Goal: Task Accomplishment & Management: Complete application form

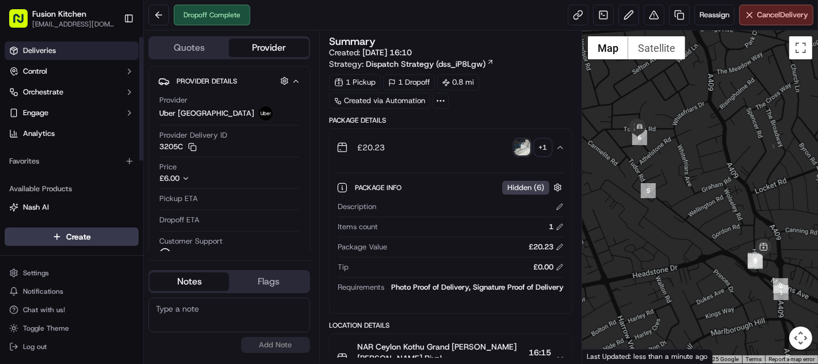
click at [48, 44] on link "Deliveries" at bounding box center [72, 50] width 134 height 18
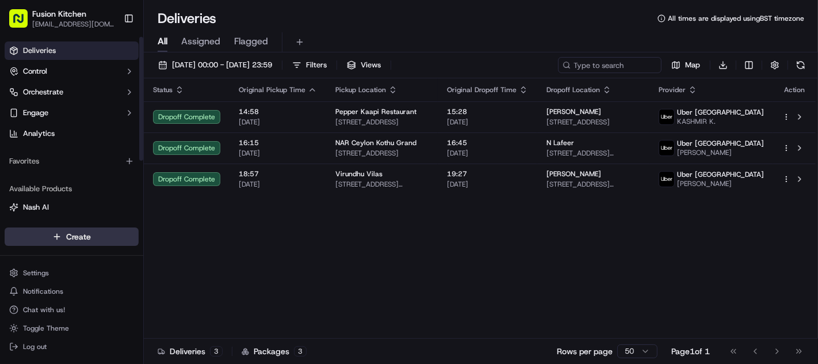
click at [71, 234] on html "Fusion Kitchen [EMAIL_ADDRESS][DOMAIN_NAME] Toggle Sidebar Deliveries Control O…" at bounding box center [409, 182] width 818 height 364
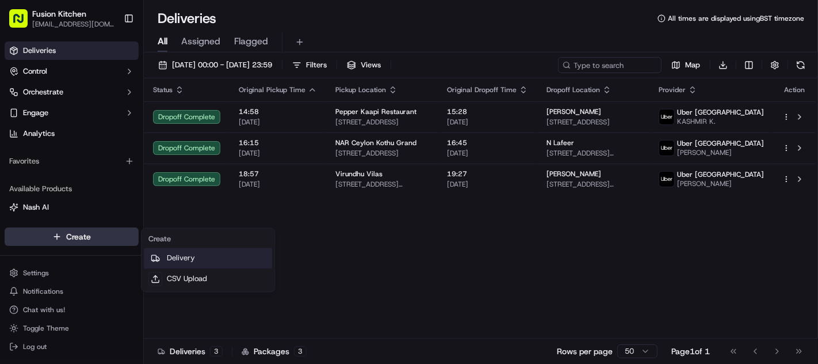
click at [191, 257] on link "Delivery" at bounding box center [208, 258] width 128 height 21
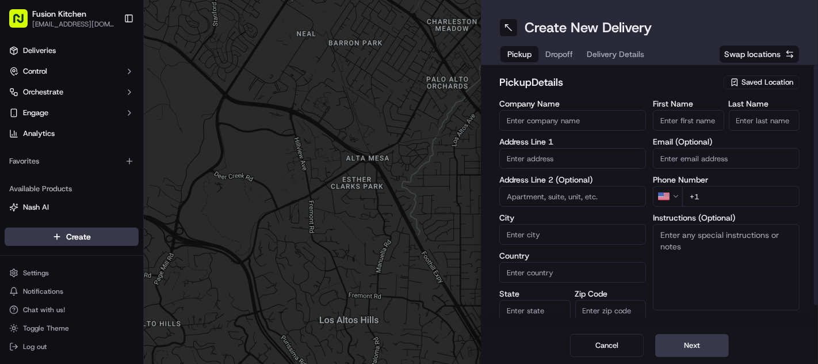
click at [550, 159] on input "text" at bounding box center [573, 158] width 147 height 21
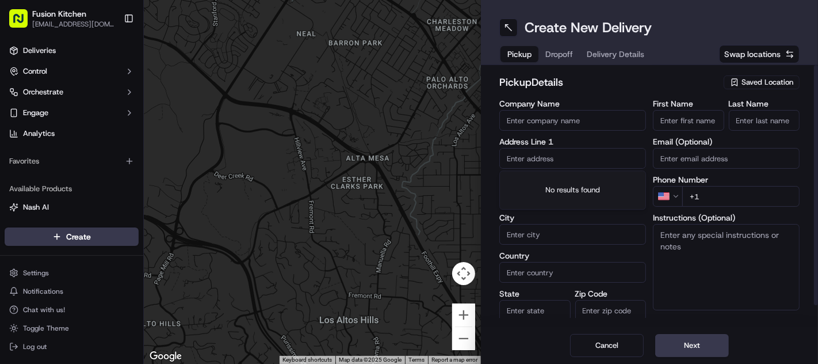
paste input "24 St Helens St, Ipswich, United Kingdom, IP4 1HJ."
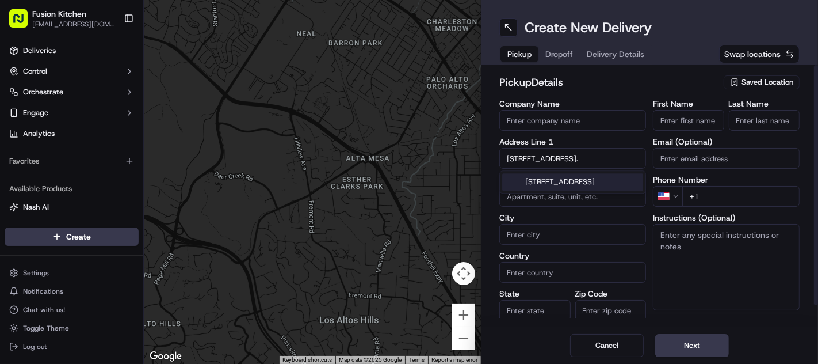
click at [546, 185] on div "24 Saint Helen's Street, Ipswich, UK" at bounding box center [572, 181] width 141 height 17
type input "24 St. Helen's St, Ipswich IP4 1HJ, UK"
type input "Ipswich"
type input "United Kingdom"
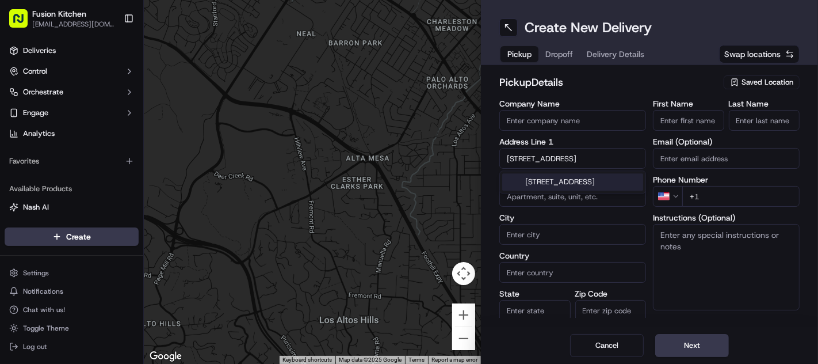
type input "England"
type input "IP4 1HJ"
type input "24 Saint Helen's Street"
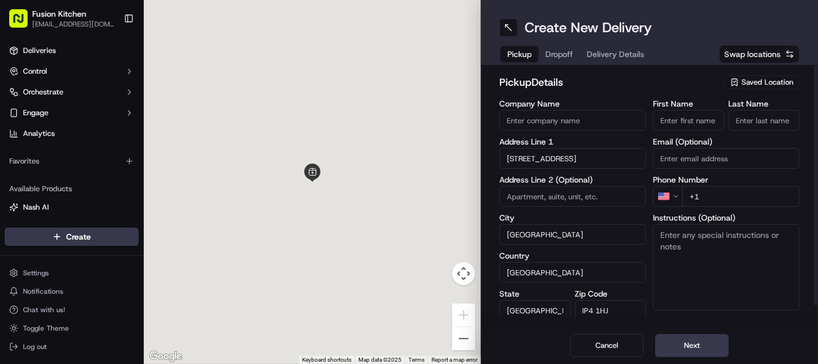
click at [735, 250] on textarea "Instructions (Optional)" at bounding box center [726, 267] width 147 height 86
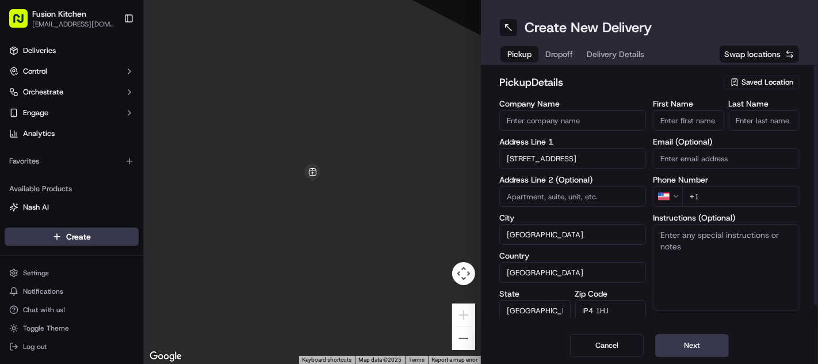
paste textarea "24 St Helens St, Ipswich, United Kingdom, IP4 1HJ."
type textarea "24 St Helens St, Ipswich, United Kingdom, IP4 1HJ."
click at [715, 119] on input "First Name" at bounding box center [688, 120] width 71 height 21
paste input "Ganesan Selvakumar"
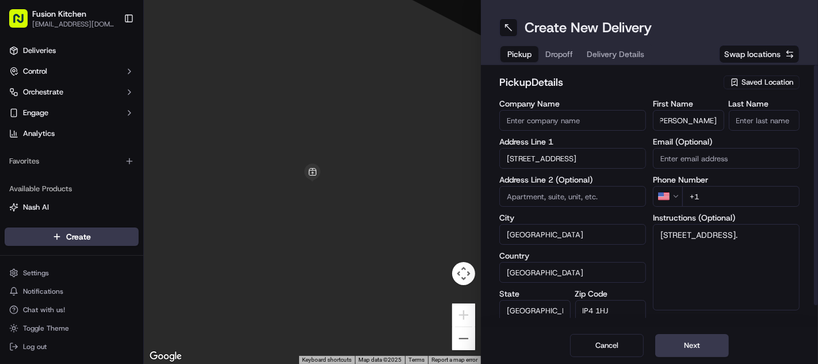
click at [695, 119] on input "Ganesan Selvakumar" at bounding box center [688, 120] width 71 height 21
type input "Ganesan"
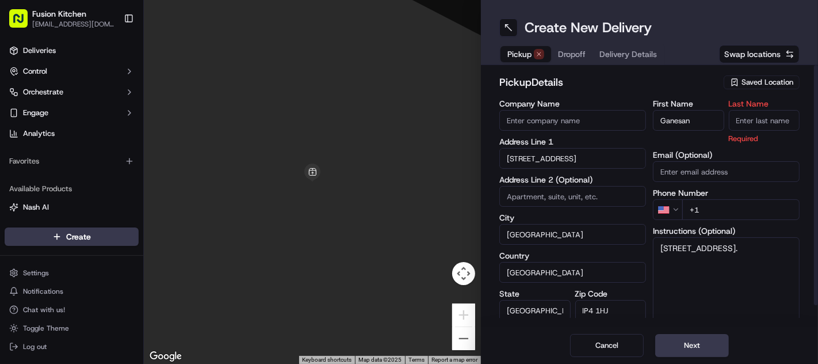
click at [740, 117] on input "Last Name" at bounding box center [764, 120] width 71 height 21
paste input "Selvakumar"
type input "Selvakumar"
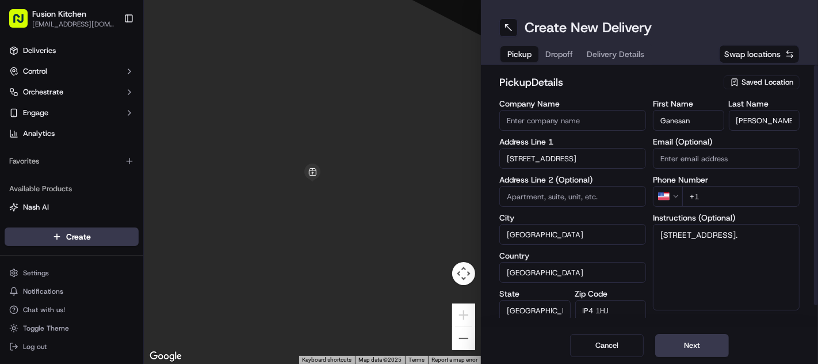
click at [573, 119] on input "Company Name" at bounding box center [573, 120] width 147 height 21
paste input "Chennai Dosa Ipswich"
type input "Chennai Dosa Ipswich"
click at [592, 89] on h2 "pickup Details" at bounding box center [609, 82] width 218 height 16
click at [673, 196] on html "Fusion Kitchen hari@fusionpos.uk Toggle Sidebar Deliveries Control Orchestrate …" at bounding box center [409, 182] width 818 height 364
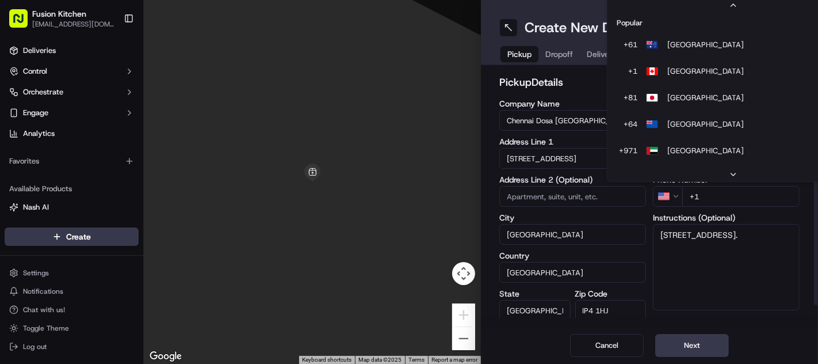
scroll to position [49, 0]
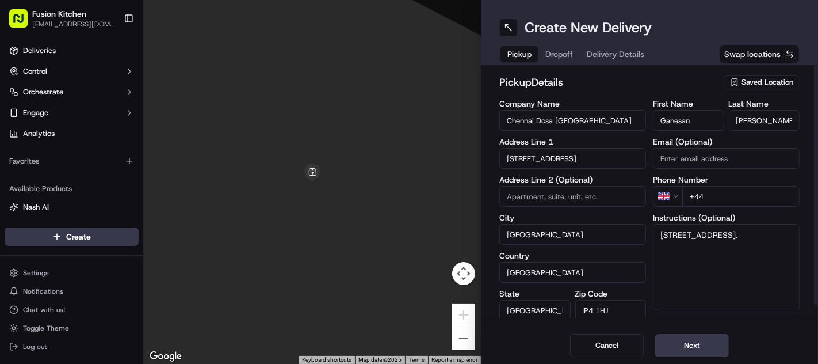
click at [714, 203] on input "+44" at bounding box center [741, 196] width 117 height 21
paste input "1473 288599"
type input "+44 1473 288599"
click at [741, 246] on textarea "24 St Helens St, Ipswich, United Kingdom, IP4 1HJ." at bounding box center [726, 267] width 147 height 86
paste textarea "1473288599"
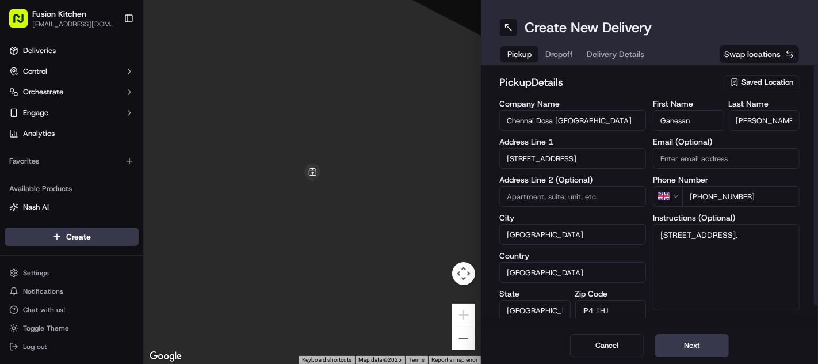
type textarea "24 St Helens St, Ipswich, United Kingdom, IP4 1HJ. 1473288599"
click at [703, 345] on button "Next" at bounding box center [693, 345] width 74 height 23
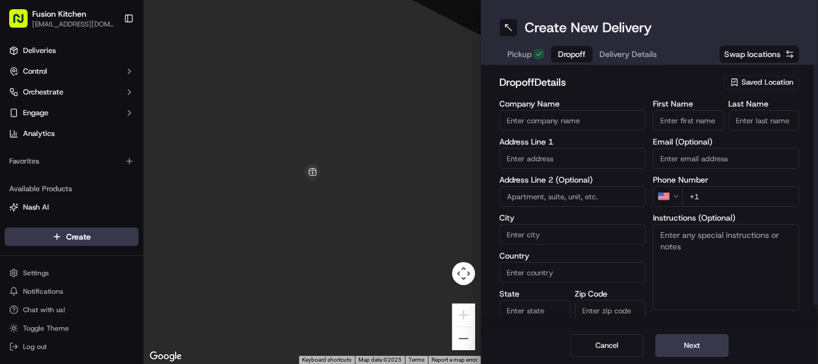
click at [553, 157] on input "text" at bounding box center [573, 158] width 147 height 21
paste input "44centrumscourt7thfloor, Ranelagh Road, Ipswich, IP2 0AR"
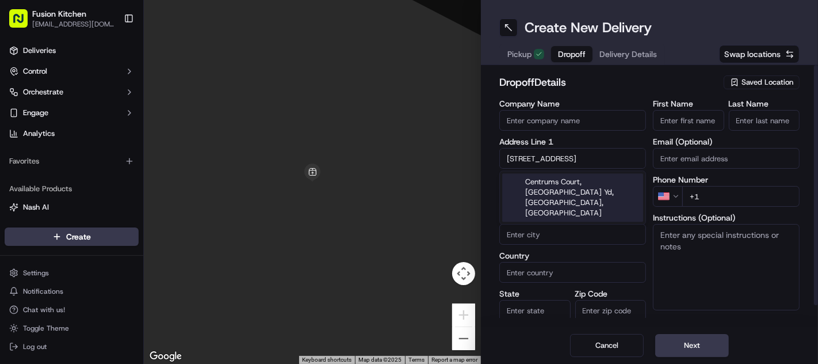
click at [544, 186] on div "Centrums Court, Pooleys Yd, Ipswich, UK" at bounding box center [572, 197] width 141 height 48
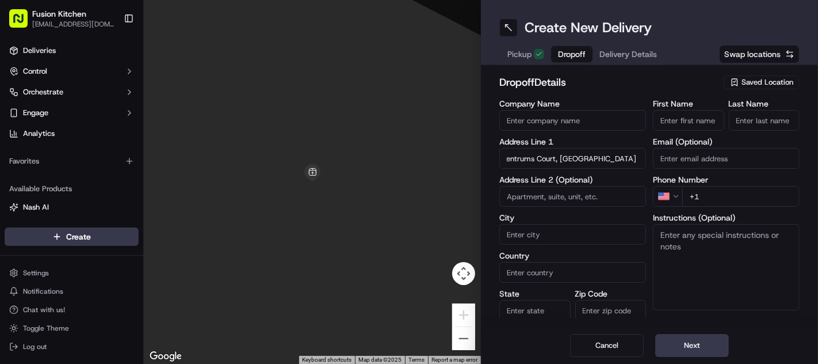
type input "Centrums Court, 2 Pooleys Yd, Ipswich IP2 0AR, UK"
type input "Ipswich"
type input "United Kingdom"
type input "England"
type input "IP2 0AR"
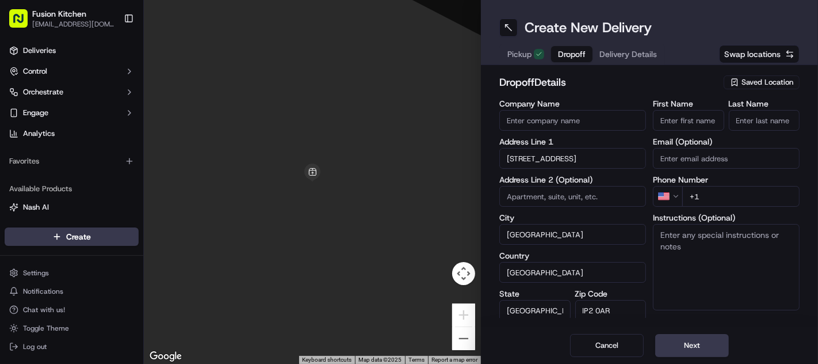
type input "2 Pooleys Yd"
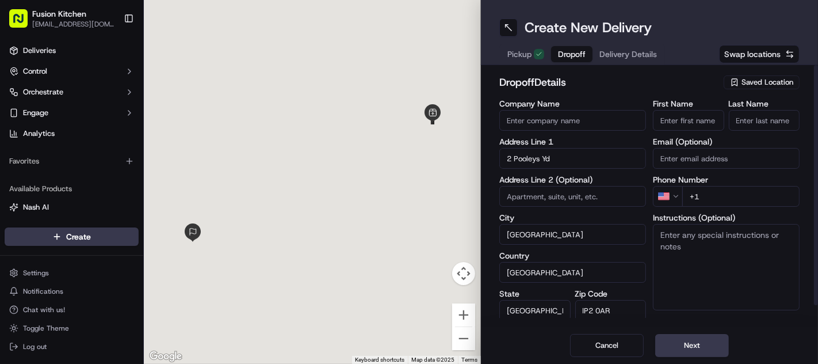
scroll to position [0, 0]
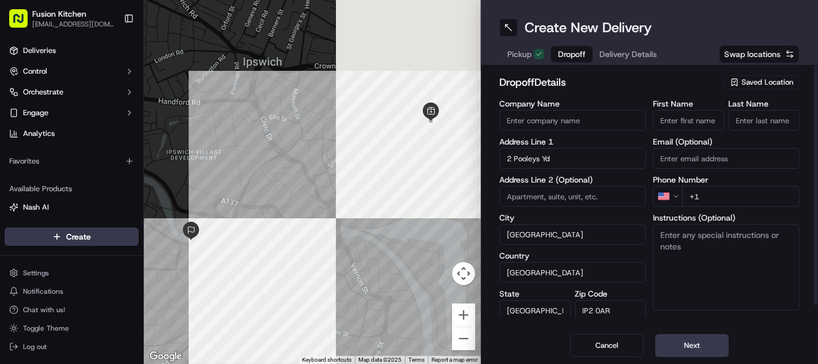
click at [726, 257] on textarea "Instructions (Optional)" at bounding box center [726, 267] width 147 height 86
paste textarea "44centrumscourt7thfloor, Ranelagh Road, Ipswich, IP2 0AR"
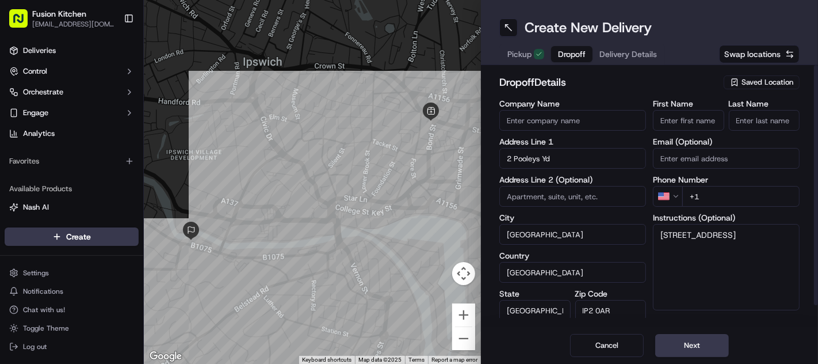
click at [729, 234] on textarea "44centrumscourt7thfloor, Ranelagh Road, Ipswich, IP2 0AR" at bounding box center [726, 267] width 147 height 86
click at [740, 257] on textarea "44 centrumscourt7th floor, Ranelagh Road, Ipswich, IP2 0AR" at bounding box center [726, 267] width 147 height 86
click at [709, 237] on textarea "44 centrumscourt7th floor, Ranelagh Road, Ipswich, IP2 0AR" at bounding box center [726, 267] width 147 height 86
click at [732, 232] on textarea "44 centrums court7th floor, Ranelagh Road, Ipswich, IP2 0AR" at bounding box center [726, 267] width 147 height 86
drag, startPoint x: 728, startPoint y: 269, endPoint x: 592, endPoint y: 233, distance: 140.0
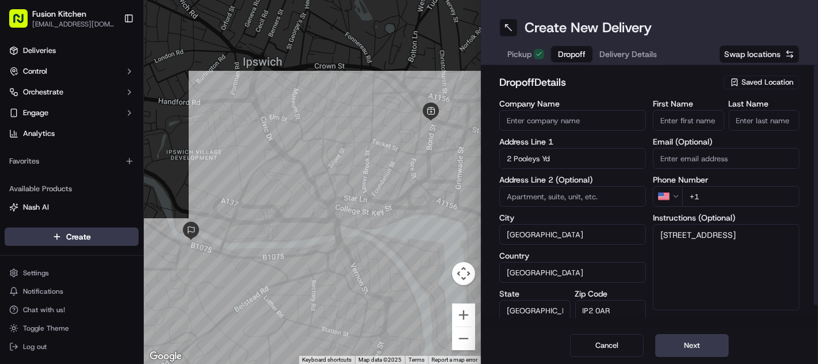
click at [592, 233] on div "Company Name Address Line 1 2 Pooleys Yd Address Line 2 (Optional) City Ipswich…" at bounding box center [650, 221] width 300 height 242
type textarea "44 centrums court 7th floor, Ranelagh Road, Ipswich, IP2 0AR"
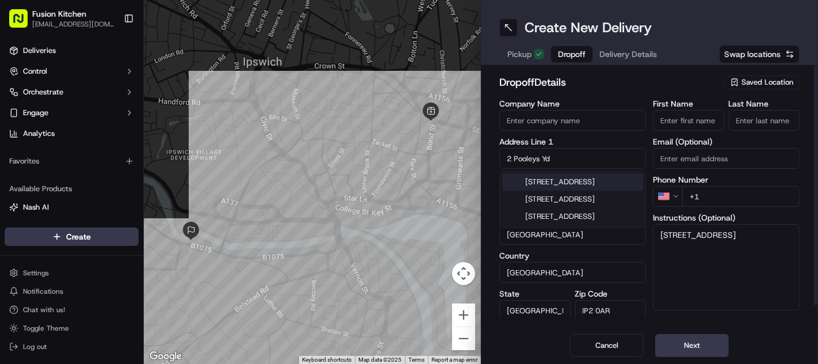
drag, startPoint x: 439, startPoint y: 139, endPoint x: 334, endPoint y: 124, distance: 105.9
click at [334, 124] on div "← Move left → Move right ↑ Move up ↓ Move down + Zoom in - Zoom out Home Jump l…" at bounding box center [481, 182] width 675 height 364
paste input "44 centrums court 7th floor, Ranelagh Road, Ipswich, IP2 0AR"
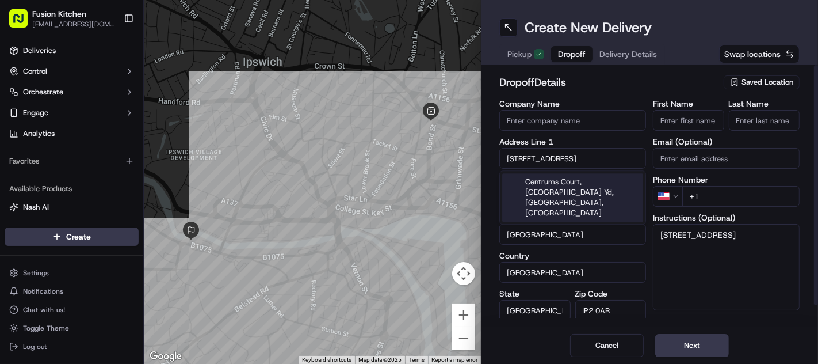
click at [565, 180] on div "Centrums Court, Pooleys Yd, Ipswich, UK" at bounding box center [572, 197] width 141 height 48
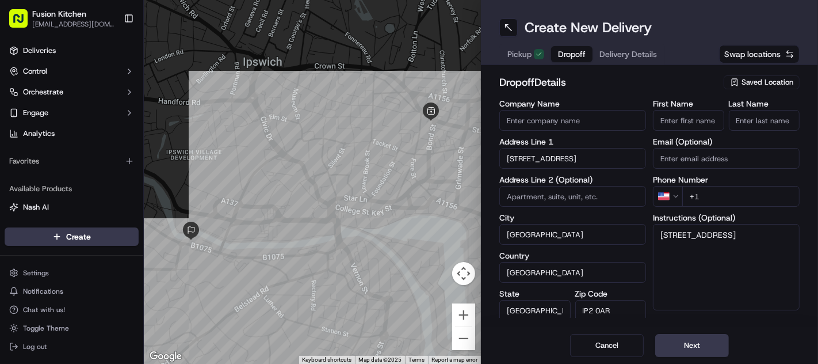
type input "2 Pooleys Yd"
click at [526, 195] on input at bounding box center [573, 196] width 147 height 21
type input "44"
click at [743, 287] on textarea "44 centrums court 7th floor, Ranelagh Road, Ipswich, IP2 0AR" at bounding box center [726, 267] width 147 height 86
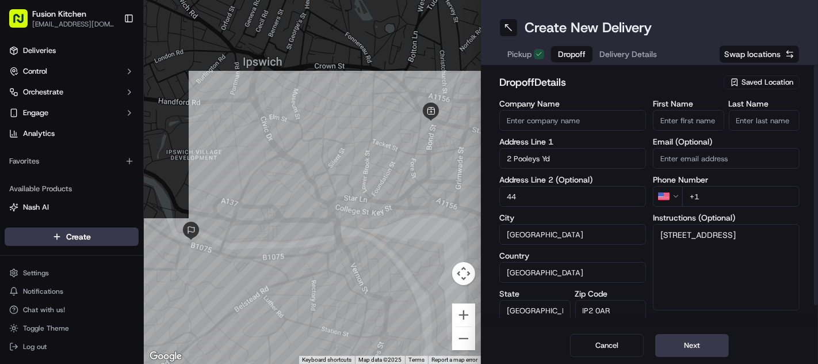
click at [554, 117] on input "Company Name" at bounding box center [573, 120] width 147 height 21
paste input "Rohit Kate"
type input "Rohit Kate"
click at [671, 121] on input "First Name" at bounding box center [688, 120] width 71 height 21
paste input "Rohit Kate"
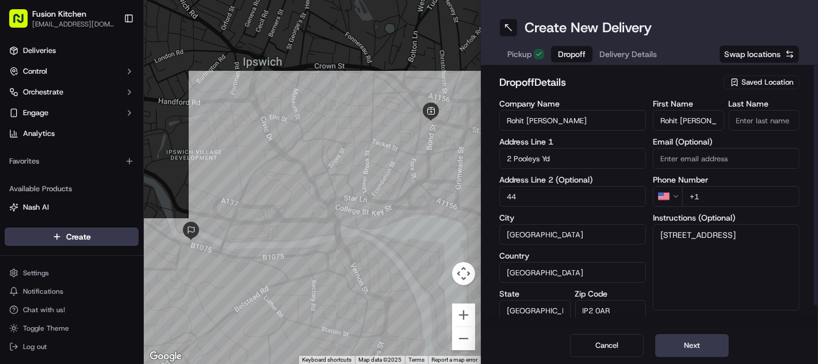
click at [684, 119] on input "Rohit Kate" at bounding box center [688, 120] width 71 height 21
type input "Rohit"
click at [743, 118] on input "Last Name" at bounding box center [764, 120] width 71 height 21
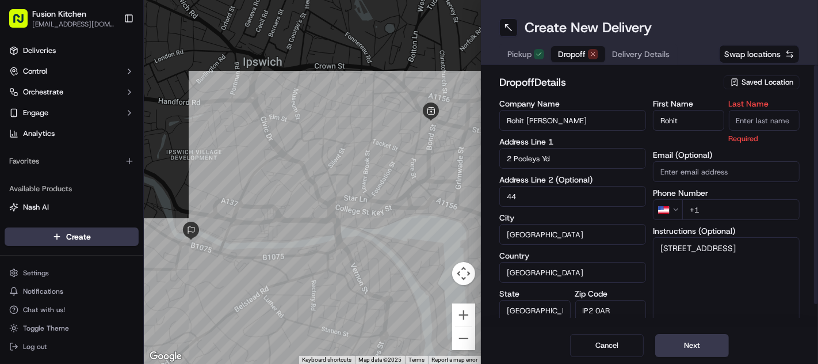
paste input "Kate"
type input "Kate"
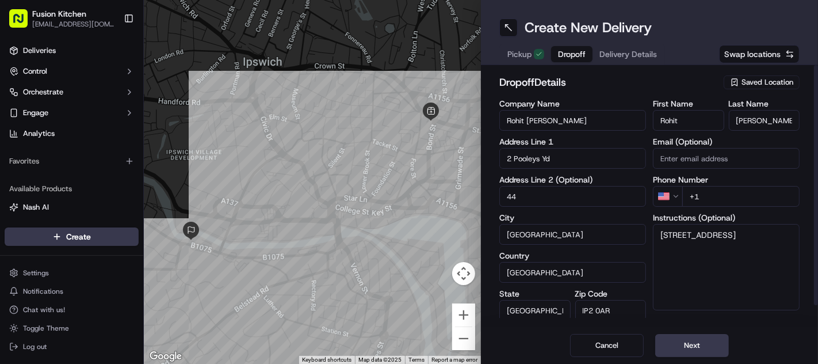
click at [672, 191] on html "Fusion Kitchen hari@fusionpos.uk Toggle Sidebar Deliveries Control Orchestrate …" at bounding box center [409, 182] width 818 height 364
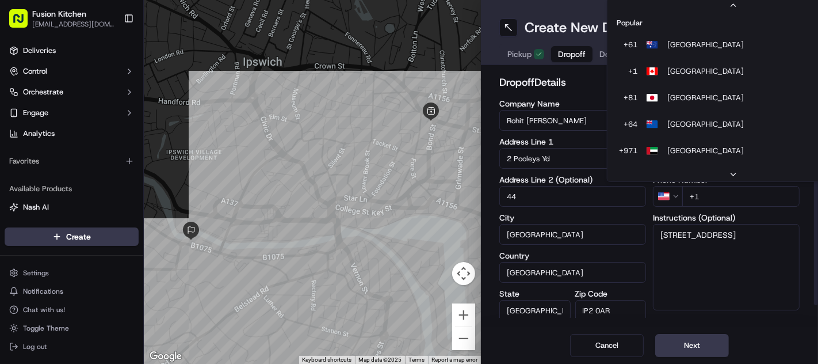
scroll to position [49, 0]
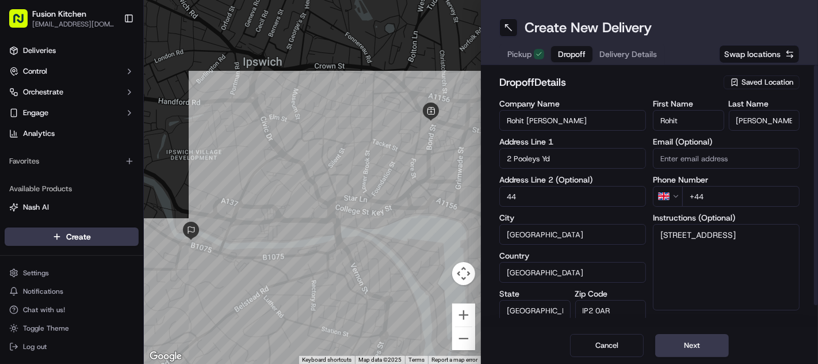
click at [741, 199] on input "+44" at bounding box center [741, 196] width 117 height 21
paste input "7943 616743"
type input "+44 7943 616743"
click at [739, 261] on textarea "44 centrums court 7th floor, Ranelagh Road, Ipswich, IP2 0AR" at bounding box center [726, 267] width 147 height 86
paste textarea "7943616743"
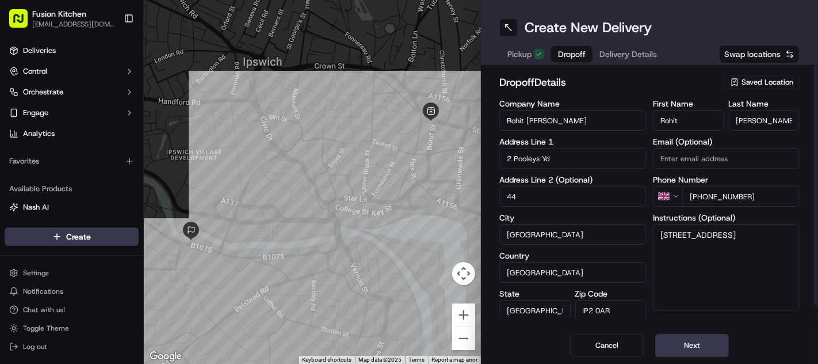
type textarea "44 centrums court 7th floor, Ranelagh Road, Ipswich, IP2 0AR 7943616743"
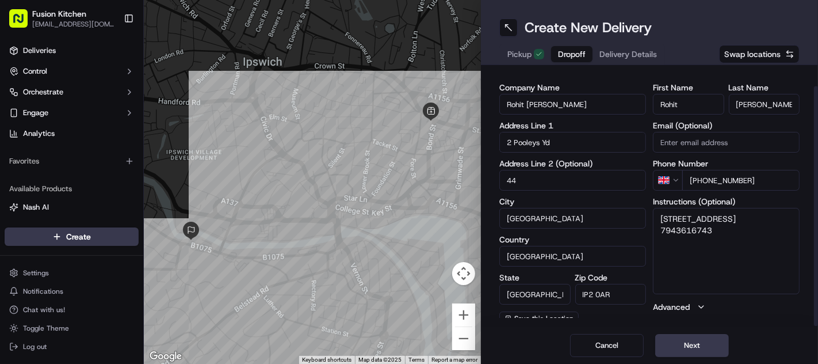
scroll to position [23, 0]
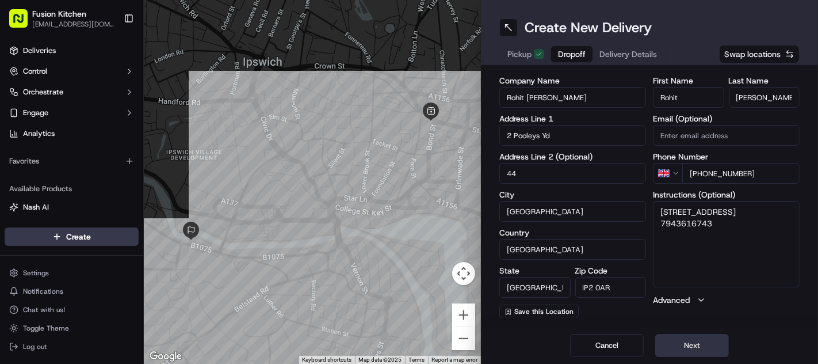
click at [681, 344] on button "Next" at bounding box center [693, 345] width 74 height 23
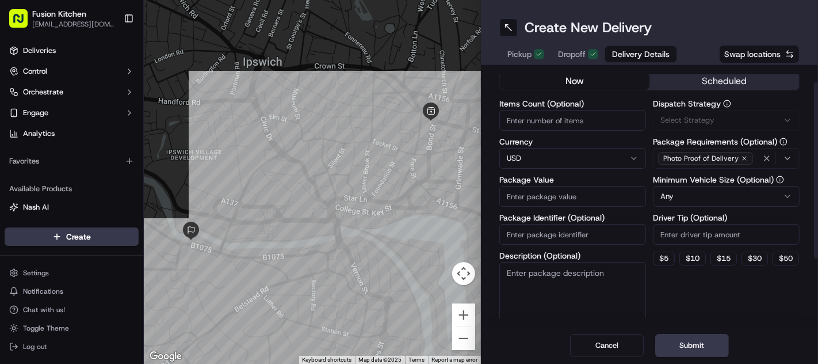
click at [539, 163] on html "Fusion Kitchen hari@fusionpos.uk Toggle Sidebar Deliveries Control Orchestrate …" at bounding box center [409, 182] width 818 height 364
click at [538, 190] on input "Package Value" at bounding box center [573, 196] width 147 height 21
paste input "33.05"
type input "33.05"
click at [679, 341] on button "Submit" at bounding box center [693, 345] width 74 height 23
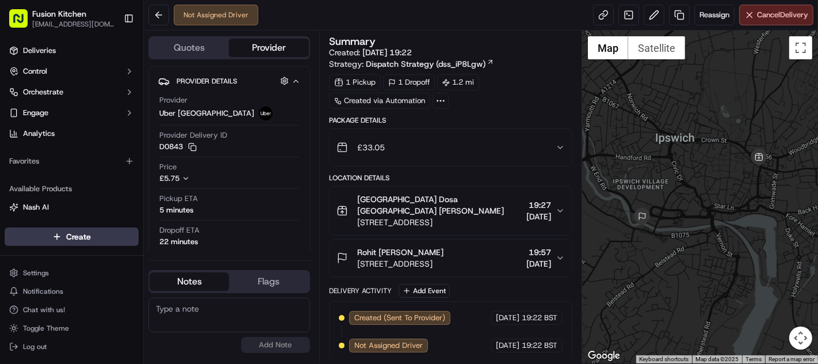
scroll to position [1, 0]
click at [427, 260] on span "Pooleys Yd, Ipswich IP2 0AR, UK" at bounding box center [400, 263] width 86 height 12
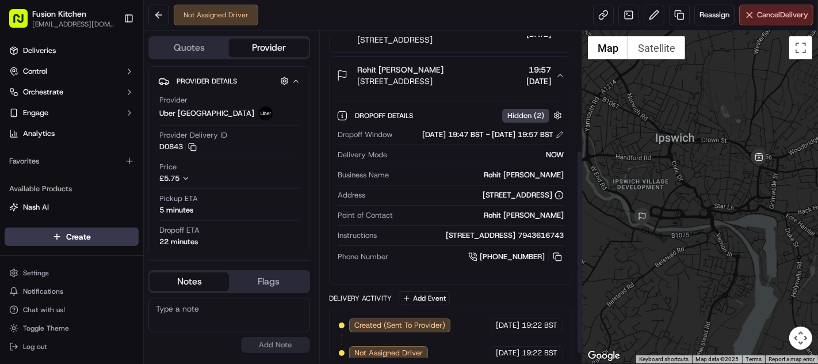
scroll to position [193, 0]
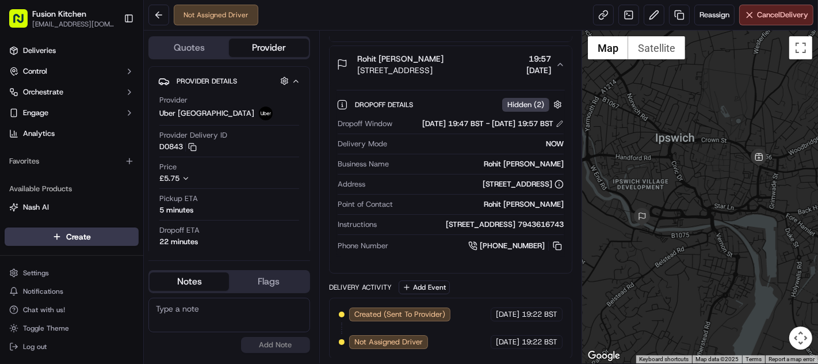
drag, startPoint x: 410, startPoint y: 230, endPoint x: 515, endPoint y: 242, distance: 105.5
click at [515, 230] on div "44 centrums court 7th floor, Ranelagh Road, Ipswich, IP2 0AR 7943616743" at bounding box center [473, 224] width 182 height 10
copy div "44 centrums court 7th floor, Ranelagh Road, Ipswich, IP2 0AR"
drag, startPoint x: 441, startPoint y: 195, endPoint x: 538, endPoint y: 193, distance: 96.7
click at [538, 189] on div "Pooleys Yd, Ipswich IP2 0AR, UK" at bounding box center [467, 184] width 194 height 10
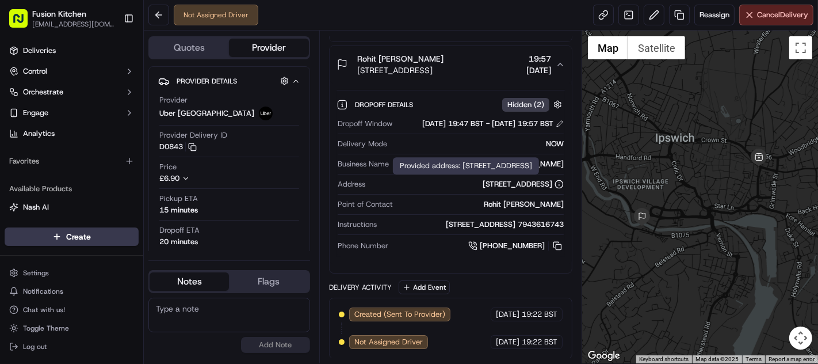
copy div "Pooleys Yd, Ipswich IP2 0AR"
drag, startPoint x: 406, startPoint y: 237, endPoint x: 515, endPoint y: 243, distance: 108.9
click at [515, 230] on div "44 centrums court 7th floor, Ranelagh Road, Ipswich, IP2 0AR 7943616743" at bounding box center [473, 224] width 182 height 10
copy div "44 centrums court 7th floor, Ranelagh Road, Ipswich, IP2 0AR"
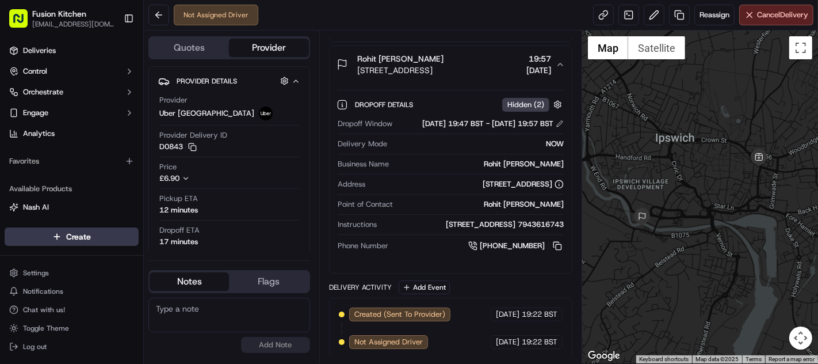
click at [402, 230] on div "44 centrums court 7th floor, Ranelagh Road, Ipswich, IP2 0AR 7943616743" at bounding box center [473, 224] width 182 height 10
click at [431, 218] on div "44 centrums court 7th floor, Ranelagh Road, Ipswich, IP2 0AR 7943616743" at bounding box center [473, 223] width 182 height 10
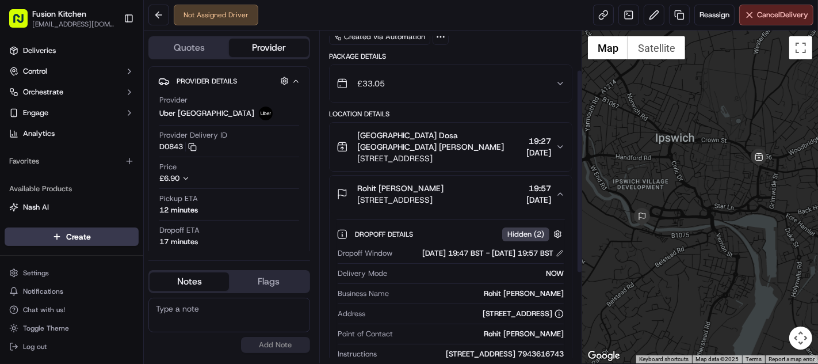
click at [431, 195] on span "Pooleys Yd, Ipswich IP2 0AR, UK" at bounding box center [400, 200] width 86 height 12
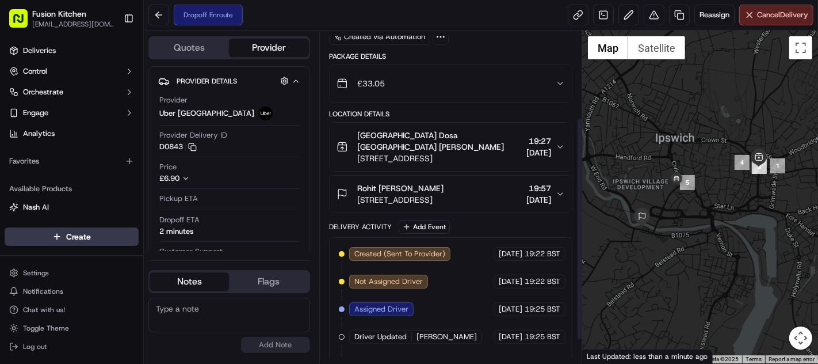
scroll to position [165, 0]
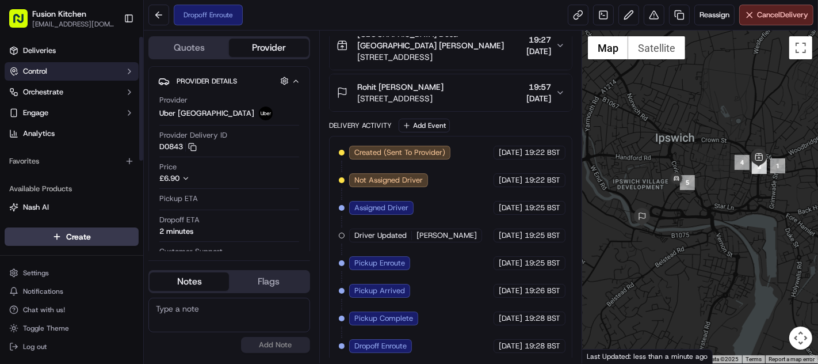
click at [43, 71] on span "Control" at bounding box center [35, 71] width 24 height 10
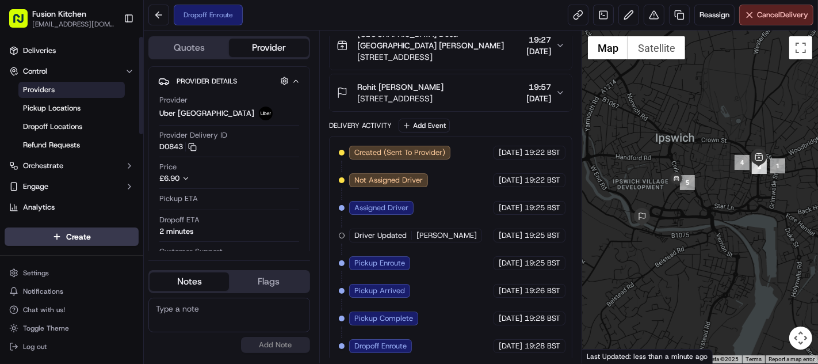
click at [81, 94] on link "Providers" at bounding box center [71, 90] width 106 height 16
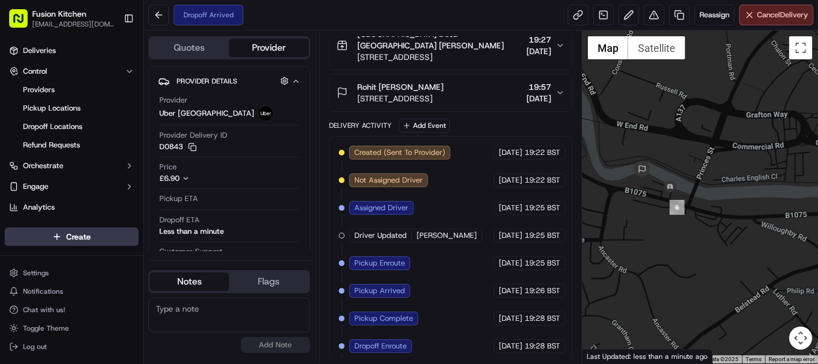
drag, startPoint x: 463, startPoint y: 238, endPoint x: 454, endPoint y: 219, distance: 20.9
click at [454, 219] on div "Created (Sent To Provider) Uber UK 18/09/2025 19:22 BST Not Assigned Driver Ube…" at bounding box center [451, 263] width 224 height 235
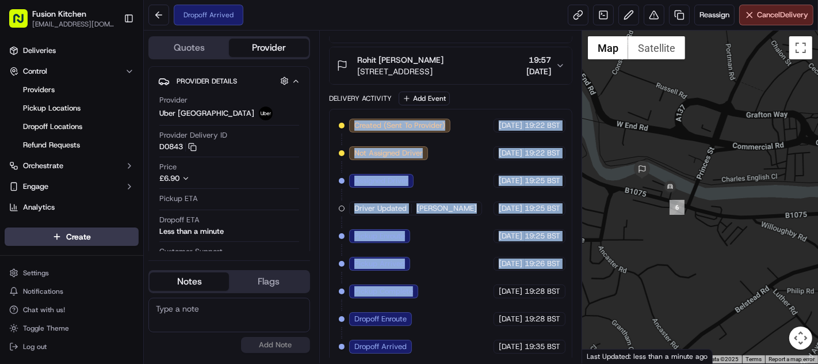
drag, startPoint x: 439, startPoint y: 269, endPoint x: 356, endPoint y: 121, distance: 169.3
click at [356, 121] on div "Created (Sent To Provider) Uber UK 18/09/2025 19:22 BST Not Assigned Driver Ube…" at bounding box center [451, 236] width 224 height 235
click at [440, 262] on div "Created (Sent To Provider) Uber UK 18/09/2025 19:22 BST Not Assigned Driver Ube…" at bounding box center [451, 236] width 224 height 235
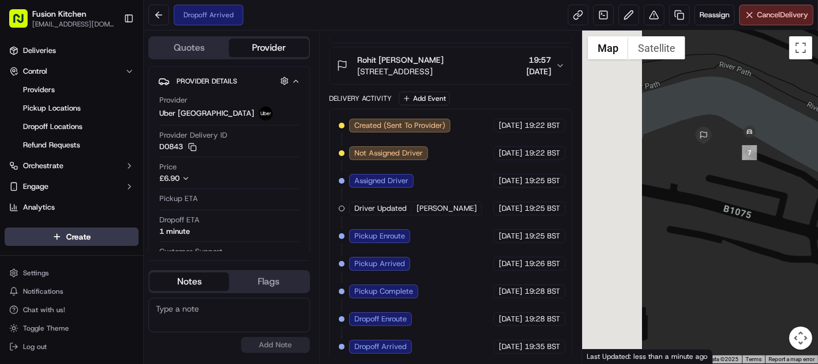
drag, startPoint x: 661, startPoint y: 190, endPoint x: 804, endPoint y: 190, distance: 142.7
click at [804, 190] on div at bounding box center [701, 197] width 236 height 333
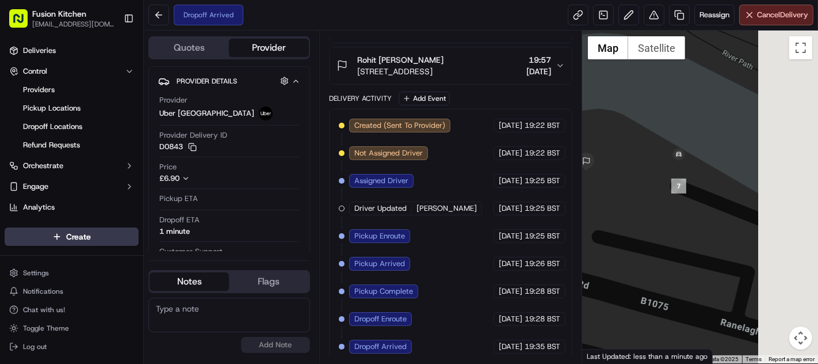
drag, startPoint x: 788, startPoint y: 250, endPoint x: 637, endPoint y: 244, distance: 150.9
click at [637, 244] on div at bounding box center [701, 197] width 236 height 333
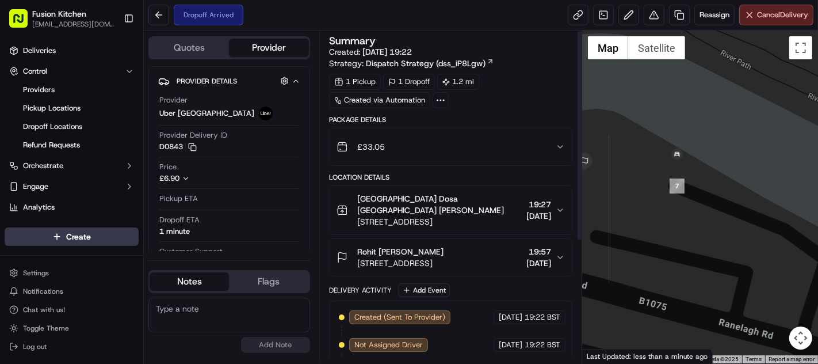
scroll to position [0, 0]
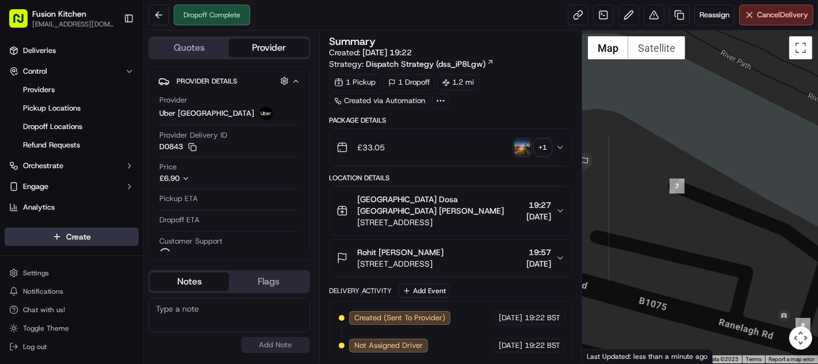
click at [64, 235] on html "Fusion Kitchen hari@fusionpos.uk Toggle Sidebar Deliveries Control Providers Pi…" at bounding box center [409, 182] width 818 height 364
click at [524, 146] on html "Fusion Kitchen hari@fusionpos.uk Toggle Sidebar Deliveries Control Providers Pi…" at bounding box center [409, 182] width 818 height 364
click at [524, 146] on img "button" at bounding box center [523, 147] width 16 height 16
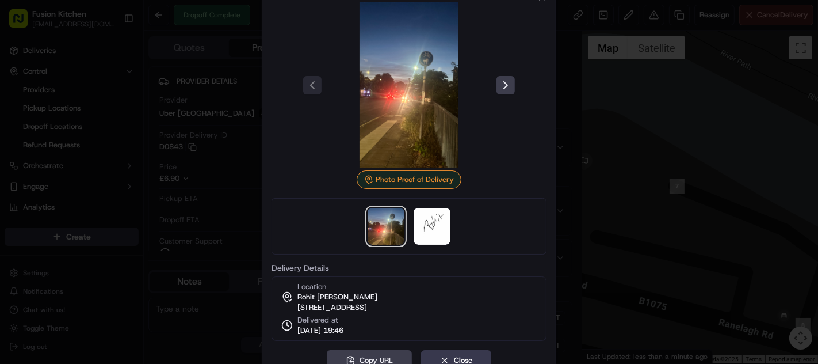
click at [645, 157] on div at bounding box center [409, 182] width 818 height 364
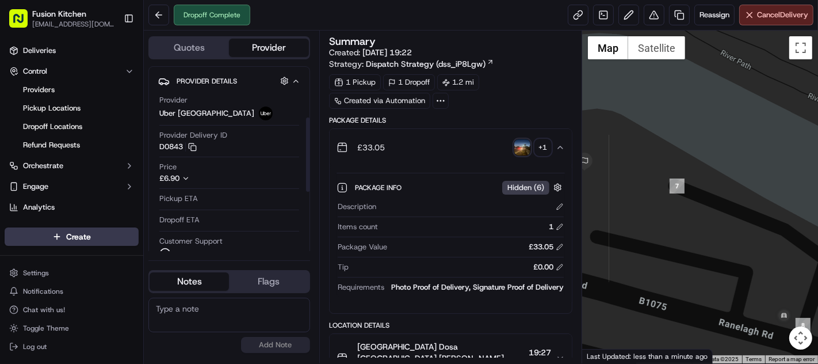
scroll to position [192, 0]
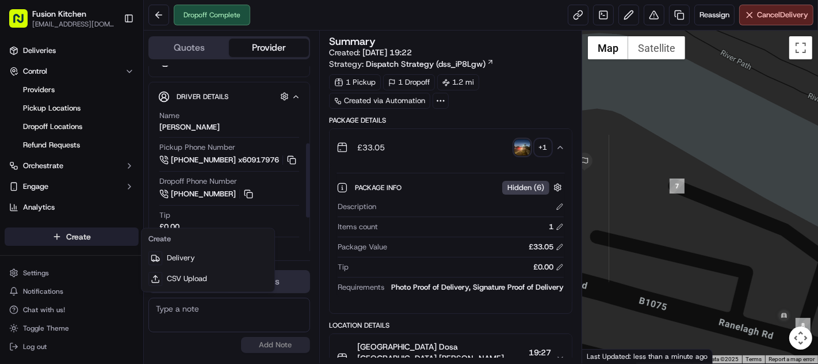
click at [58, 237] on html "Fusion Kitchen hari@fusionpos.uk Toggle Sidebar Deliveries Control Providers Pi…" at bounding box center [409, 182] width 818 height 364
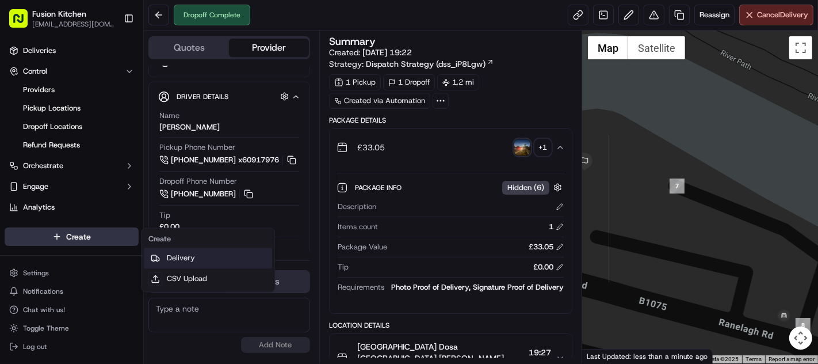
click at [165, 252] on link "Delivery" at bounding box center [208, 258] width 128 height 21
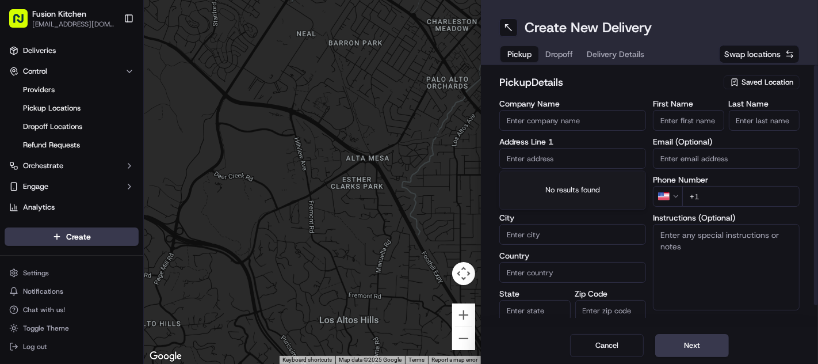
click at [554, 161] on input "text" at bounding box center [573, 158] width 147 height 21
paste input "86 Tooting High Street, Tooting, London, SW17 0RN."
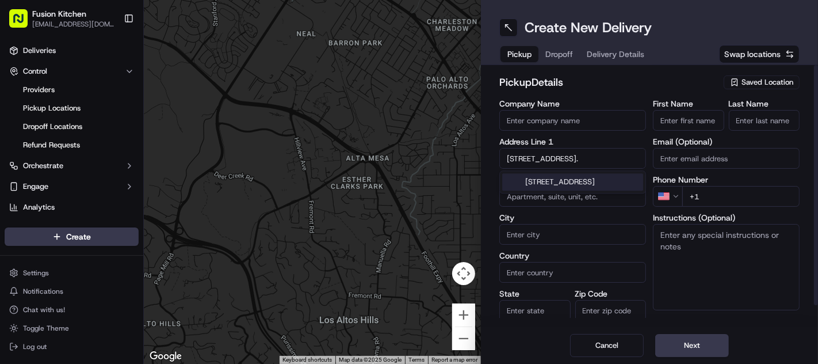
click at [554, 178] on div "86 Tooting High Street, London SW17 0RN, UK" at bounding box center [572, 181] width 141 height 17
type input "86 Tooting High St, London SW17 0RN, UK"
type input "London"
type input "United Kingdom"
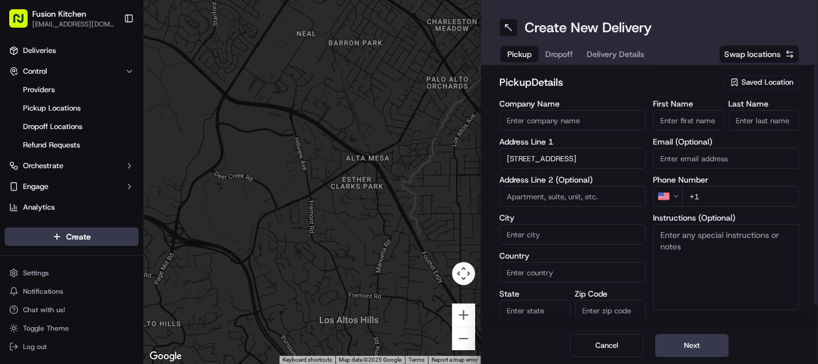
type input "England"
type input "SW17 0RN"
type input "86 Tooting High Street"
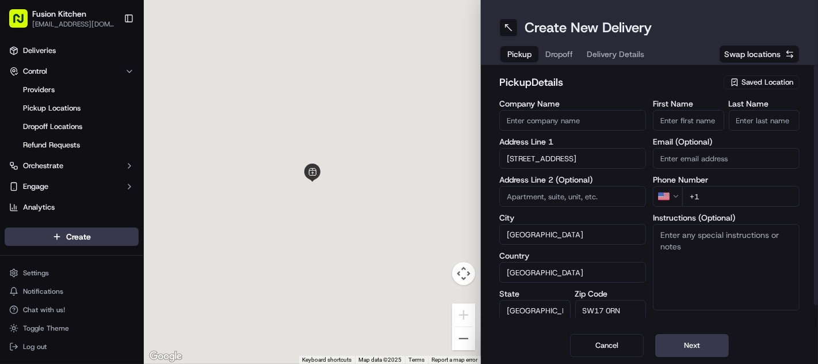
click at [730, 257] on textarea "Instructions (Optional)" at bounding box center [726, 267] width 147 height 86
paste textarea "86 Tooting High Street, Tooting, London, SW17 0RN."
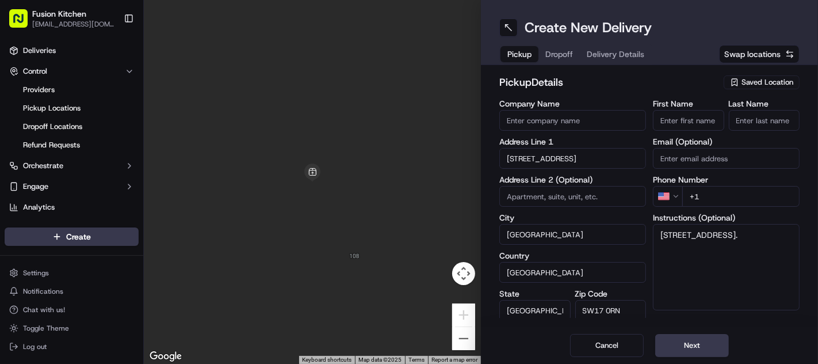
type textarea "86 Tooting High Street, Tooting, London, SW17 0RN."
click at [675, 120] on input "First Name" at bounding box center [688, 120] width 71 height 21
paste input "Vaishak Nair"
click at [694, 119] on input "Vaishak Nair" at bounding box center [688, 120] width 71 height 21
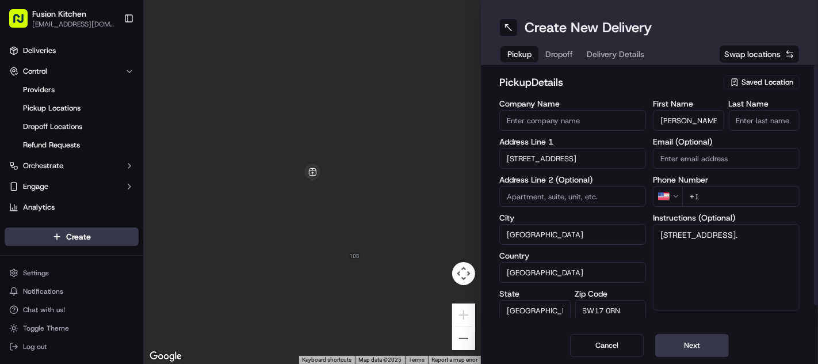
type input "Vaishak"
click at [766, 119] on input "Last Name" at bounding box center [764, 120] width 71 height 21
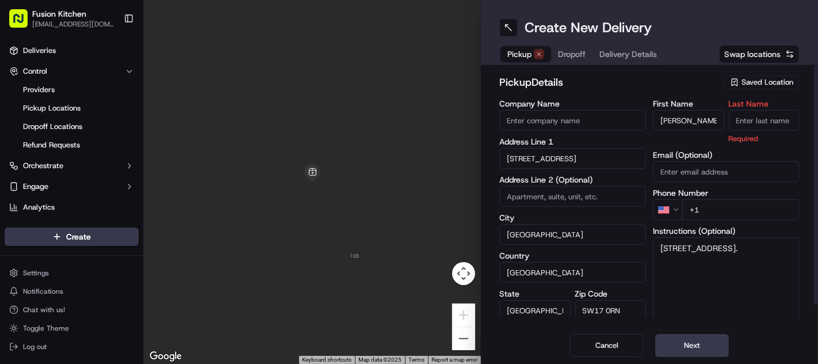
paste input "Nair"
type input "Nair"
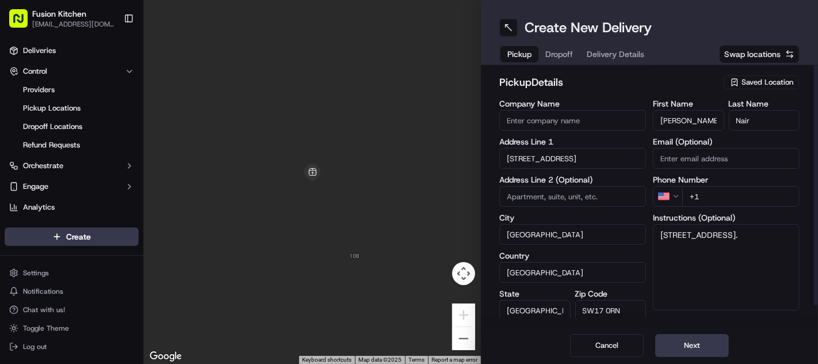
click at [550, 127] on input "Company Name" at bounding box center [573, 120] width 147 height 21
paste input "RKB"
type input "RKB"
click at [673, 195] on html "Fusion Kitchen hari@fusionpos.uk Toggle Sidebar Deliveries Control Providers Pi…" at bounding box center [409, 182] width 818 height 364
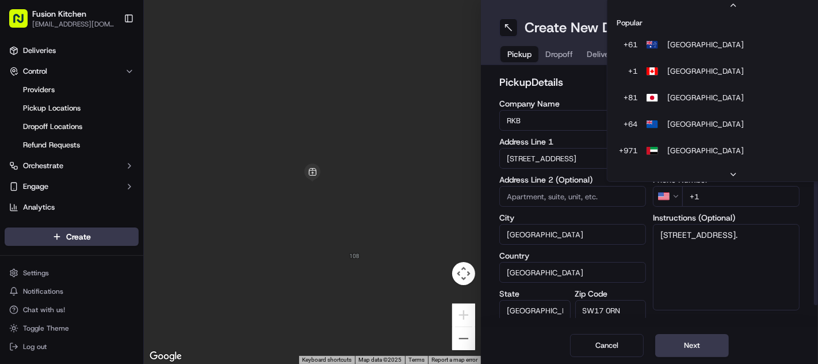
scroll to position [49, 0]
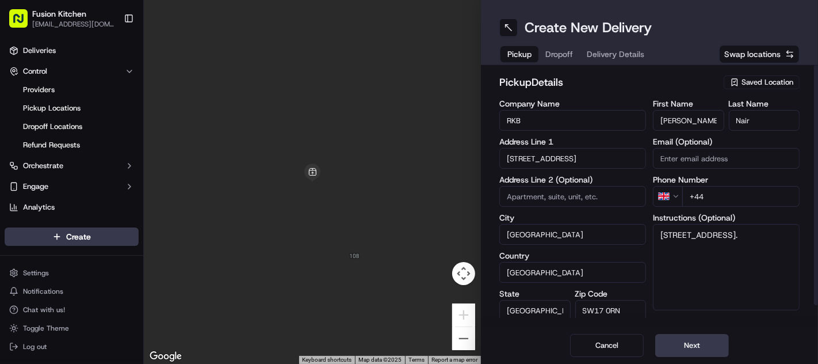
click at [730, 195] on input "+44" at bounding box center [741, 196] width 117 height 21
paste input "20 8682 0969"
type input "+44 20 8682 0969"
click at [751, 252] on textarea "86 Tooting High Street, Tooting, London, SW17 0RN." at bounding box center [726, 267] width 147 height 86
paste textarea "2086820969"
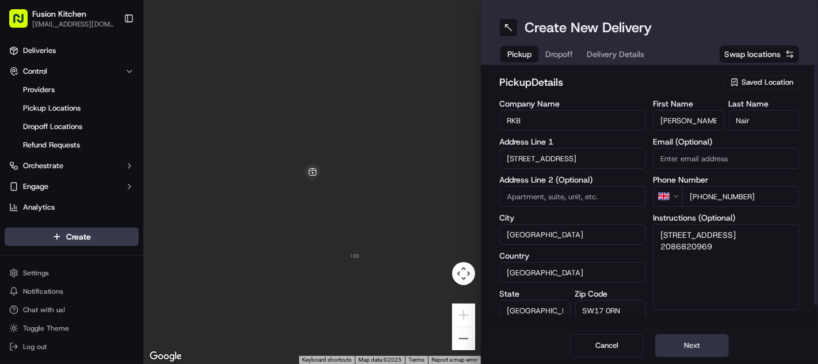
type textarea "86 Tooting High Street, Tooting, London, SW17 0RN. 2086820969"
click at [695, 354] on button "Next" at bounding box center [693, 345] width 74 height 23
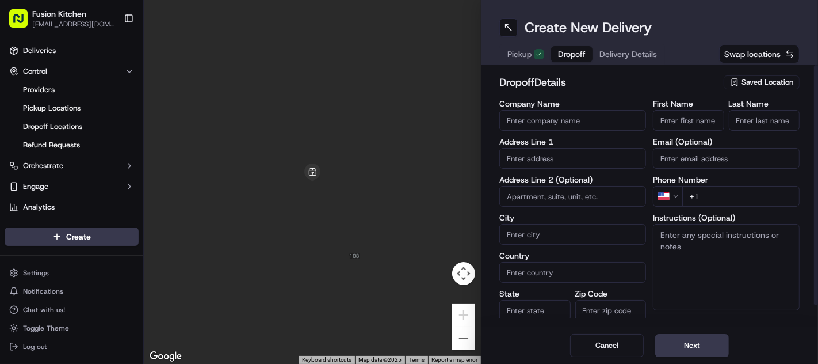
click at [562, 161] on input "text" at bounding box center [573, 158] width 147 height 21
paste input "54, Kimble Road, London, SW19 2AS"
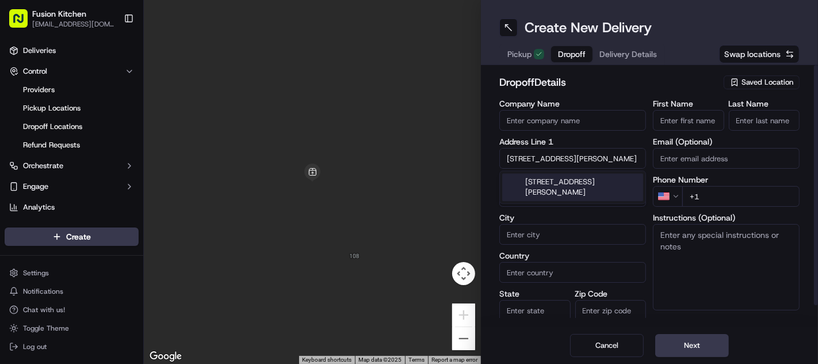
click at [561, 188] on div "54 Kimble Road, London SW19 2AS, UK" at bounding box center [572, 187] width 141 height 28
type input "54 Kimble Rd, London SW19 2AS, UK"
type input "London"
type input "United Kingdom"
type input "England"
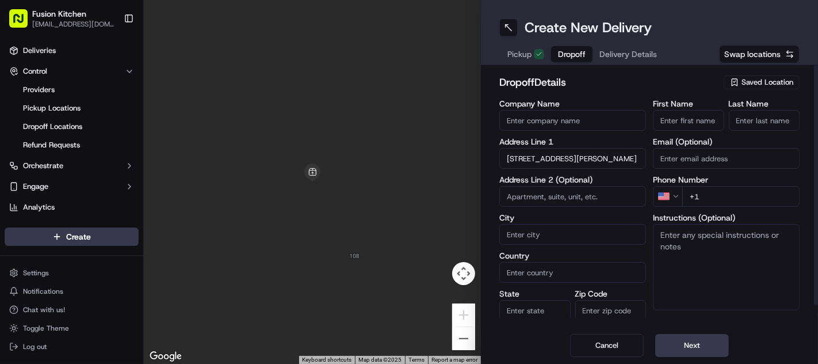
type input "SW19 2AS"
type input "54 Kimble Road"
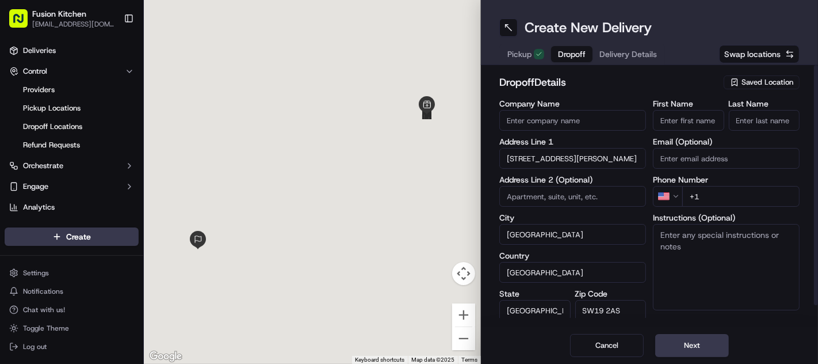
click at [708, 258] on textarea "Instructions (Optional)" at bounding box center [726, 267] width 147 height 86
paste textarea "54, Kimble Road, London, SW19 2AS"
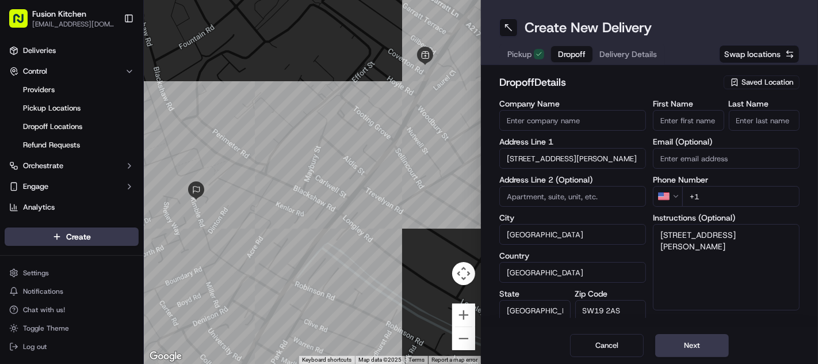
type textarea "54, Kimble Road, London, SW19 2AS"
click at [595, 119] on input "Company Name" at bounding box center [573, 120] width 147 height 21
paste input "Lauren Mckeown"
type input "Lauren Mckeown"
click at [694, 116] on input "First Name" at bounding box center [688, 120] width 71 height 21
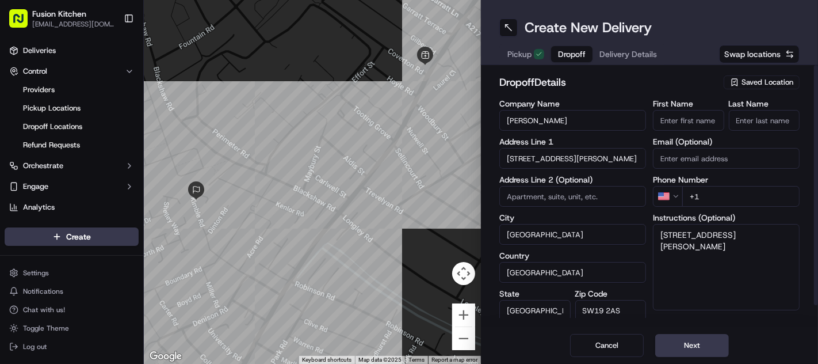
paste input "Lauren Mckeown"
click at [694, 116] on input "Lauren Mckeown" at bounding box center [688, 120] width 71 height 21
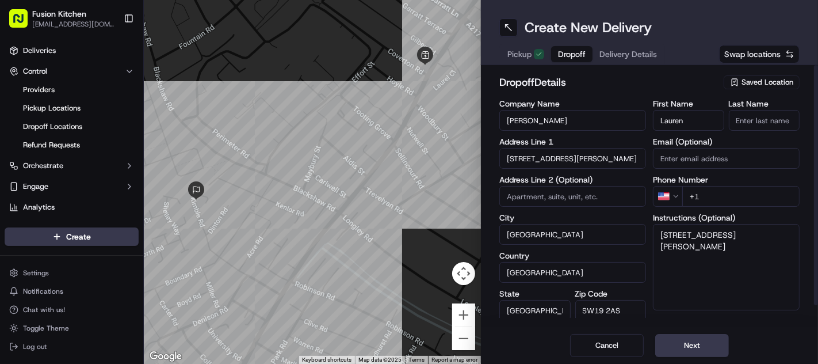
type input "Lauren"
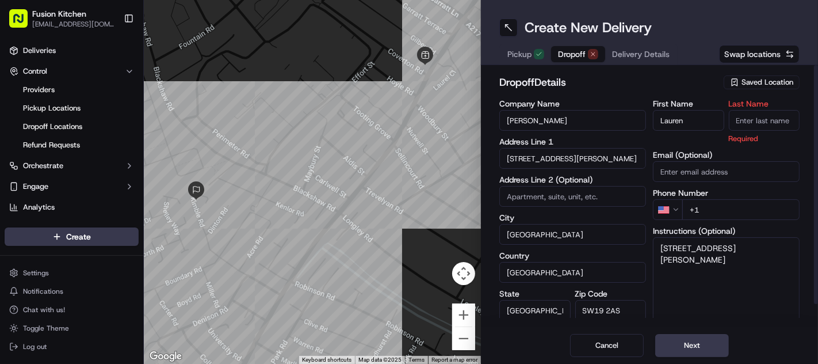
click at [768, 115] on input "Last Name" at bounding box center [764, 120] width 71 height 21
paste input "Mckeown"
type input "Mckeown"
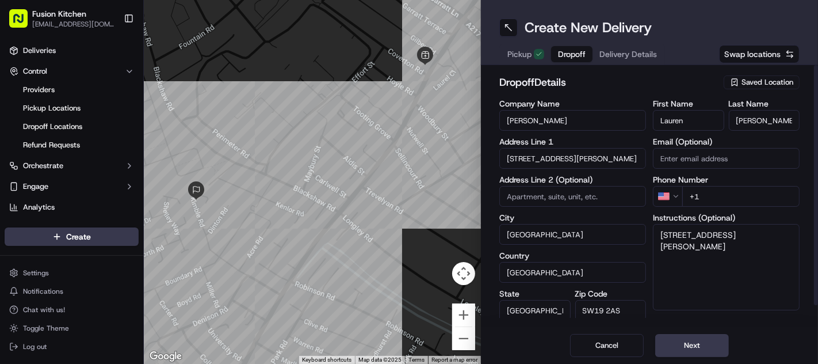
click at [669, 196] on html "Fusion Kitchen hari@fusionpos.uk Toggle Sidebar Deliveries Control Providers Pi…" at bounding box center [409, 182] width 818 height 364
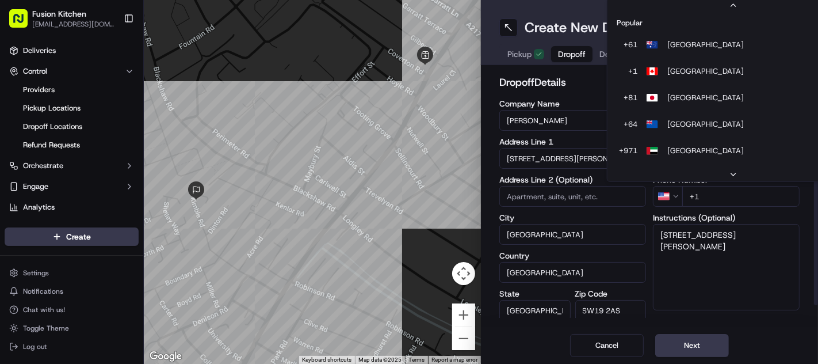
scroll to position [49, 0]
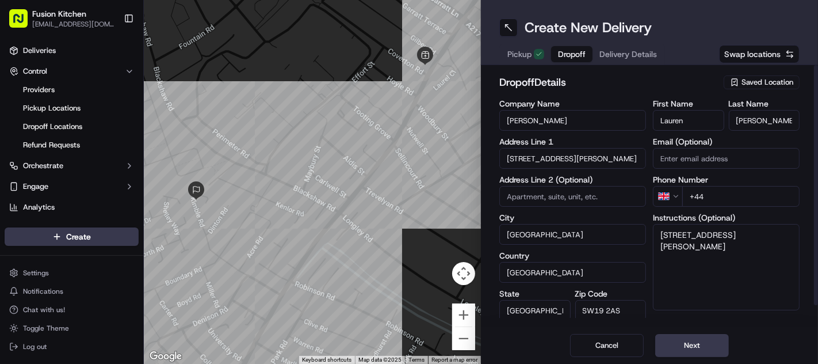
click at [736, 194] on input "+44" at bounding box center [741, 196] width 117 height 21
paste input "7904 867830"
type input "+44 7904 867830"
click at [748, 244] on textarea "54, Kimble Road, London, SW19 2AS" at bounding box center [726, 267] width 147 height 86
paste textarea "7904867830"
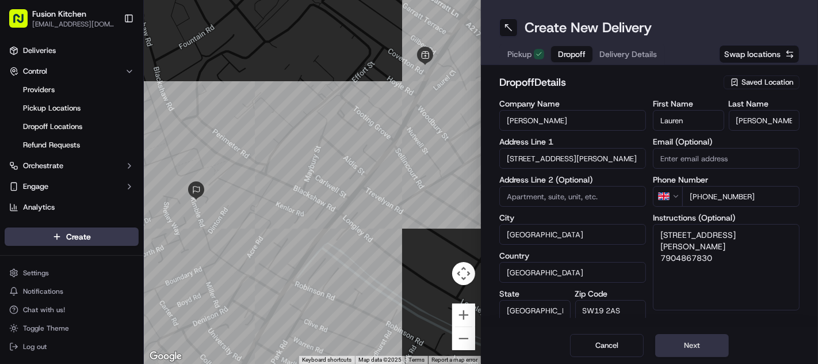
type textarea "54, Kimble Road, London, SW19 2AS 7904867830"
click at [696, 344] on button "Next" at bounding box center [693, 345] width 74 height 23
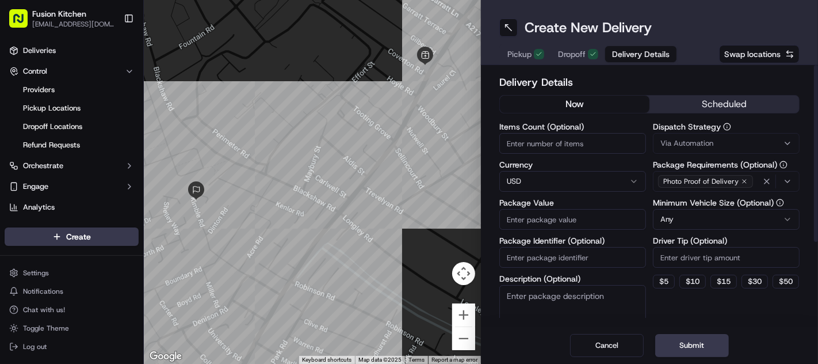
click at [522, 180] on html "Fusion Kitchen hari@fusionpos.uk Toggle Sidebar Deliveries Control Providers Pi…" at bounding box center [409, 182] width 818 height 364
click at [532, 226] on input "Package Value" at bounding box center [573, 219] width 147 height 21
paste input "44.34"
type input "44.34"
click at [692, 346] on button "Submit" at bounding box center [693, 345] width 74 height 23
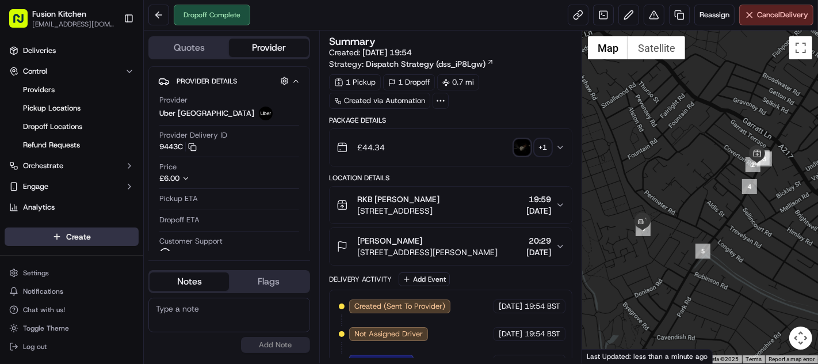
click at [73, 239] on html "Fusion Kitchen hari@fusionpos.uk Toggle Sidebar Deliveries Control Providers Pi…" at bounding box center [409, 182] width 818 height 364
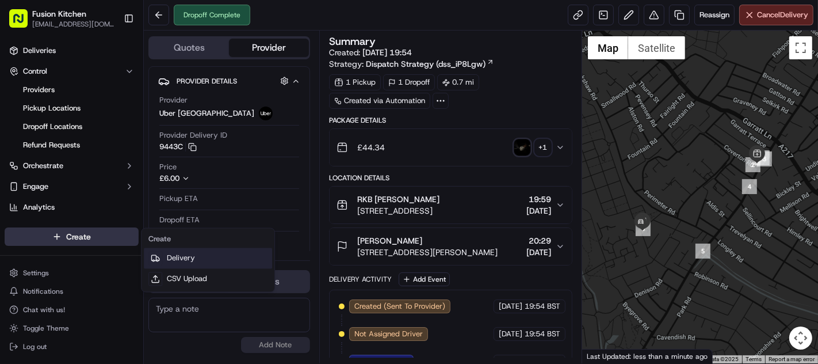
click at [198, 255] on link "Delivery" at bounding box center [208, 258] width 128 height 21
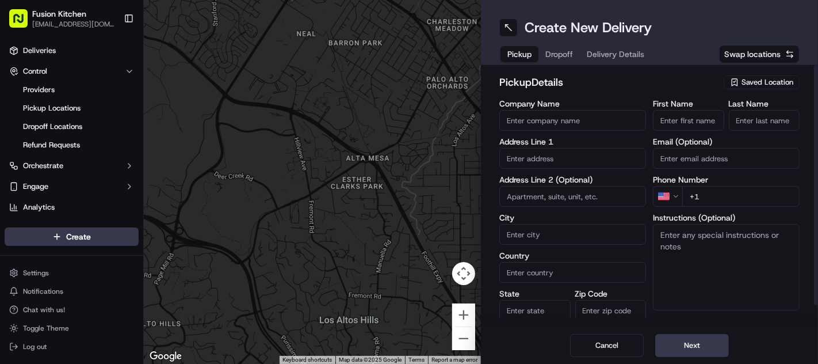
click at [563, 159] on input "text" at bounding box center [573, 158] width 147 height 21
paste input "24 St Helens St, Ipswich, United Kingdom, IP4 1HJ."
click at [557, 186] on div "24 Saint Helen's Street, Ipswich, UK" at bounding box center [572, 181] width 141 height 17
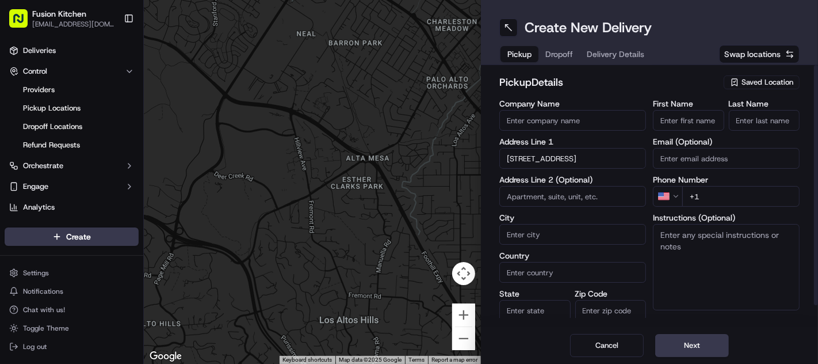
type input "24 St. Helen's St, Ipswich IP4 1HJ, UK"
type input "Ipswich"
type input "United Kingdom"
type input "England"
type input "IP4 1HJ"
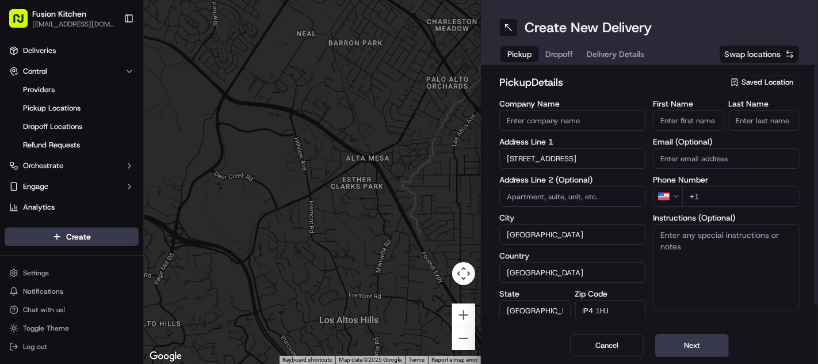
type input "24 Saint Helen's Street"
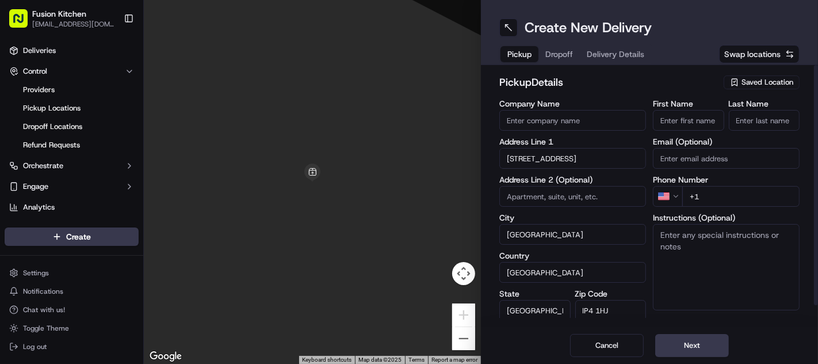
click at [735, 260] on textarea "Instructions (Optional)" at bounding box center [726, 267] width 147 height 86
paste textarea "24 St Helens St, Ipswich, United Kingdom, IP4 1HJ."
paste textarea "1473288599"
type textarea "24 St Helens St, Ipswich, United Kingdom, IP4 1HJ. 1473288599"
click at [664, 195] on html "Fusion Kitchen hari@fusionpos.uk Toggle Sidebar Deliveries Control Providers Pi…" at bounding box center [409, 182] width 818 height 364
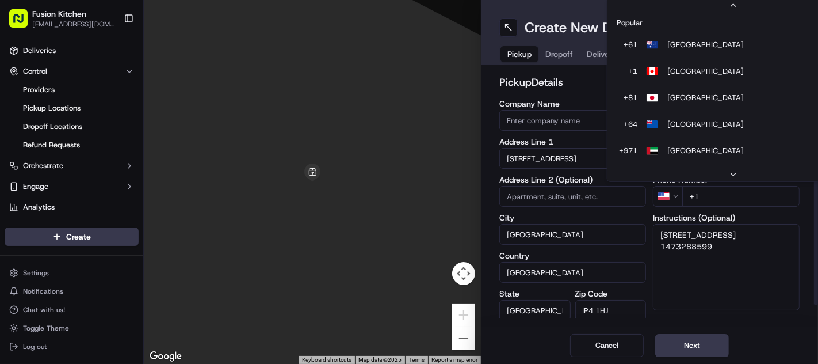
scroll to position [49, 0]
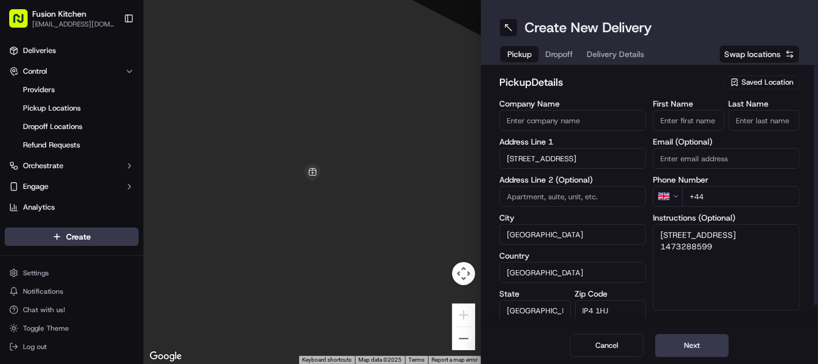
click at [713, 197] on input "+44" at bounding box center [741, 196] width 117 height 21
paste input "1473 288599"
type input "+44 1473 288599"
click at [698, 121] on input "First Name" at bounding box center [688, 120] width 71 height 21
paste input "Ganesan Selvakumar"
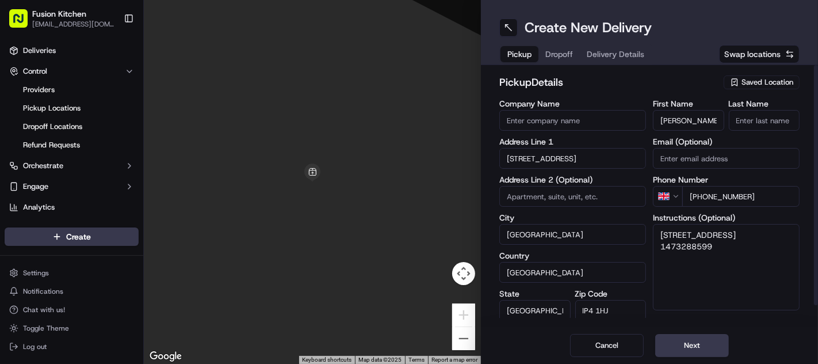
scroll to position [0, 15]
click at [698, 121] on input "Ganesan Selvakumar" at bounding box center [688, 120] width 71 height 21
type input "Ganesan"
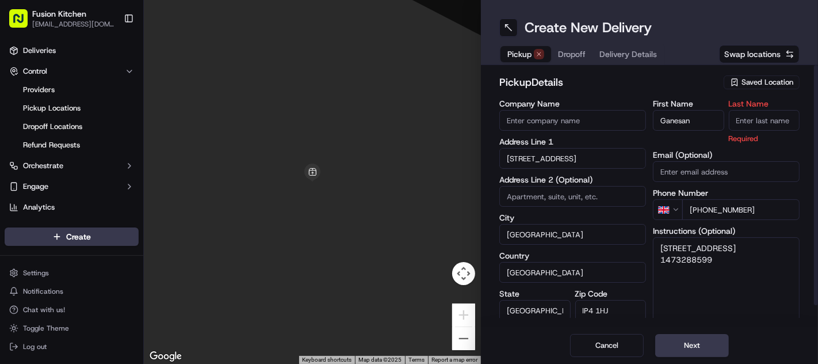
click at [762, 123] on input "Last Name" at bounding box center [764, 120] width 71 height 21
paste input "Selvakumar"
type input "Selvakumar"
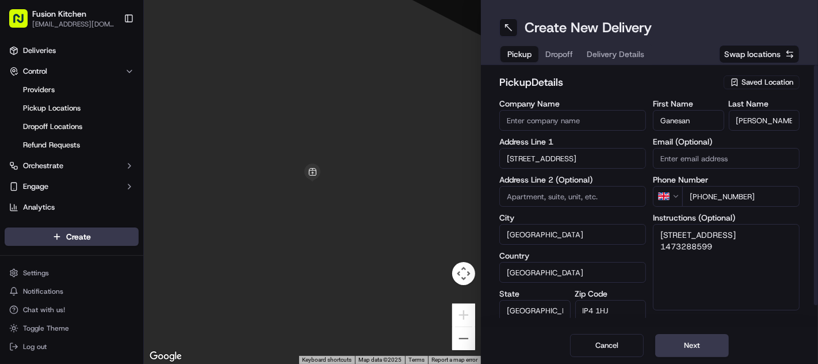
click at [550, 119] on input "Company Name" at bounding box center [573, 120] width 147 height 21
paste input "Chennai Dosa Ipswich"
type input "Chennai Dosa Ipswich"
click at [620, 85] on h2 "pickup Details" at bounding box center [609, 82] width 218 height 16
click at [694, 345] on button "Next" at bounding box center [693, 345] width 74 height 23
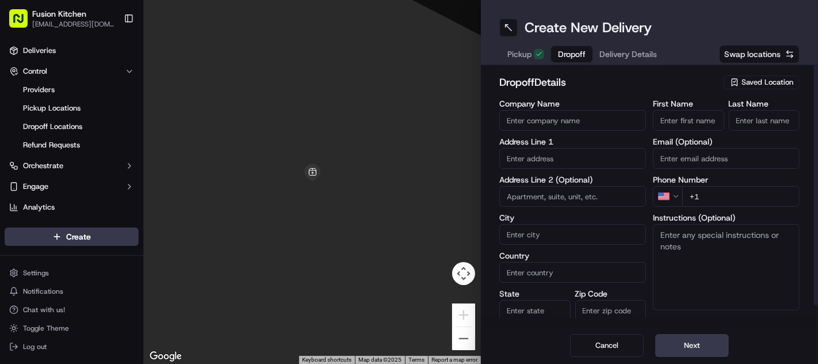
click at [575, 162] on input "text" at bounding box center [573, 158] width 147 height 21
paste input "14B, Grove Lane, Ipswich, IP4 1NR"
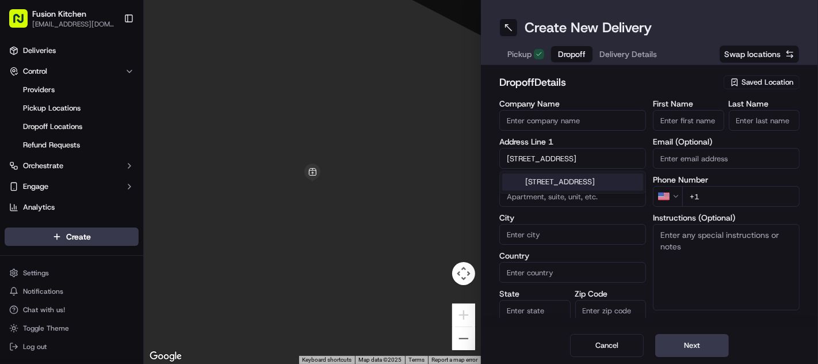
click at [545, 190] on div "14B Grove Lane, Ipswich IP4 1NR, UK" at bounding box center [572, 181] width 141 height 17
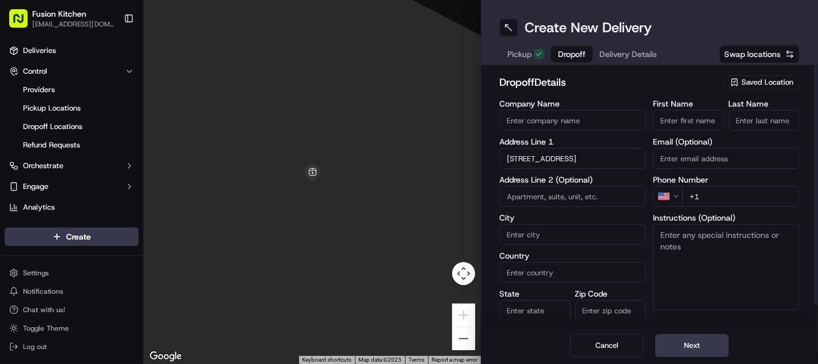
type input "14B Grove Ln, Ipswich IP4 1NR, UK"
type input "Ipswich"
type input "United Kingdom"
type input "England"
type input "IP4 1NR"
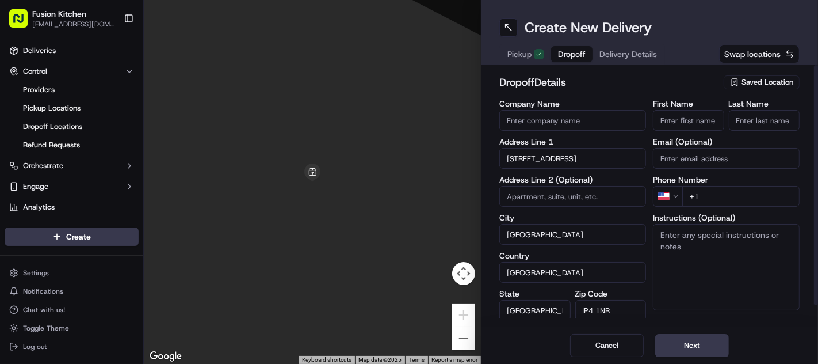
type input "14B Grove Lane"
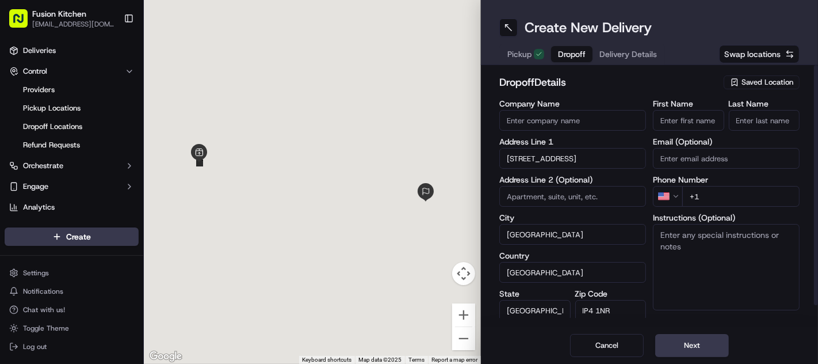
click at [686, 233] on textarea "Instructions (Optional)" at bounding box center [726, 267] width 147 height 86
paste textarea "14B, Grove Lane, Ipswich, IP4 1NR"
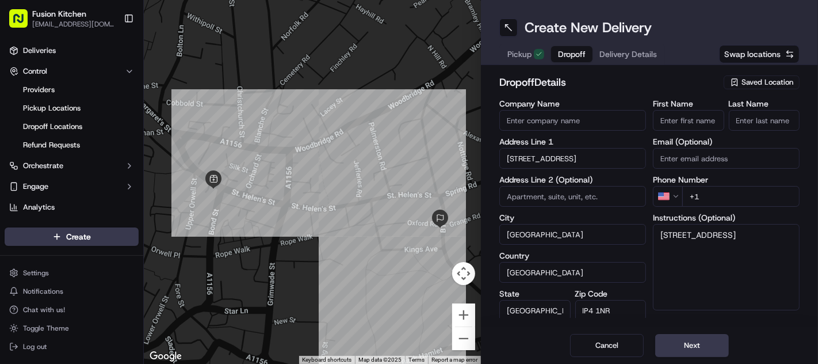
type textarea "14B, Grove Lane, Ipswich, IP4 1NR"
click at [536, 118] on input "Company Name" at bounding box center [573, 120] width 147 height 21
paste input "Bhaumika Raj"
click at [546, 119] on input "Bhaumika Raj" at bounding box center [573, 120] width 147 height 21
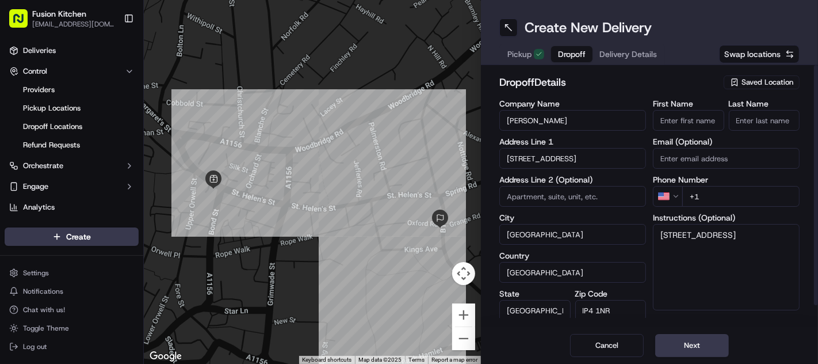
type input "Bhaumika"
click at [759, 121] on input "Last Name" at bounding box center [764, 120] width 71 height 21
paste input "Raj"
type input "Raj"
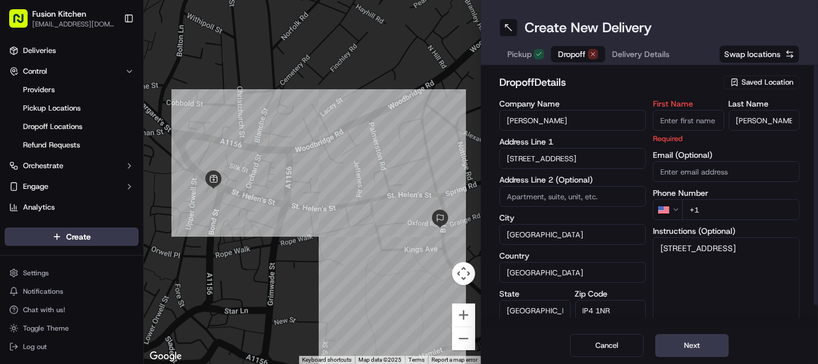
click at [527, 125] on input "Bhaumika" at bounding box center [573, 120] width 147 height 21
click at [686, 123] on input "First Name" at bounding box center [688, 120] width 71 height 21
paste input "Bhaumika"
type input "Bhaumika"
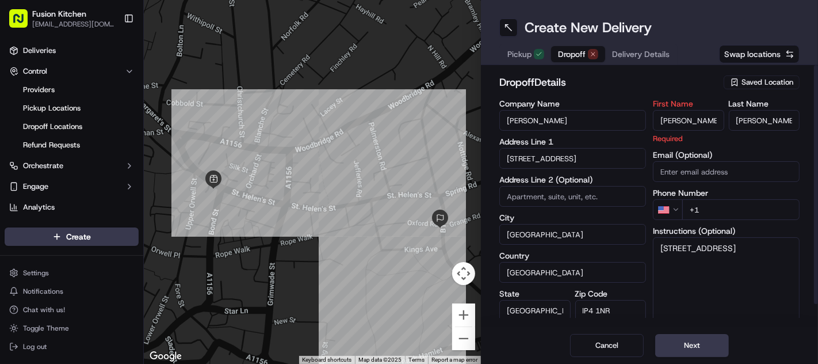
click at [626, 85] on h2 "dropoff Details" at bounding box center [609, 82] width 218 height 16
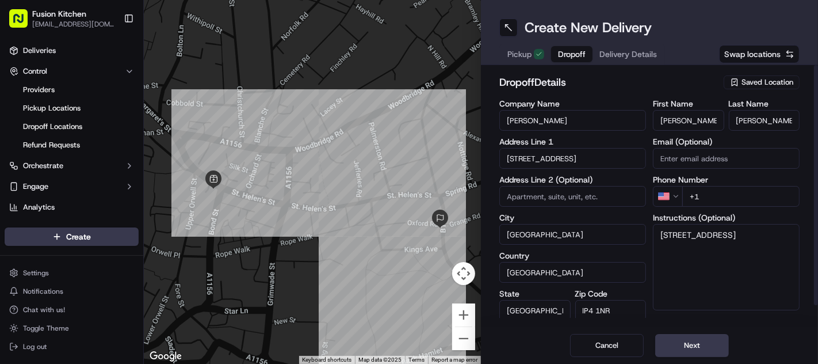
click at [666, 196] on html "Fusion Kitchen hari@fusionpos.uk Toggle Sidebar Deliveries Control Providers Pi…" at bounding box center [409, 182] width 818 height 364
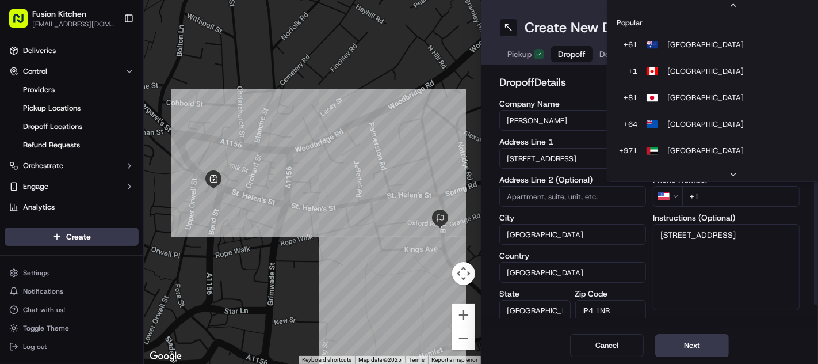
scroll to position [49, 0]
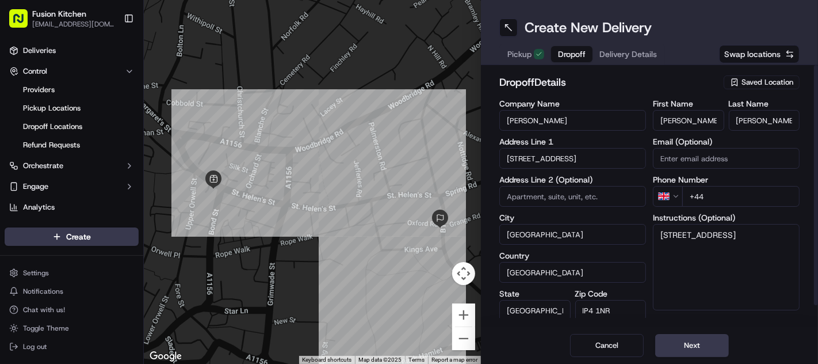
click at [718, 198] on input "+44" at bounding box center [741, 196] width 117 height 21
paste input "7442 757724"
type input "+44 7442 757724"
click at [736, 248] on textarea "14B, Grove Lane, Ipswich, IP4 1NR" at bounding box center [726, 267] width 147 height 86
paste textarea "7442757724"
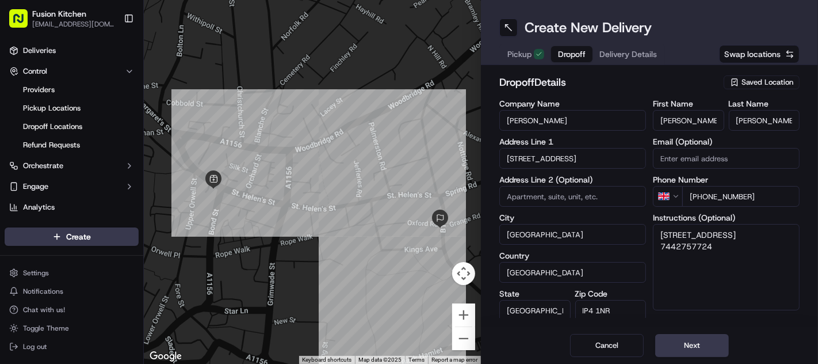
type textarea "14B, Grove Lane, Ipswich, IP4 1NR 7442757724"
click at [576, 121] on input "Bhaumika" at bounding box center [573, 120] width 147 height 21
type input "Bhaumika Raj"
click at [758, 273] on textarea "14B, Grove Lane, Ipswich, IP4 1NR 7442757724" at bounding box center [726, 267] width 147 height 86
click at [695, 344] on button "Next" at bounding box center [693, 345] width 74 height 23
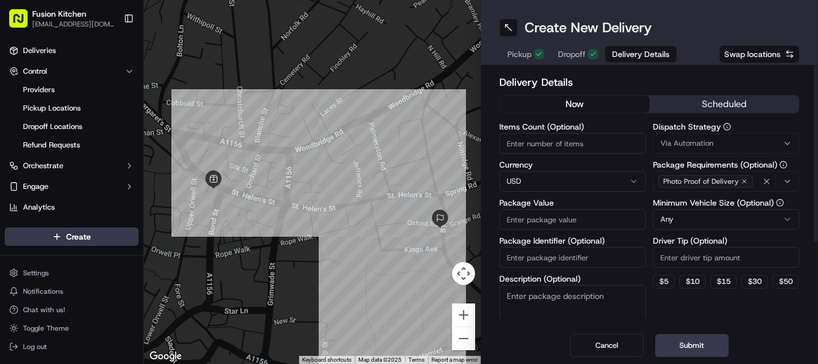
click at [526, 179] on html "Fusion Kitchen hari@fusionpos.uk Toggle Sidebar Deliveries Control Providers Pi…" at bounding box center [409, 182] width 818 height 364
click at [536, 227] on input "Package Value" at bounding box center [573, 219] width 147 height 21
paste input "15.07"
type input "15.07"
click at [686, 354] on button "Submit" at bounding box center [693, 345] width 74 height 23
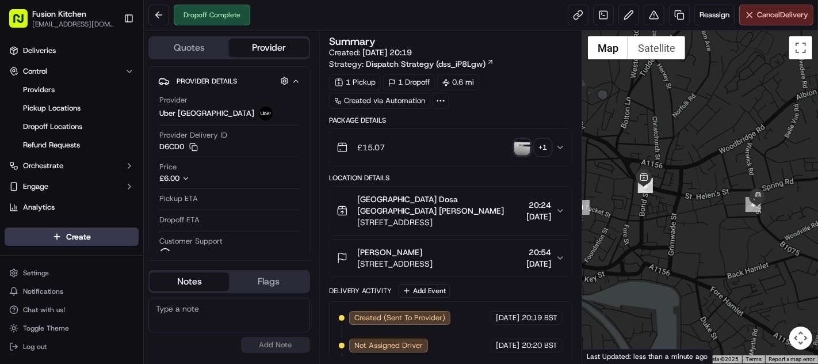
click at [521, 154] on img "button" at bounding box center [523, 147] width 16 height 16
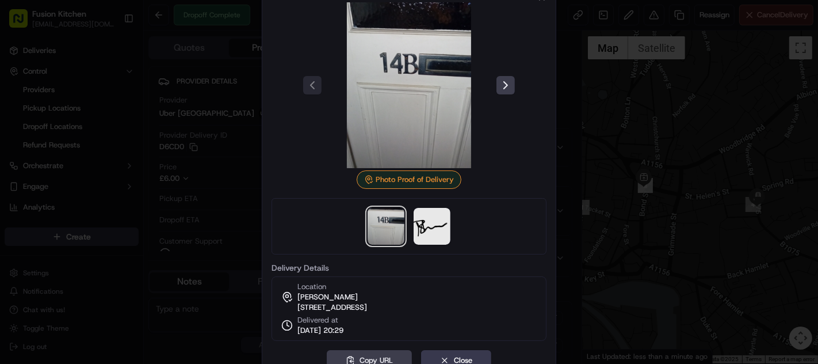
click at [106, 160] on div at bounding box center [409, 182] width 818 height 364
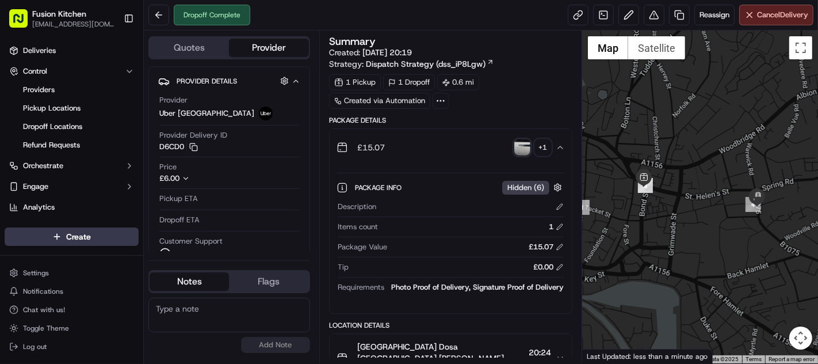
click at [436, 154] on div "£15.07 + 1" at bounding box center [446, 147] width 219 height 23
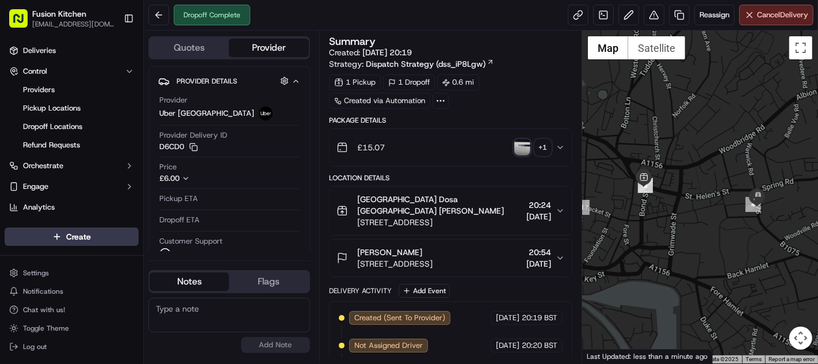
click at [433, 246] on div "Bhaumika Raj" at bounding box center [394, 252] width 75 height 12
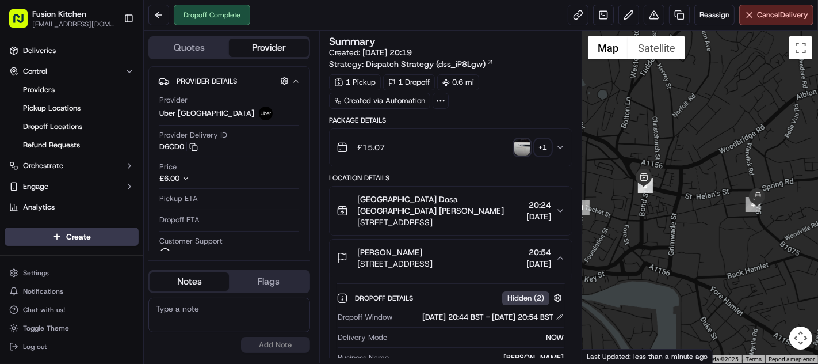
click at [526, 153] on img "button" at bounding box center [523, 147] width 16 height 16
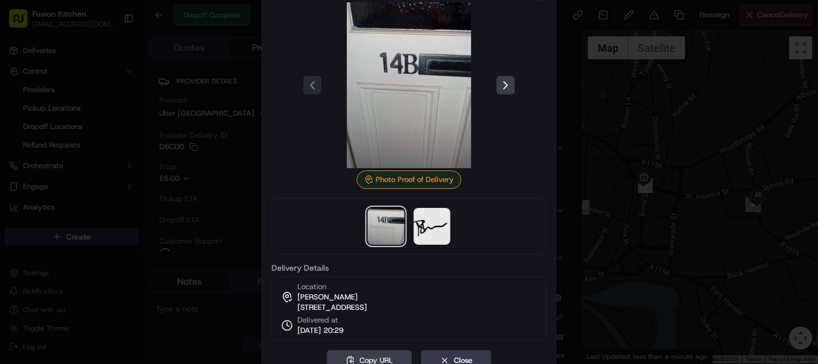
click at [622, 142] on div at bounding box center [409, 182] width 818 height 364
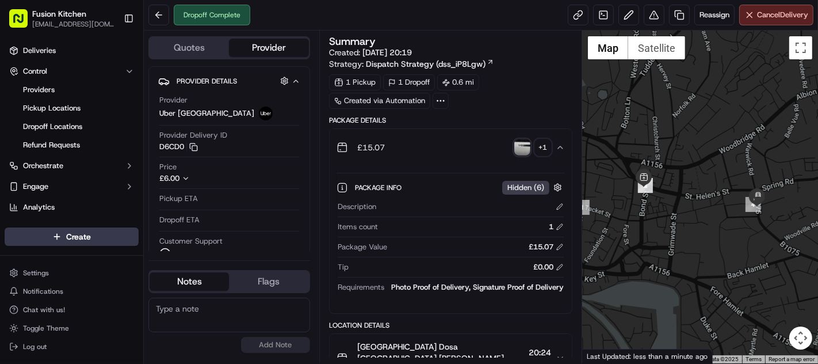
click at [454, 146] on div "£15.07 + 1" at bounding box center [446, 147] width 219 height 23
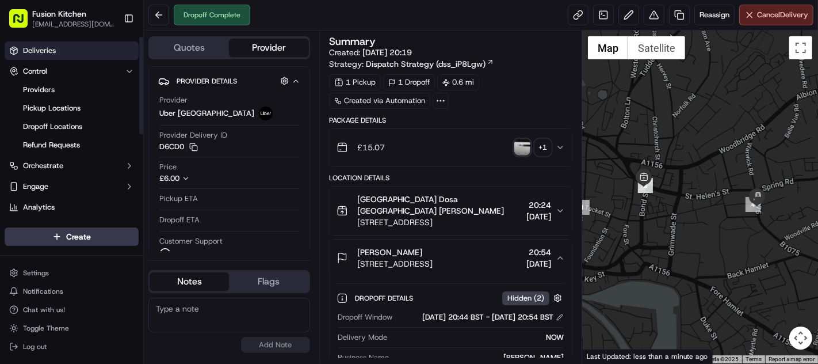
click at [63, 54] on link "Deliveries" at bounding box center [72, 50] width 134 height 18
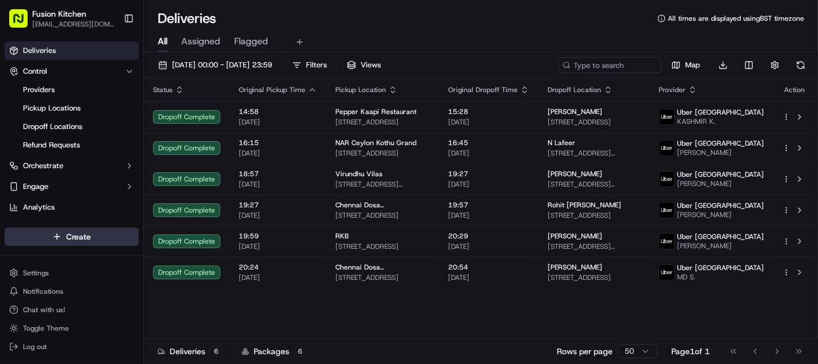
click at [57, 234] on html "Fusion Kitchen hari@fusionpos.uk Toggle Sidebar Deliveries Control Providers Pi…" at bounding box center [409, 182] width 818 height 364
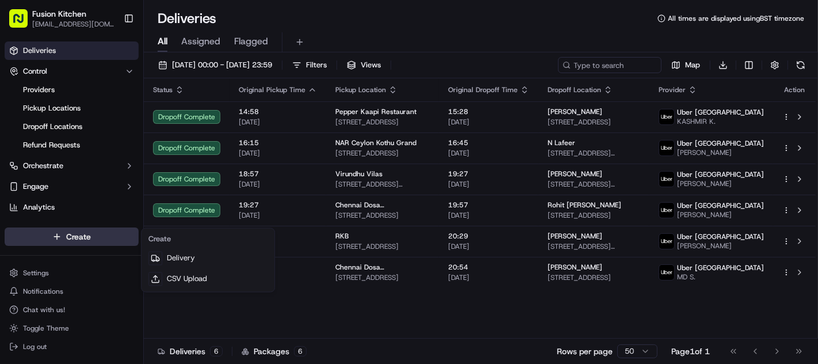
click at [176, 258] on link "Delivery" at bounding box center [208, 258] width 128 height 21
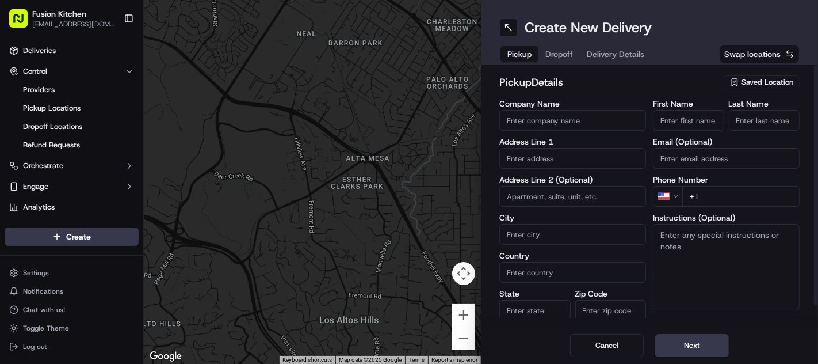
click at [554, 159] on input "text" at bounding box center [573, 158] width 147 height 21
paste input "33 Chapel Ash, Wolverhampton, West Midlands, WV3 0UF."
click at [558, 180] on div "33 Chapel Ash, Wolverhampton, West Midlands WV3 0UF, UK" at bounding box center [572, 181] width 141 height 17
type input "[STREET_ADDRESS]"
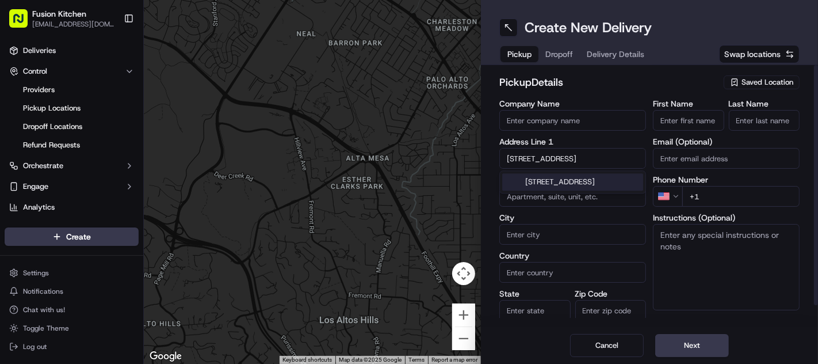
type input "Wolverhampton"
type input "United Kingdom"
type input "England"
type input "WV3 0UF"
type input "33 Chapel Ash"
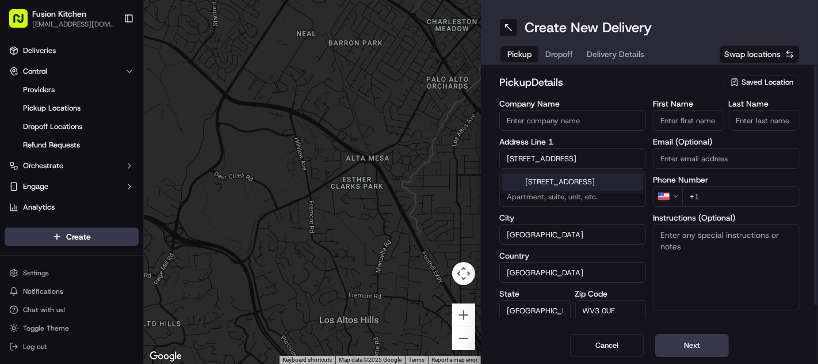
scroll to position [0, 0]
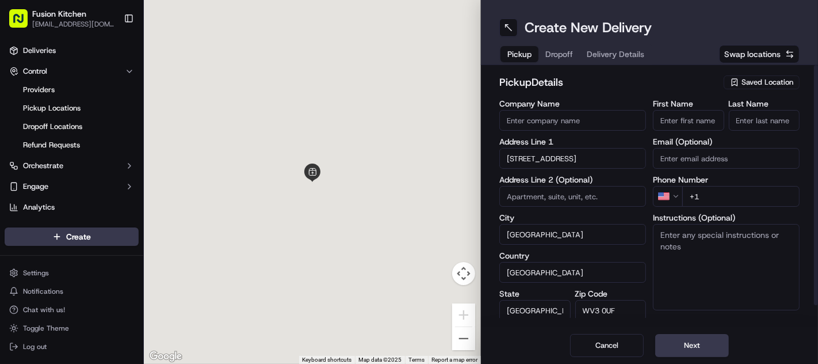
click at [719, 259] on textarea "Instructions (Optional)" at bounding box center [726, 267] width 147 height 86
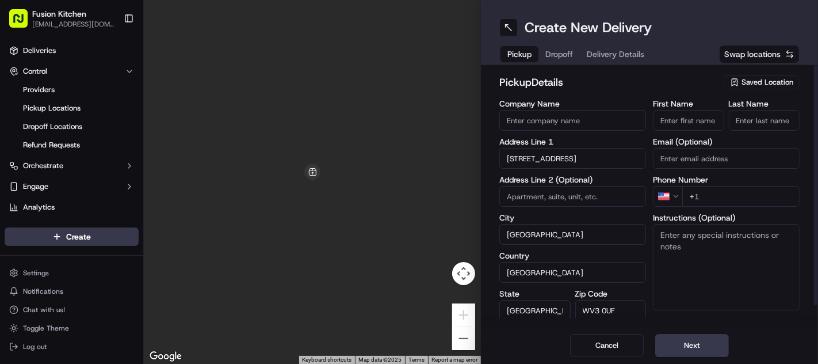
paste textarea "33 Chapel Ash, Wolverhampton, West Midlands, WV3 0UF."
type textarea "33 Chapel Ash, Wolverhampton, West Midlands, WV3 0UF."
click at [699, 130] on input "First Name" at bounding box center [688, 120] width 71 height 21
paste input "Mohammed Sadiq"
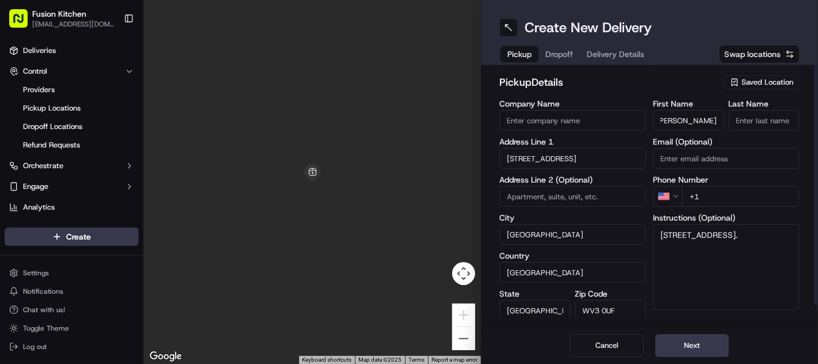
click at [705, 119] on input "Mohammed Sadiq" at bounding box center [688, 120] width 71 height 21
type input "Mohammed"
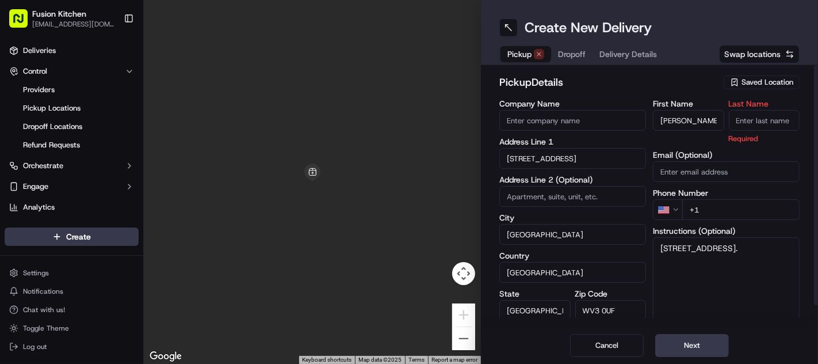
click at [764, 124] on input "Last Name" at bounding box center [764, 120] width 71 height 21
paste input "Sadiq"
type input "Sadiq"
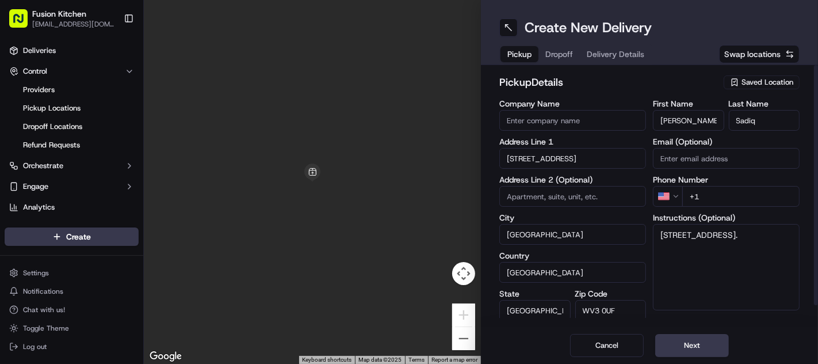
click at [539, 112] on input "Company Name" at bounding box center [573, 120] width 147 height 21
paste input "Chennai Dosa Wolverhampton"
type input "Chennai Dosa Wolverhampton"
click at [622, 86] on h2 "pickup Details" at bounding box center [609, 82] width 218 height 16
click at [668, 196] on html "Fusion Kitchen hari@fusionpos.uk Toggle Sidebar Deliveries Control Providers Pi…" at bounding box center [409, 182] width 818 height 364
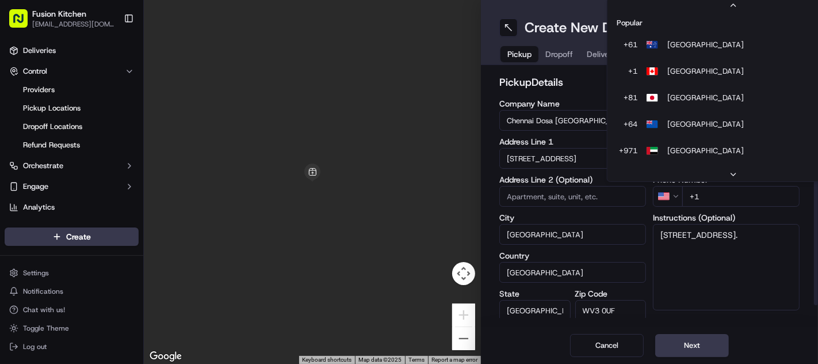
scroll to position [49, 0]
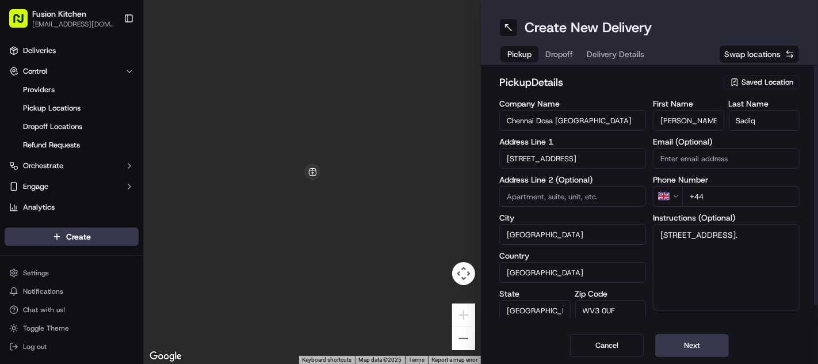
click at [729, 201] on input "+44" at bounding box center [741, 196] width 117 height 21
paste input "1902 423222"
type input "+44 1902 423222"
click at [774, 303] on textarea "33 Chapel Ash, Wolverhampton, West Midlands, WV3 0UF." at bounding box center [726, 267] width 147 height 86
paste textarea "1902423222"
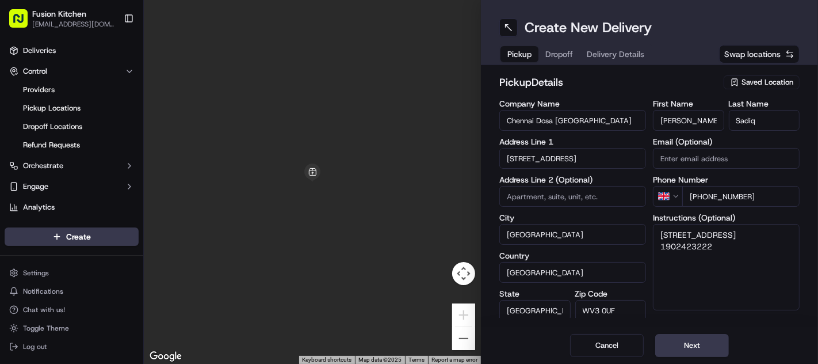
type textarea "33 Chapel Ash, Wolverhampton, West Midlands, WV3 0UF. 1902423222"
drag, startPoint x: 695, startPoint y: 348, endPoint x: 682, endPoint y: 348, distance: 13.8
click at [695, 348] on button "Next" at bounding box center [693, 345] width 74 height 23
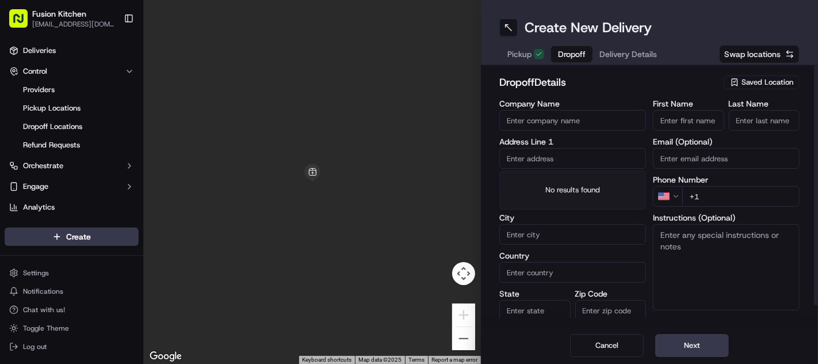
click at [551, 161] on input "text" at bounding box center [573, 158] width 147 height 21
paste input "91, Albion Street, Wolverhampton, WV1 3EG"
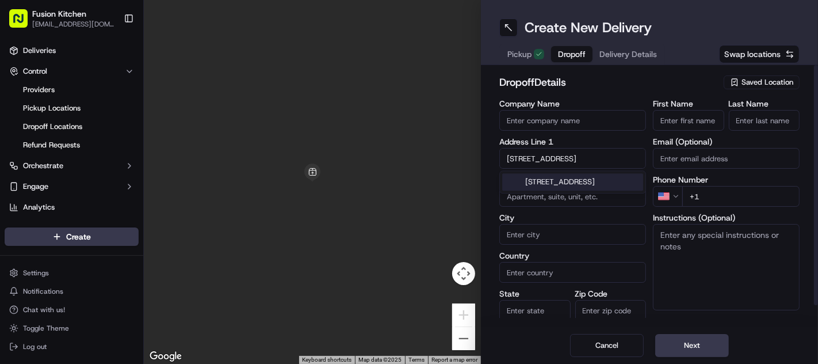
click at [566, 184] on div "91 Albion Street, Wolverhampton WV1 3EG, UK" at bounding box center [572, 181] width 141 height 17
type input "[STREET_ADDRESS]"
type input "Wolverhampton"
type input "United Kingdom"
type input "England"
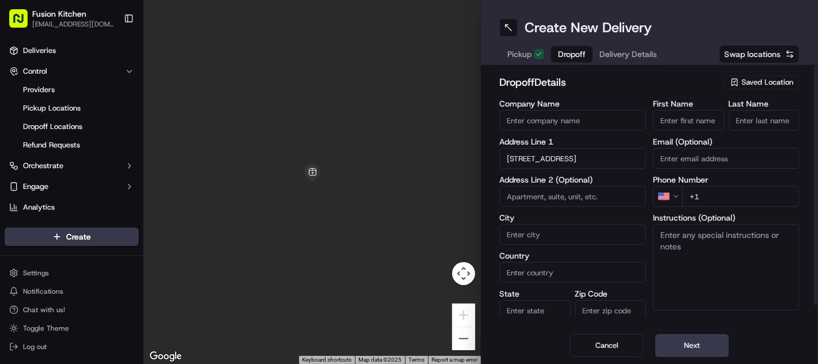
type input "WV1 3EG"
type input "91 Albion Street"
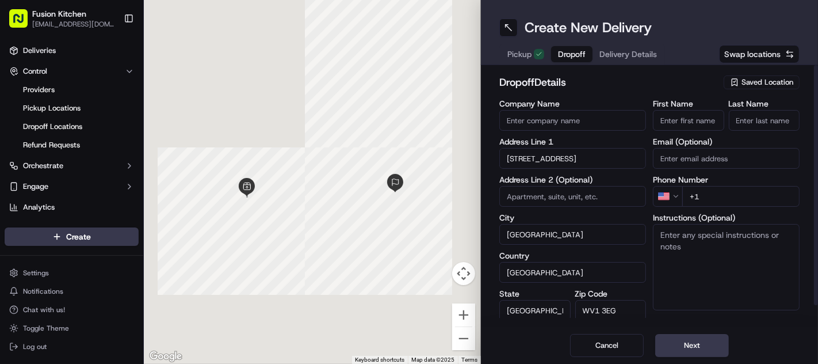
click at [723, 257] on textarea "Instructions (Optional)" at bounding box center [726, 267] width 147 height 86
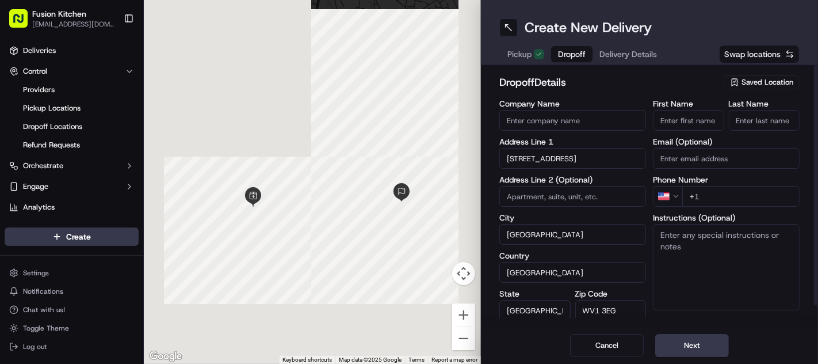
paste textarea "91, Albion Street, Wolverhampton, WV1 3EG"
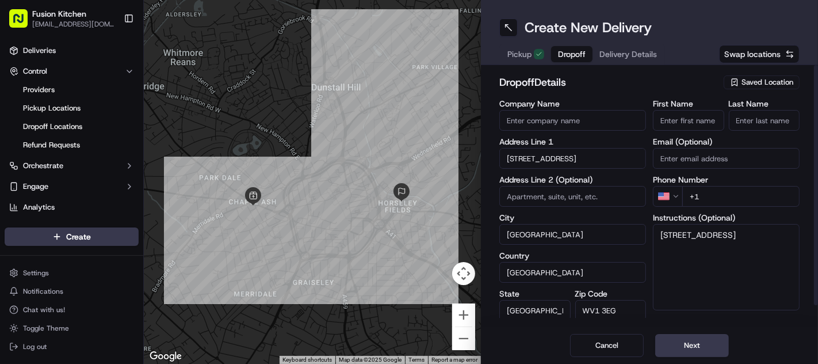
click at [731, 264] on textarea "91, Albion Street, Wolverhampton, WV1 3EG" at bounding box center [726, 267] width 147 height 86
type textarea "91, Albion Street, Wolverhampton, WV1 3EG"
click at [524, 115] on input "Company Name" at bounding box center [573, 120] width 147 height 21
paste input "[PERSON_NAME] A"
type input "[PERSON_NAME] A"
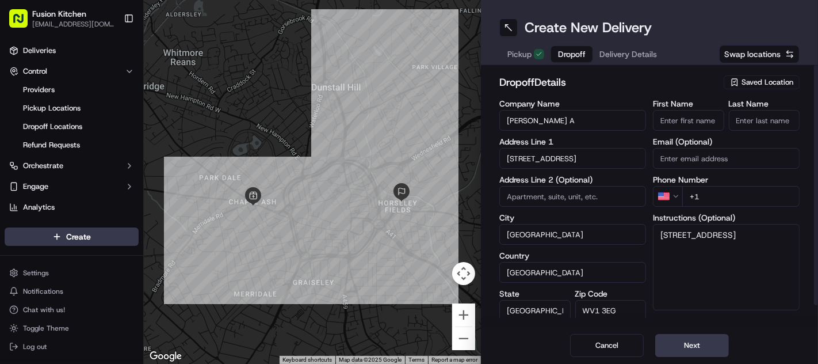
click at [684, 119] on input "First Name" at bounding box center [688, 120] width 71 height 21
paste input "[PERSON_NAME] A"
drag, startPoint x: 698, startPoint y: 120, endPoint x: 721, endPoint y: 119, distance: 23.7
click at [721, 119] on input "[PERSON_NAME] A" at bounding box center [688, 120] width 71 height 21
type input "Alagappan"
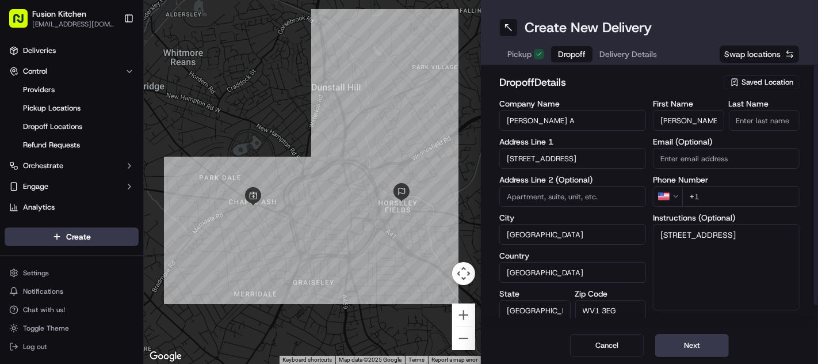
click at [762, 115] on input "Last Name" at bounding box center [764, 120] width 71 height 21
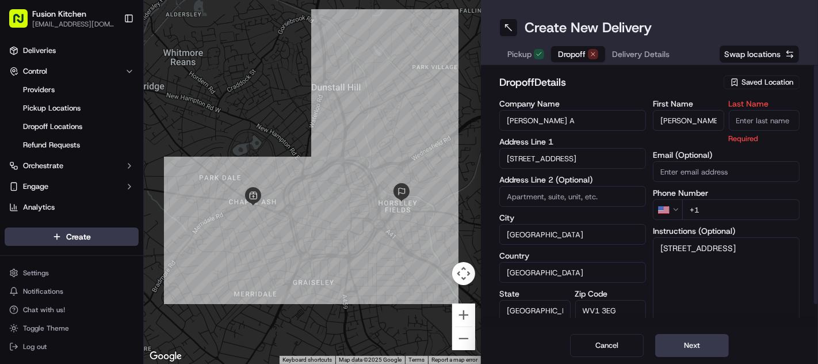
paste input "A"
type input "A"
click at [646, 85] on h2 "dropoff Details" at bounding box center [609, 82] width 218 height 16
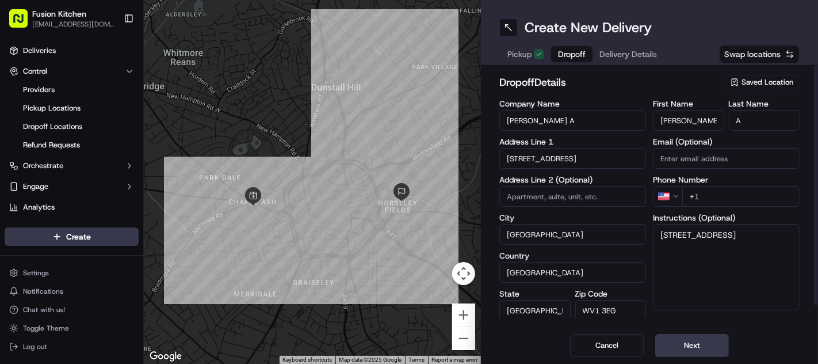
click at [668, 195] on html "Fusion Kitchen hari@fusionpos.uk Toggle Sidebar Deliveries Control Providers Pi…" at bounding box center [409, 182] width 818 height 364
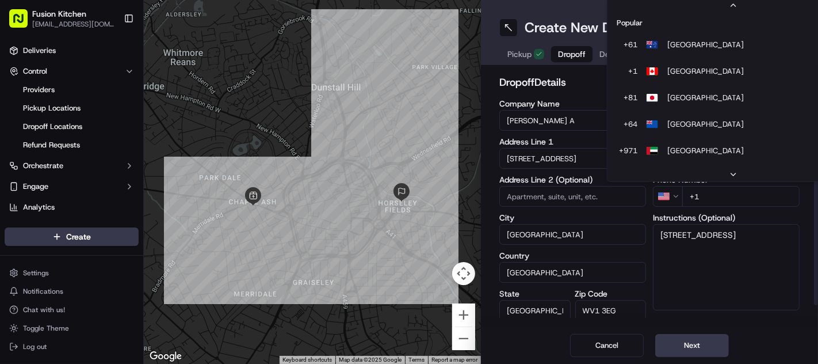
scroll to position [49, 0]
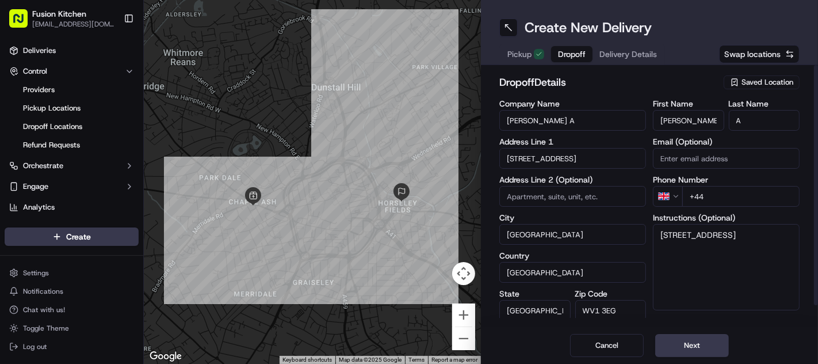
click at [733, 196] on input "+44" at bounding box center [741, 196] width 117 height 21
paste input "7436 948858"
type input "[PHONE_NUMBER]"
click at [771, 249] on textarea "91, Albion Street, Wolverhampton, WV1 3EG" at bounding box center [726, 267] width 147 height 86
paste textarea "7436948858"
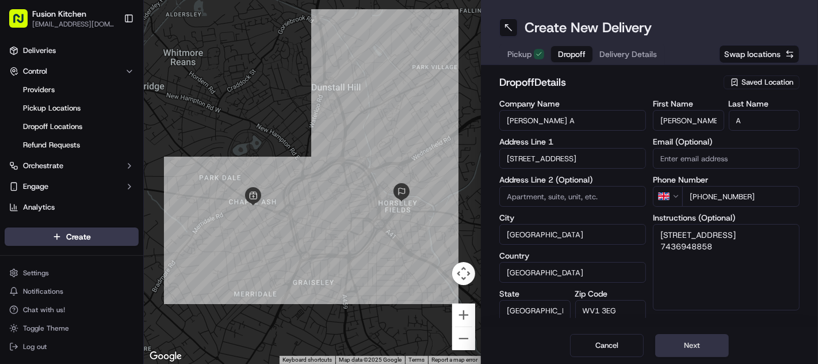
type textarea "[STREET_ADDRESS] 7436948858"
click at [680, 347] on button "Next" at bounding box center [693, 345] width 74 height 23
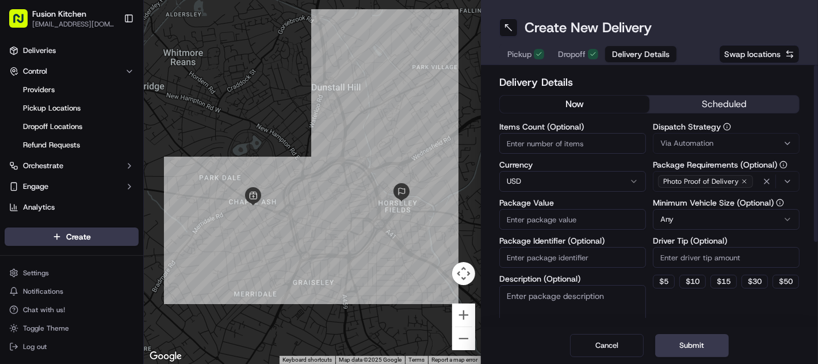
click at [544, 178] on html "Fusion Kitchen hari@fusionpos.uk Toggle Sidebar Deliveries Control Providers Pi…" at bounding box center [409, 182] width 818 height 364
click at [550, 215] on input "Package Value" at bounding box center [573, 219] width 147 height 21
paste input "19.53"
type input "19.53"
click at [672, 346] on button "Submit" at bounding box center [693, 345] width 74 height 23
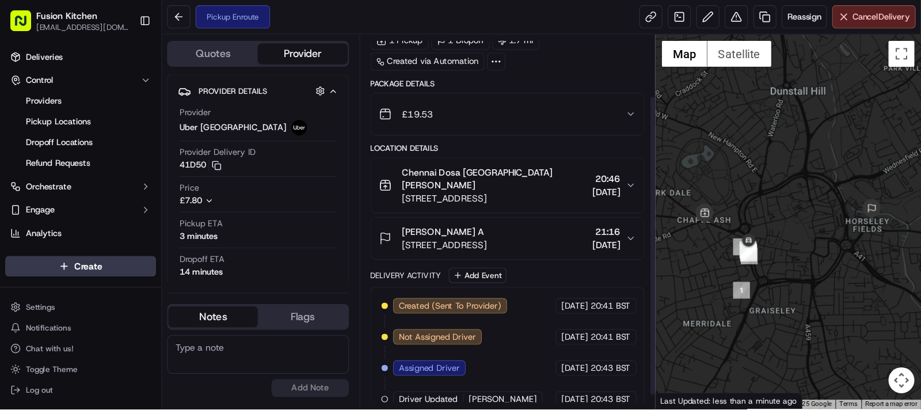
scroll to position [83, 0]
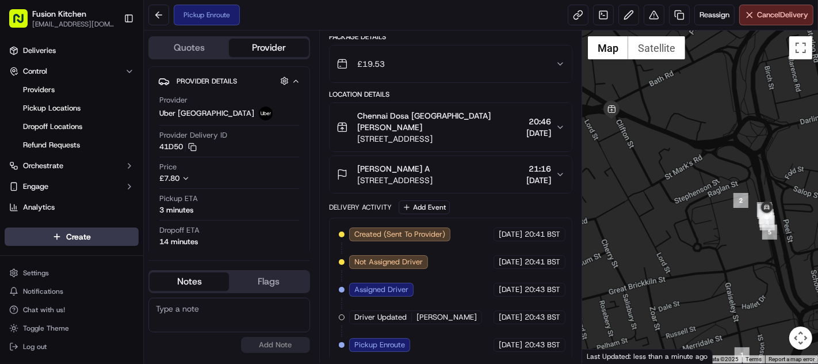
drag, startPoint x: 673, startPoint y: 219, endPoint x: 702, endPoint y: 218, distance: 28.8
click at [702, 218] on div at bounding box center [701, 197] width 236 height 333
click at [50, 85] on span "Providers" at bounding box center [39, 90] width 32 height 10
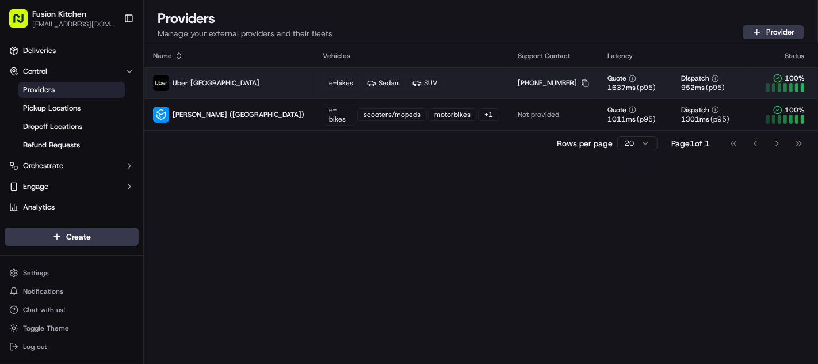
click at [582, 85] on icon "button" at bounding box center [585, 82] width 7 height 7
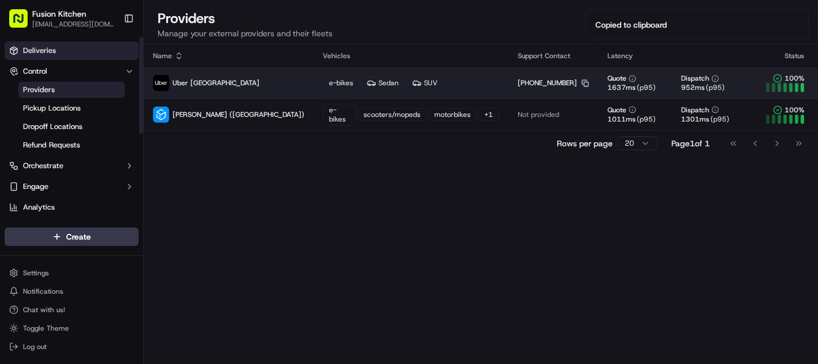
click at [47, 52] on span "Deliveries" at bounding box center [39, 50] width 33 height 10
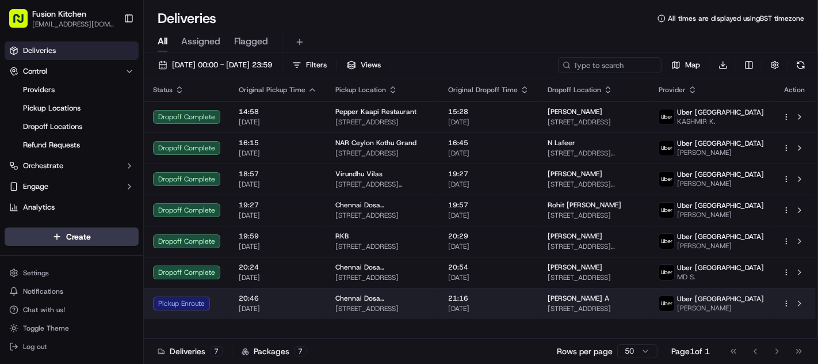
click at [292, 303] on span "20:46" at bounding box center [278, 298] width 78 height 9
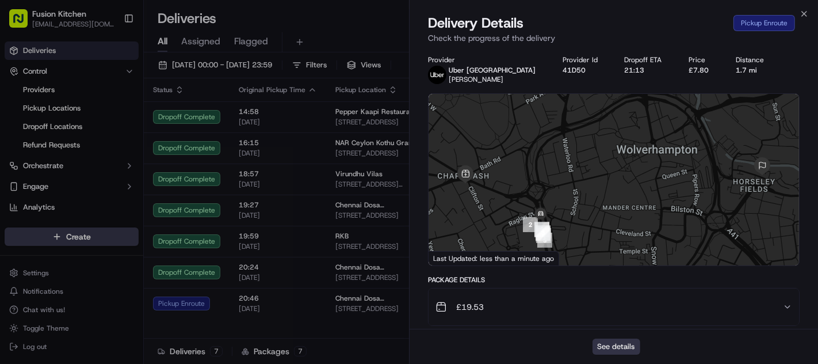
click at [623, 344] on button "See details" at bounding box center [617, 346] width 48 height 16
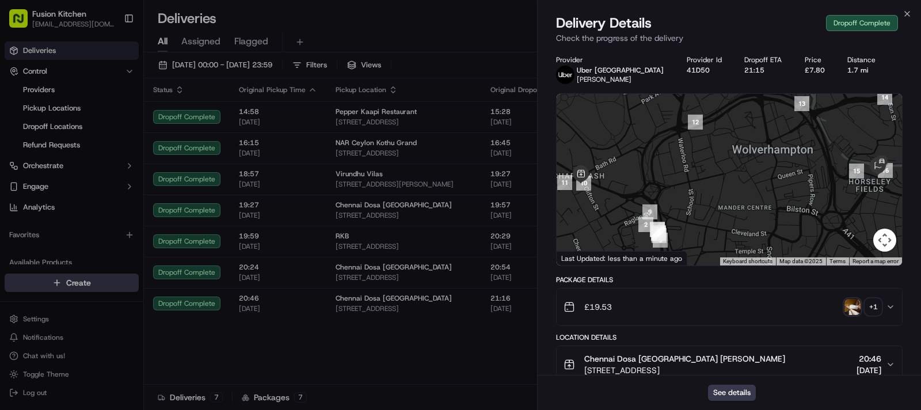
click at [818, 308] on img "button" at bounding box center [852, 307] width 16 height 16
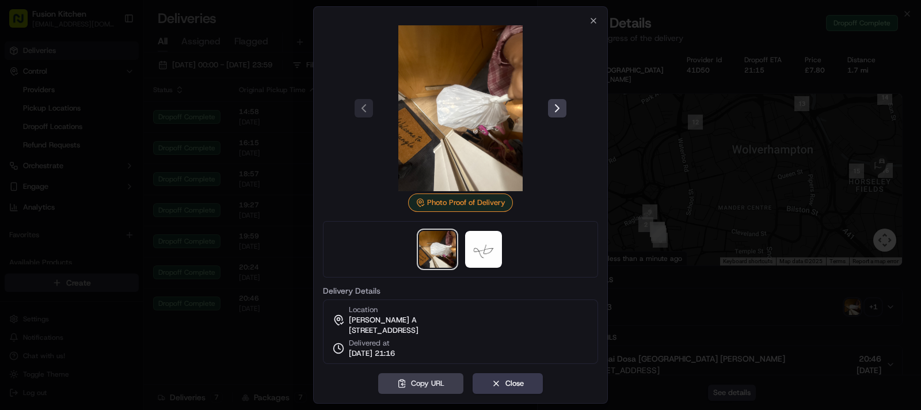
click at [648, 223] on div at bounding box center [460, 205] width 921 height 410
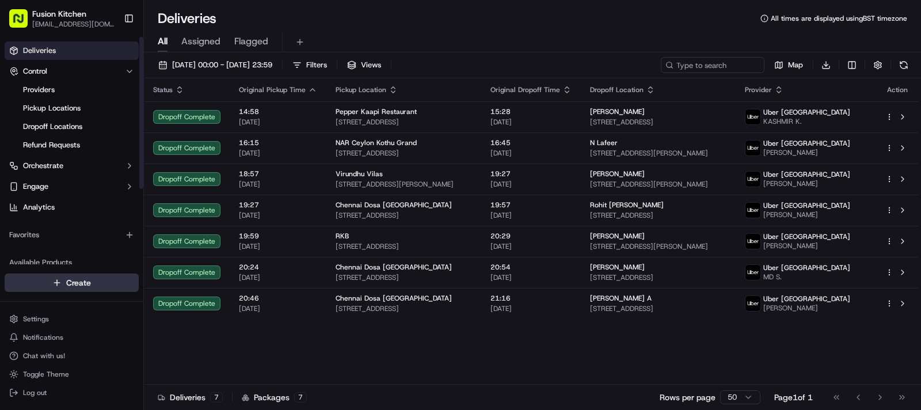
click at [89, 283] on html "Fusion Kitchen hari@fusionpos.uk Toggle Sidebar Deliveries Control Providers Pi…" at bounding box center [460, 205] width 921 height 410
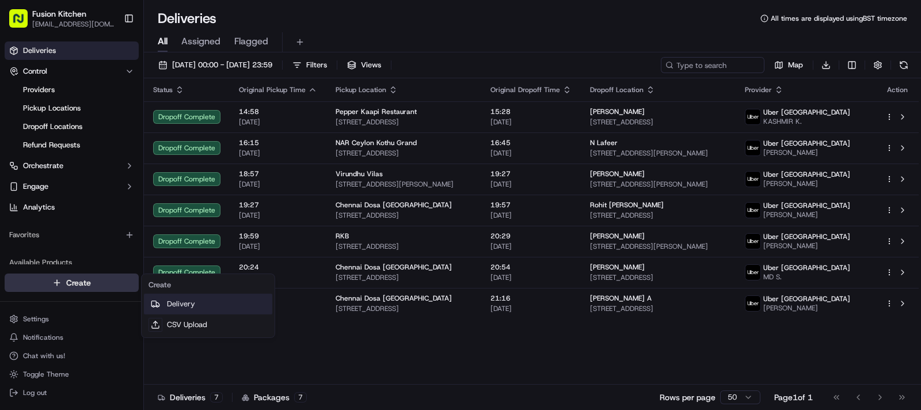
click at [205, 307] on link "Delivery" at bounding box center [208, 304] width 128 height 21
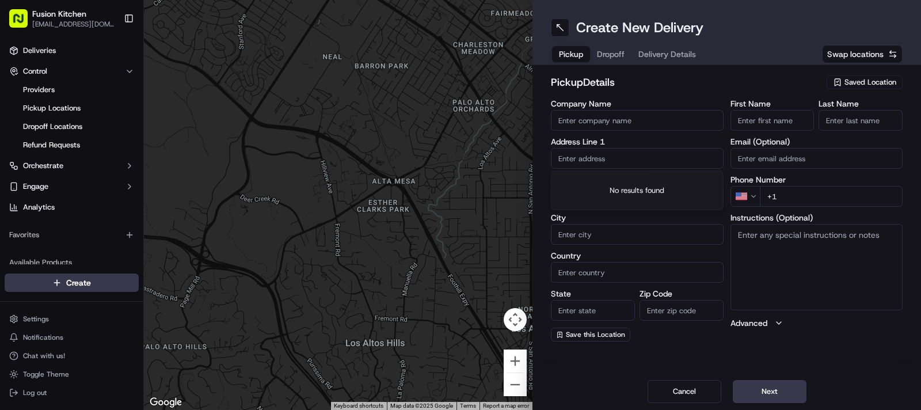
click at [607, 162] on input "text" at bounding box center [637, 158] width 173 height 21
paste input "548-550 Hagley Road West, OLDBURY, United Kingdom, B68 0BZ."
click at [638, 188] on div "548-550 Hagley Road West, Oldbury B68 0BZ, United Kingdom" at bounding box center [637, 182] width 167 height 17
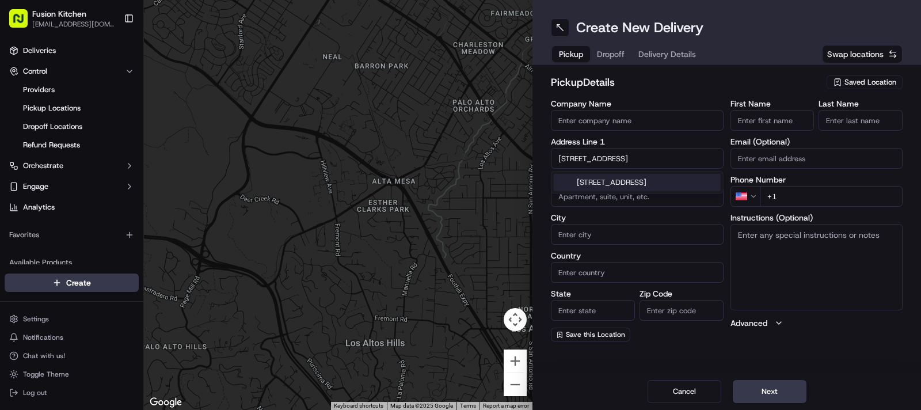
type input "548-550 Hagley Rd W, Oldbury B68 0BZ, UK"
type input "Oldbury"
type input "United Kingdom"
type input "England"
type input "B68 0BZ"
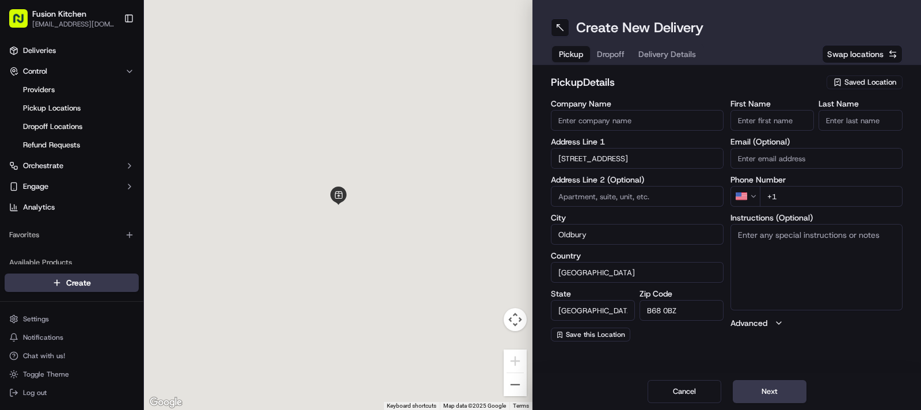
type input "548-550 Hagley Road West"
click at [791, 252] on textarea "Instructions (Optional)" at bounding box center [816, 267] width 173 height 86
paste textarea "548-550 Hagley Road West, OLDBURY, United Kingdom, B68 0BZ."
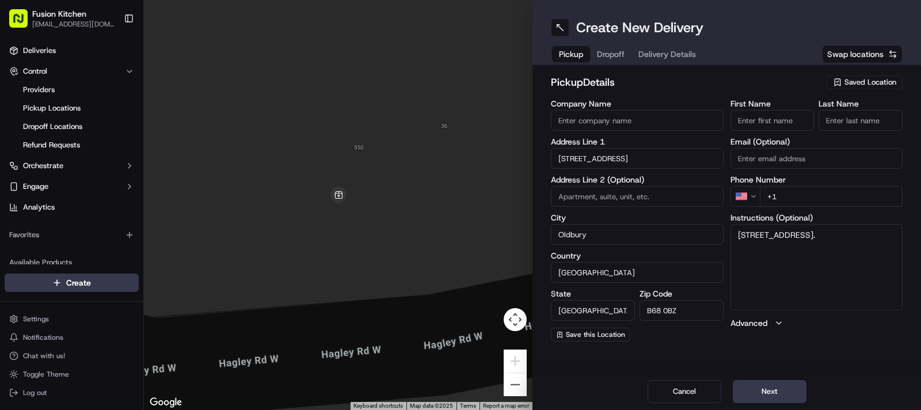
type textarea "548-550 Hagley Road West, OLDBURY, United Kingdom, B68 0BZ."
click at [751, 127] on input "First Name" at bounding box center [772, 120] width 84 height 21
paste input "Mougamadou Aasife Mohamed Nooku"
click at [790, 120] on input "Mougamadou Aasife Mohamed Nooku" at bounding box center [772, 120] width 84 height 21
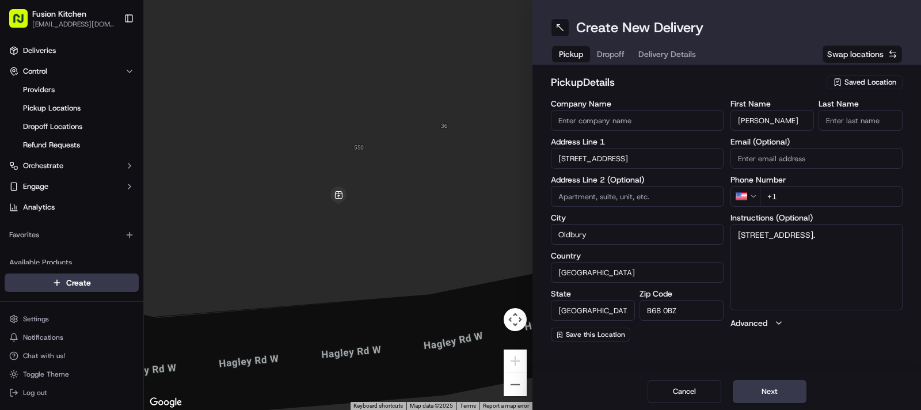
scroll to position [0, 40]
type input "Mougamadou Aasife Mohamed"
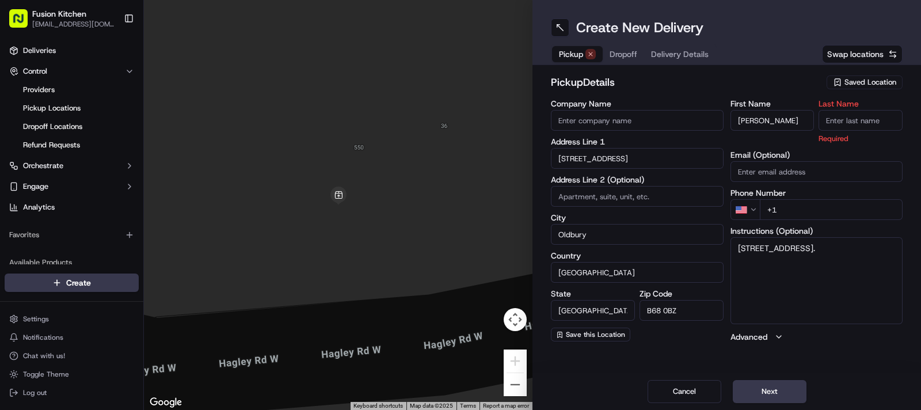
scroll to position [0, 0]
click at [818, 113] on input "Last Name" at bounding box center [860, 120] width 84 height 21
paste input "Nooku"
type input "Nooku"
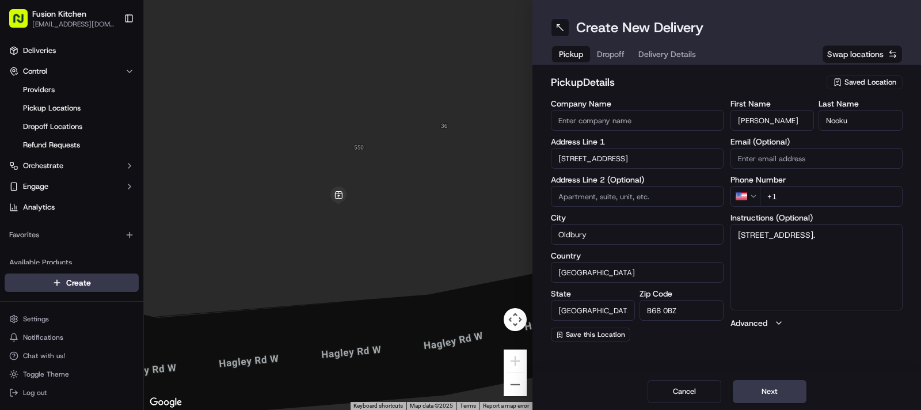
click at [596, 118] on input "Company Name" at bounding box center [637, 120] width 173 height 21
paste input "Grill N Shake - Oldbury"
type input "Grill N Shake - Oldbury"
click at [663, 82] on h2 "pickup Details" at bounding box center [685, 82] width 269 height 16
click at [749, 196] on html "Fusion Kitchen hari@fusionpos.uk Toggle Sidebar Deliveries Control Providers Pi…" at bounding box center [460, 205] width 921 height 410
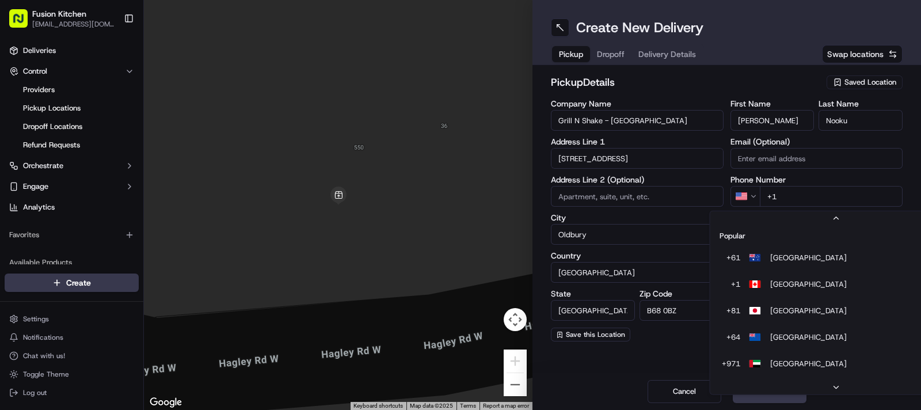
scroll to position [49, 0]
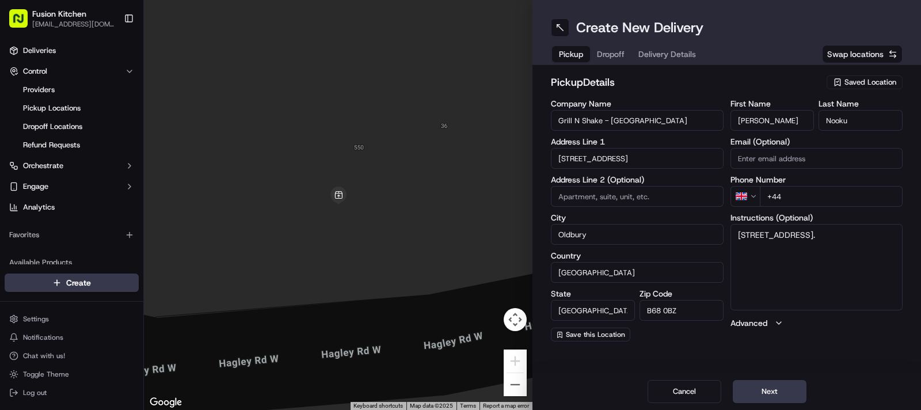
click at [812, 202] on input "+44" at bounding box center [831, 196] width 143 height 21
paste input "121 421 3777"
type input "+44 121 421 3777"
click at [818, 256] on textarea "548-550 Hagley Road West, OLDBURY, United Kingdom, B68 0BZ." at bounding box center [816, 267] width 173 height 86
paste textarea "1214213777"
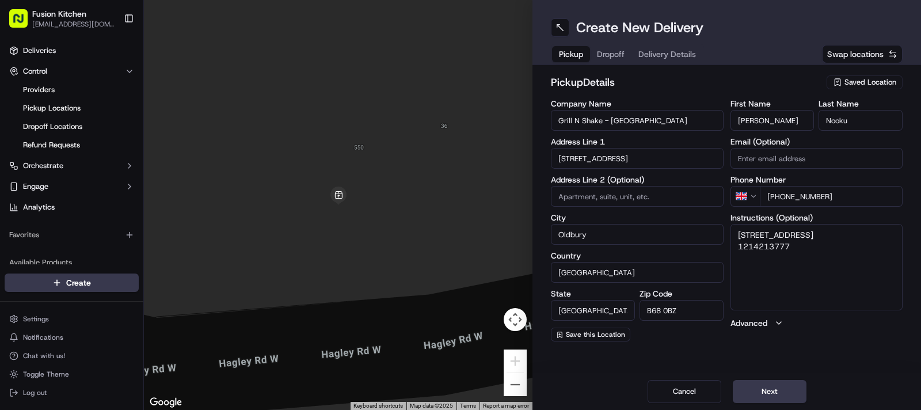
type textarea "548-550 Hagley Road West, OLDBURY, United Kingdom, B68 0BZ. 1214213777"
click at [755, 363] on button "Next" at bounding box center [770, 391] width 74 height 23
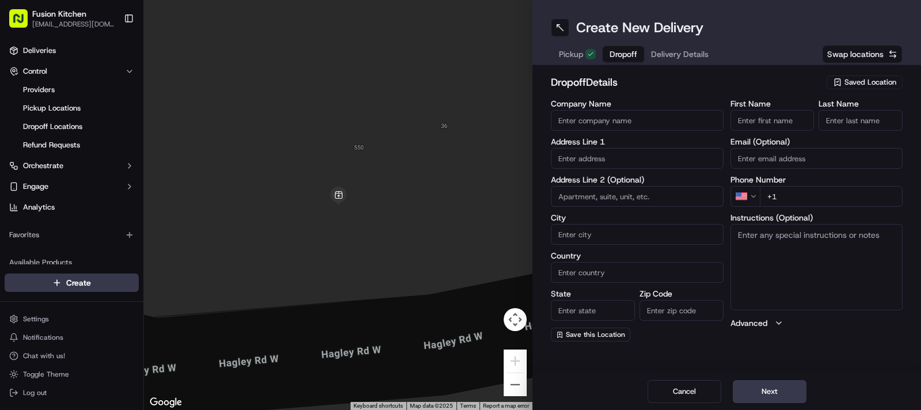
click at [612, 157] on input "text" at bounding box center [637, 158] width 173 height 21
paste input "50, DAVENTRY GROVE, BIRMINGHAM, B32 1JA"
click at [618, 191] on div "50 Daventry Grove, Quinton, Birmingham B32 1JA, UK" at bounding box center [637, 182] width 167 height 17
type input "50 Daventry Grove, Quinton, Birmingham B32 1JA, UK"
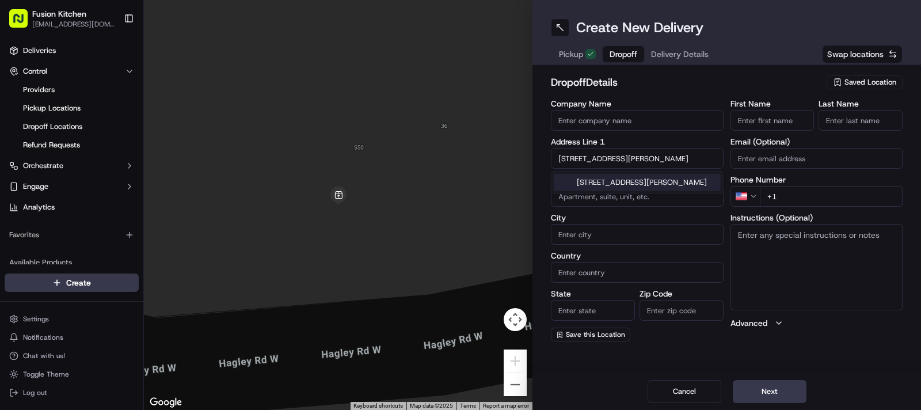
type input "Quinton"
type input "United Kingdom"
type input "England"
type input "B32 1JA"
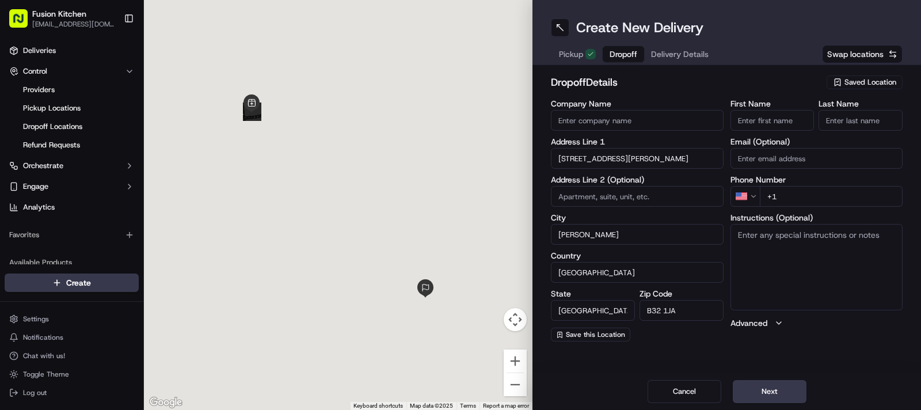
type input "50 Daventry Grove"
click at [806, 273] on textarea "Instructions (Optional)" at bounding box center [816, 267] width 173 height 86
paste textarea "50, DAVENTRY GROVE, BIRMINGHAM, B32 1JA"
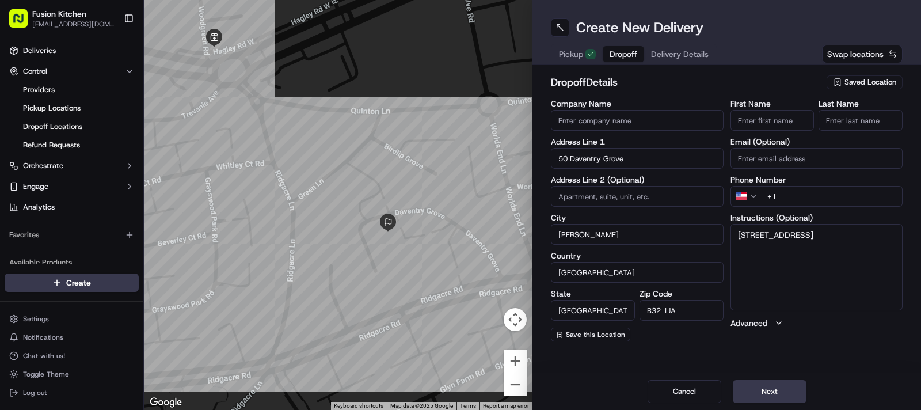
click at [806, 273] on textarea "50, DAVENTRY GROVE, BIRMINGHAM, B32 1JA" at bounding box center [816, 267] width 173 height 86
type textarea "50, DAVENTRY GROVE, BIRMINGHAM, B32 1JA"
click at [770, 128] on input "First Name" at bounding box center [772, 120] width 84 height 21
paste input "Exzak Gayle"
type input "Exzak Gayle"
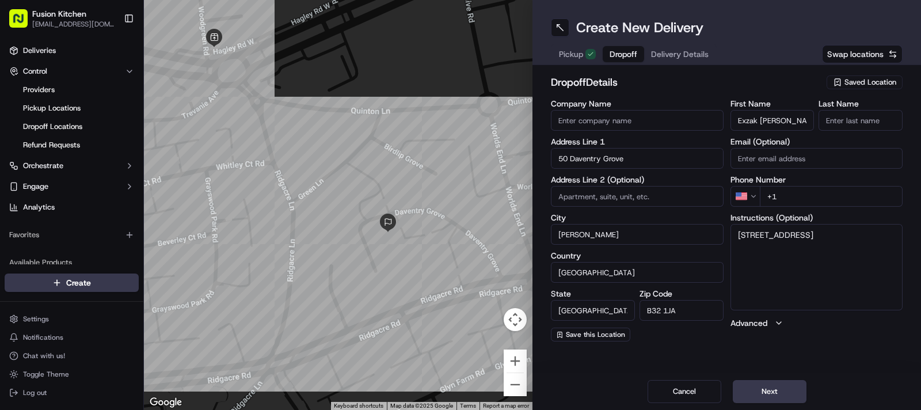
click at [624, 121] on input "Company Name" at bounding box center [637, 120] width 173 height 21
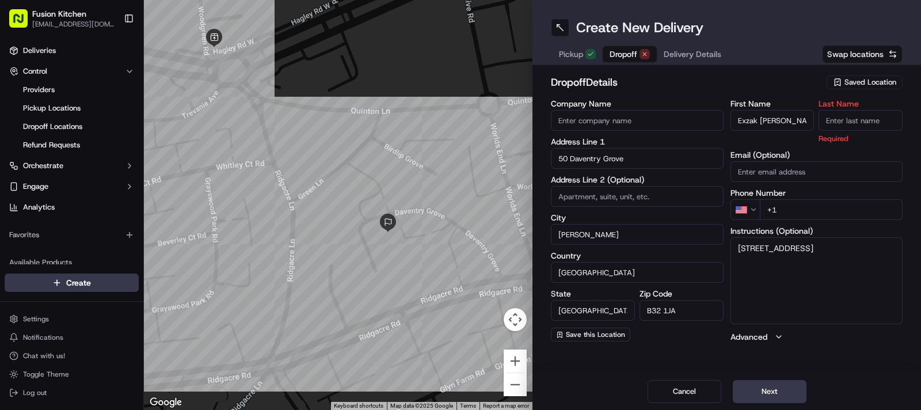
paste input "Exzak Gayle"
type input "Exzak Gayle"
click at [769, 119] on input "Exzak Gayle" at bounding box center [772, 120] width 84 height 21
type input "Exzak"
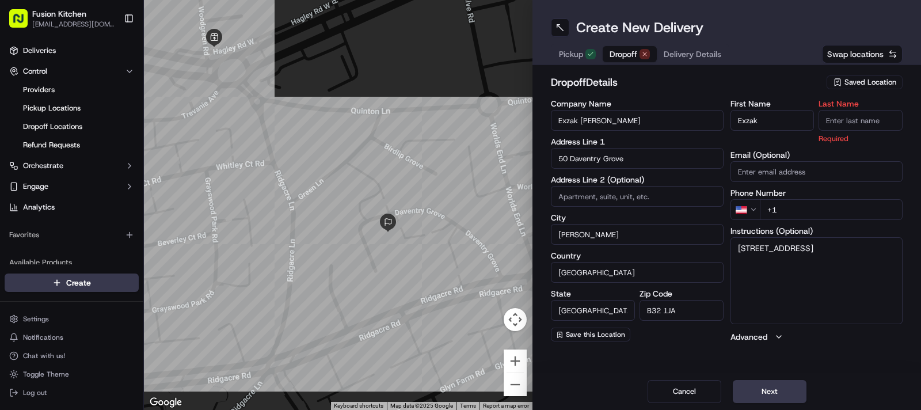
click at [818, 120] on input "Last Name" at bounding box center [860, 120] width 84 height 21
paste input "Gayle"
type input "Gayle"
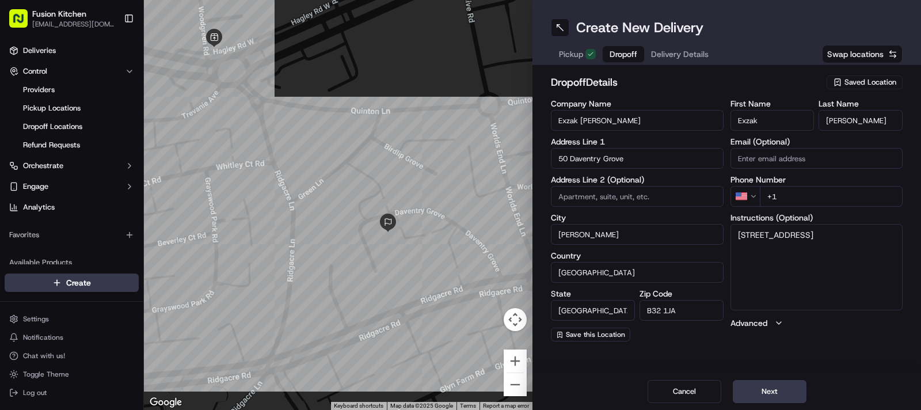
click at [734, 85] on h2 "dropoff Details" at bounding box center [685, 82] width 269 height 16
click at [755, 192] on html "Fusion Kitchen hari@fusionpos.uk Toggle Sidebar Deliveries Control Providers Pi…" at bounding box center [460, 205] width 921 height 410
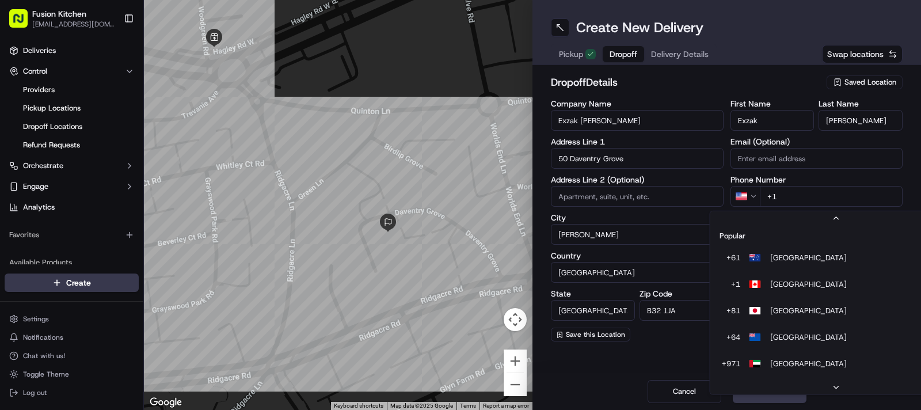
scroll to position [49, 0]
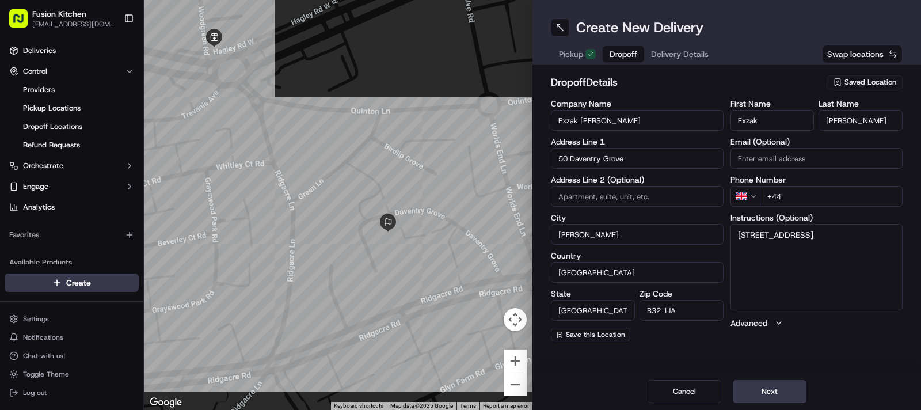
click at [801, 189] on input "+44" at bounding box center [831, 196] width 143 height 21
paste input "7377 708128"
type input "+44 7377 708128"
click at [818, 240] on textarea "50, DAVENTRY GROVE, BIRMINGHAM, B32 1JA" at bounding box center [816, 267] width 173 height 86
paste textarea "7377708128"
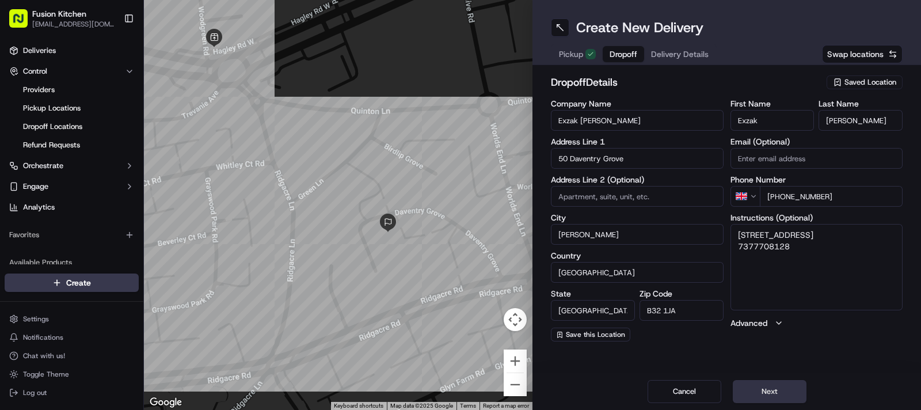
type textarea "50, DAVENTRY GROVE, BIRMINGHAM, B32 1JA 7377708128"
click at [759, 363] on button "Next" at bounding box center [770, 391] width 74 height 23
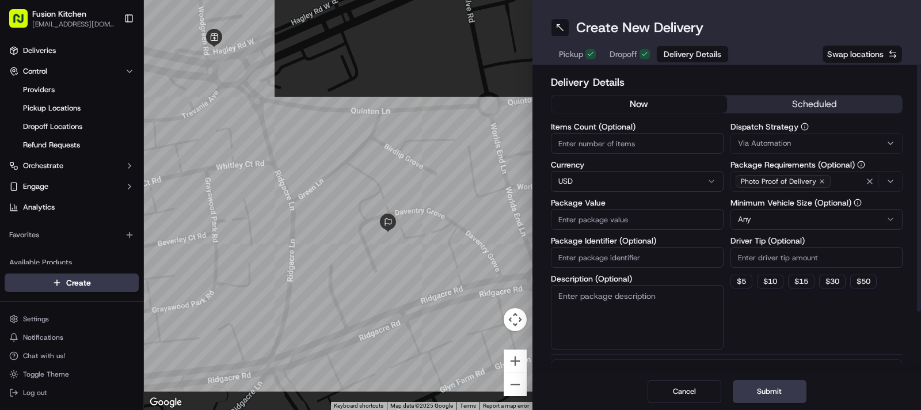
click at [596, 174] on html "Fusion Kitchen hari@fusionpos.uk Toggle Sidebar Deliveries Control Providers Pi…" at bounding box center [460, 205] width 921 height 410
click at [595, 218] on input "Package Value" at bounding box center [637, 219] width 173 height 21
paste input "22.68"
type input "22.68"
click at [776, 363] on button "Submit" at bounding box center [770, 391] width 74 height 23
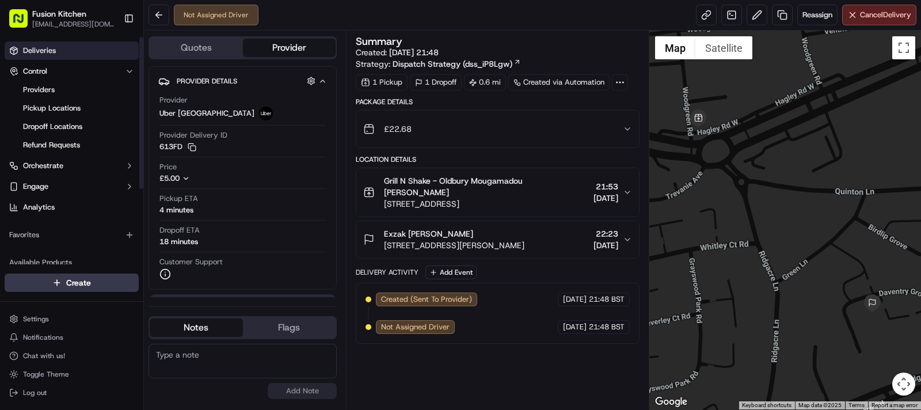
drag, startPoint x: 55, startPoint y: 53, endPoint x: 105, endPoint y: 48, distance: 50.3
click at [55, 53] on link "Deliveries" at bounding box center [72, 50] width 134 height 18
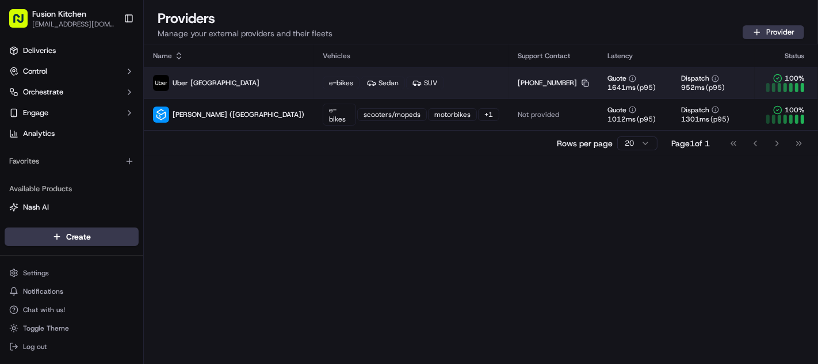
click at [582, 82] on icon "button" at bounding box center [585, 82] width 7 height 7
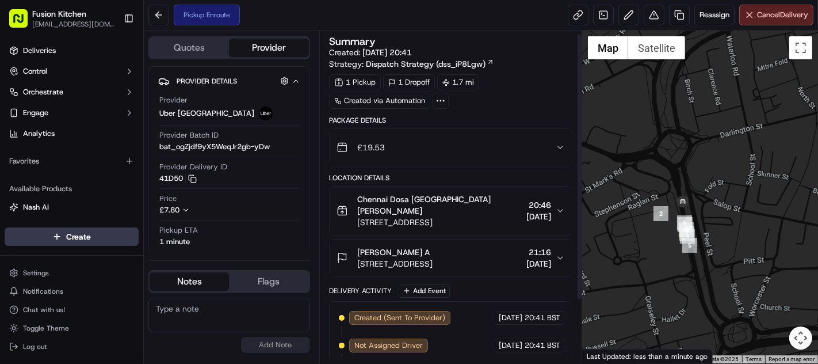
scroll to position [83, 0]
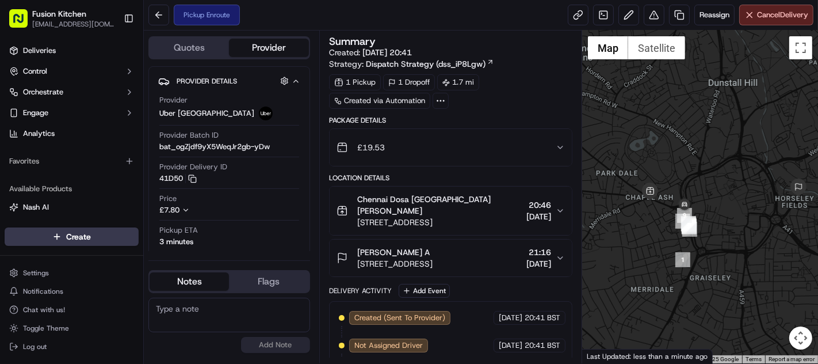
drag, startPoint x: 584, startPoint y: 200, endPoint x: 608, endPoint y: 203, distance: 25.0
click at [608, 203] on div at bounding box center [701, 197] width 236 height 333
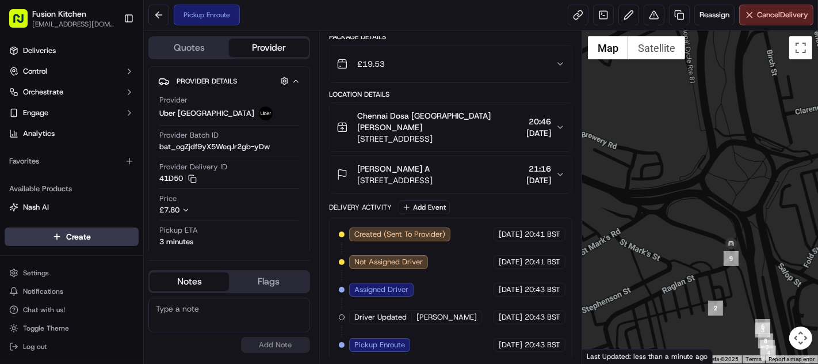
drag, startPoint x: 679, startPoint y: 204, endPoint x: 707, endPoint y: 275, distance: 76.0
click at [707, 275] on div at bounding box center [701, 197] width 236 height 333
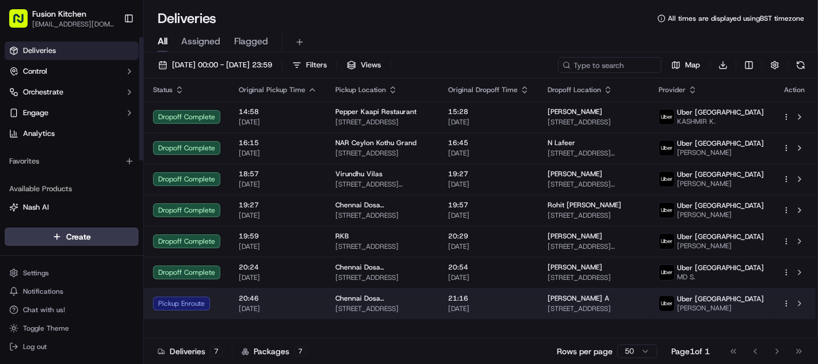
click at [283, 303] on span "20:46" at bounding box center [278, 298] width 78 height 9
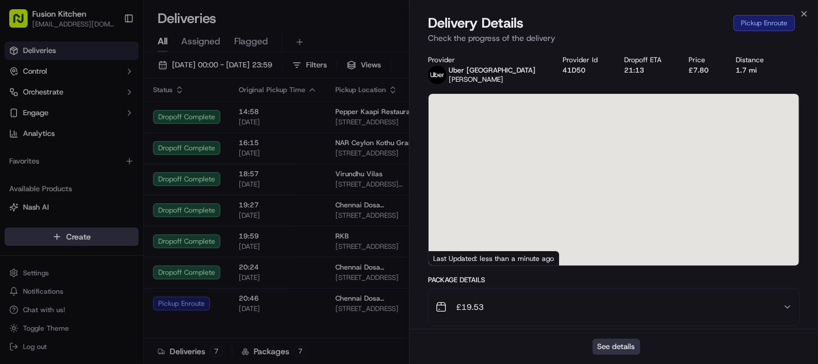
click at [612, 348] on button "See details" at bounding box center [617, 346] width 48 height 16
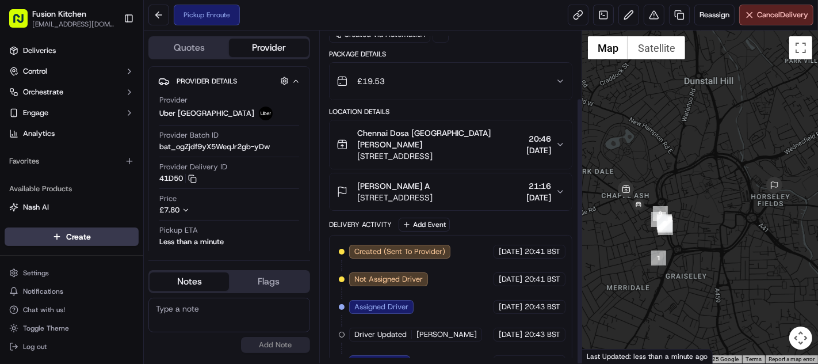
scroll to position [83, 0]
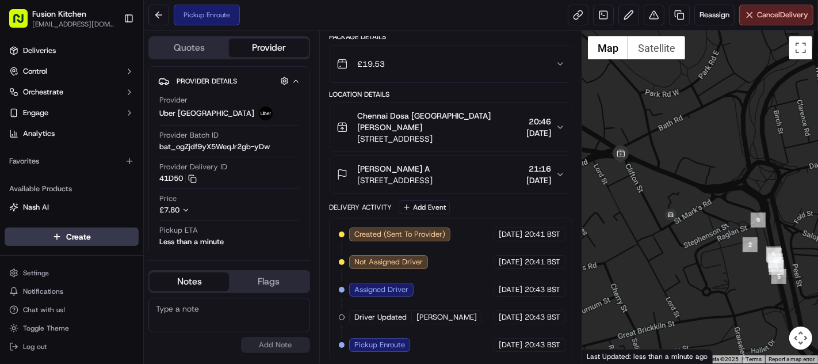
drag, startPoint x: 648, startPoint y: 218, endPoint x: 712, endPoint y: 245, distance: 69.9
click at [712, 245] on div at bounding box center [701, 197] width 236 height 333
click at [425, 174] on span "[STREET_ADDRESS]" at bounding box center [394, 180] width 75 height 12
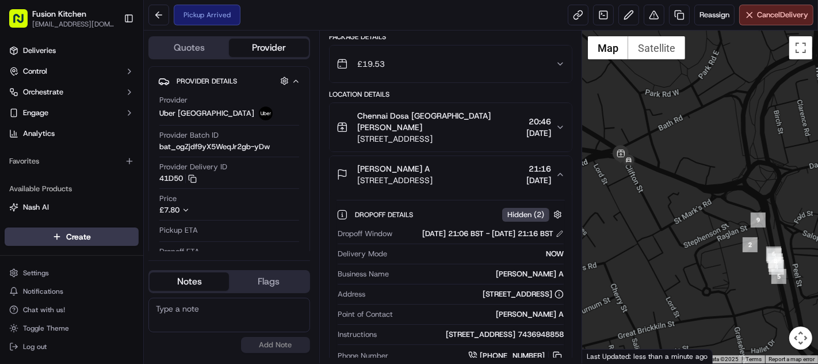
click at [433, 168] on div "[PERSON_NAME] A" at bounding box center [394, 169] width 75 height 12
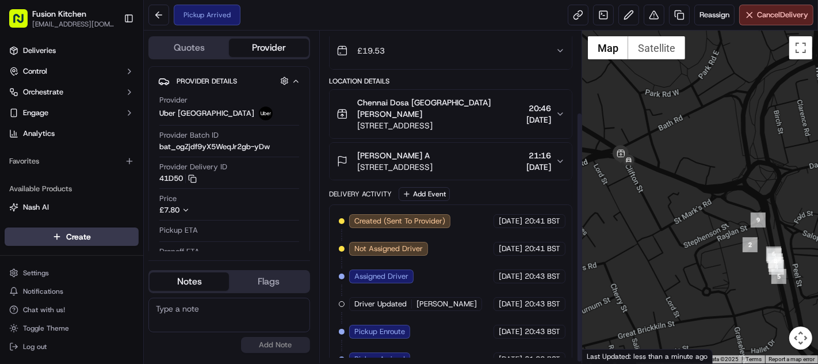
scroll to position [111, 0]
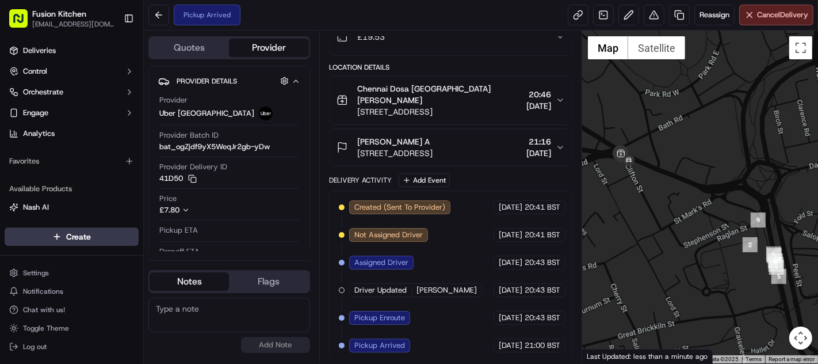
click at [568, 273] on div "Created (Sent To Provider) Uber [GEOGRAPHIC_DATA] [DATE] 20:41 BST Not Assigned…" at bounding box center [450, 277] width 243 height 172
click at [523, 287] on span "[DATE]" at bounding box center [511, 290] width 24 height 10
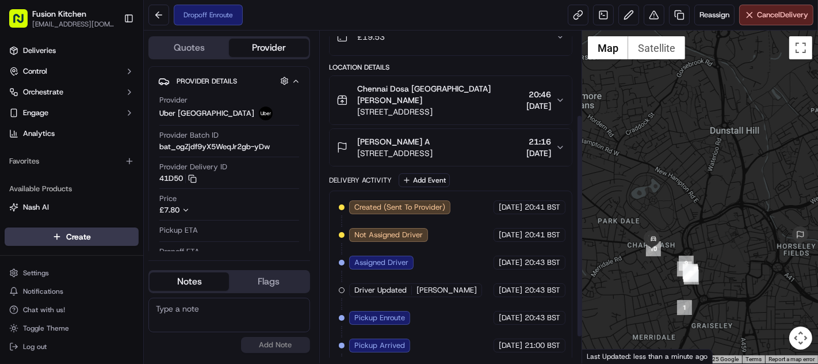
scroll to position [165, 0]
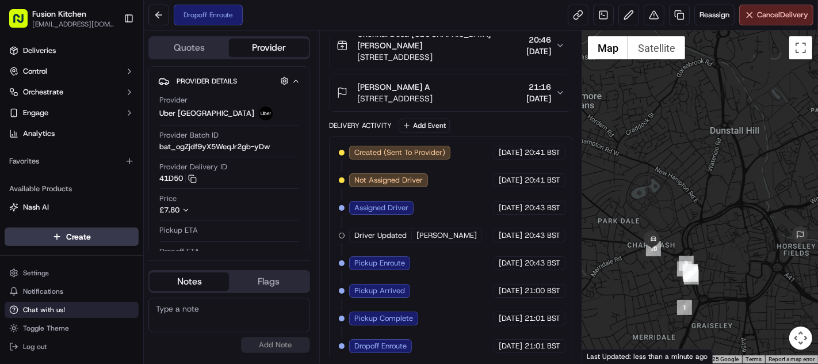
click at [49, 303] on button "Chat with us!" at bounding box center [72, 310] width 134 height 16
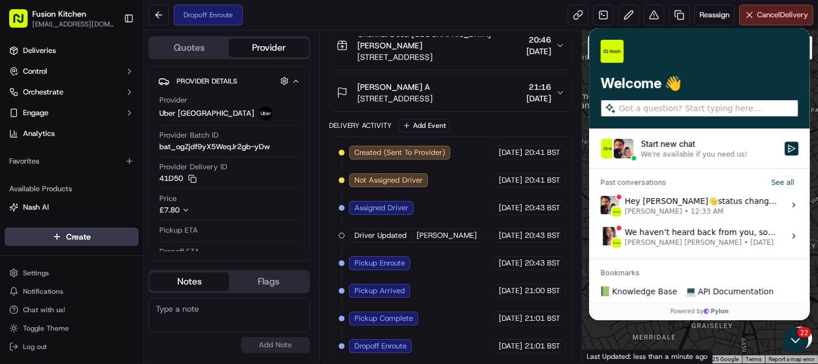
click at [687, 147] on div "Start new chat" at bounding box center [709, 144] width 137 height 12
click at [785, 147] on button "Start new chat We're available if you need us!" at bounding box center [792, 149] width 14 height 14
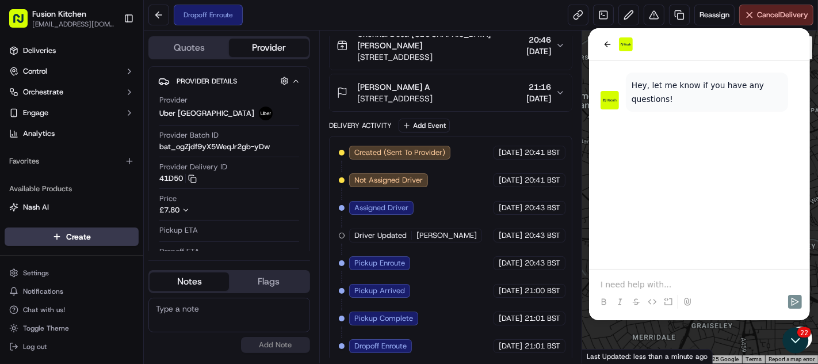
click at [620, 282] on p at bounding box center [699, 285] width 198 height 12
click at [790, 341] on icon "Open customer support" at bounding box center [795, 339] width 29 height 29
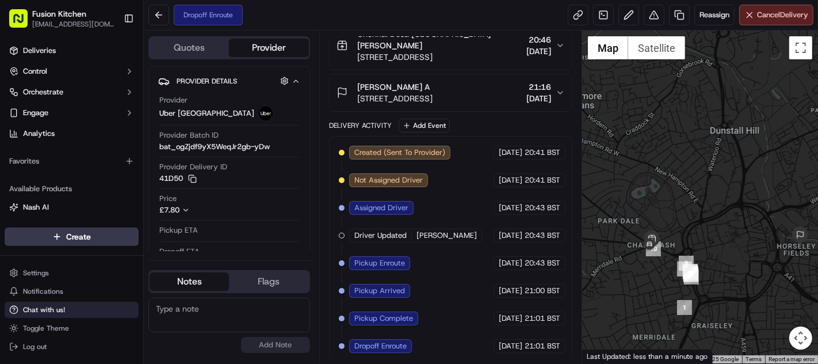
click at [36, 311] on span "Chat with us!" at bounding box center [44, 309] width 42 height 9
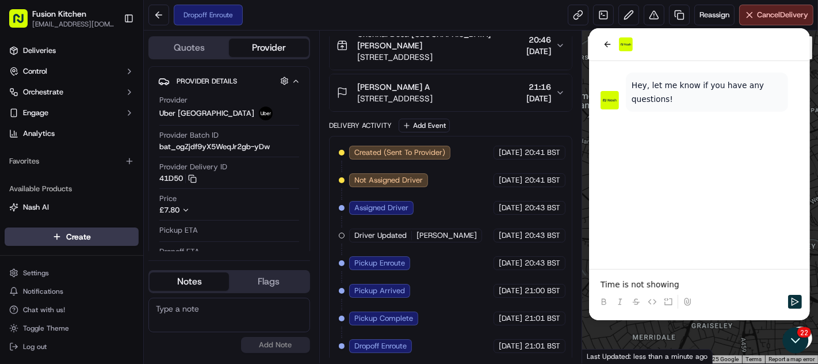
click at [696, 286] on p "Time is not showing" at bounding box center [699, 285] width 198 height 12
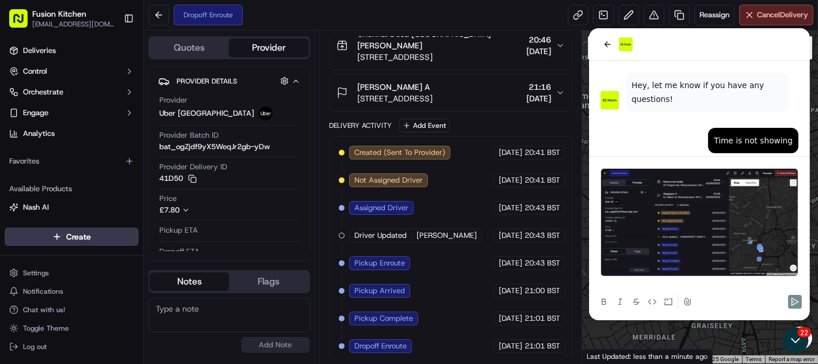
scroll to position [0, 0]
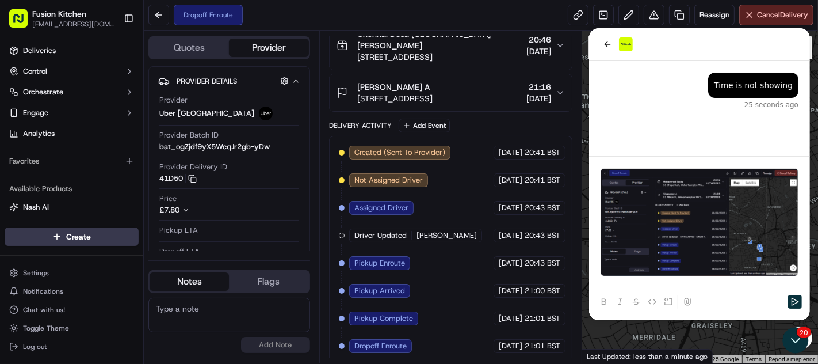
click at [755, 245] on img at bounding box center [699, 222] width 198 height 108
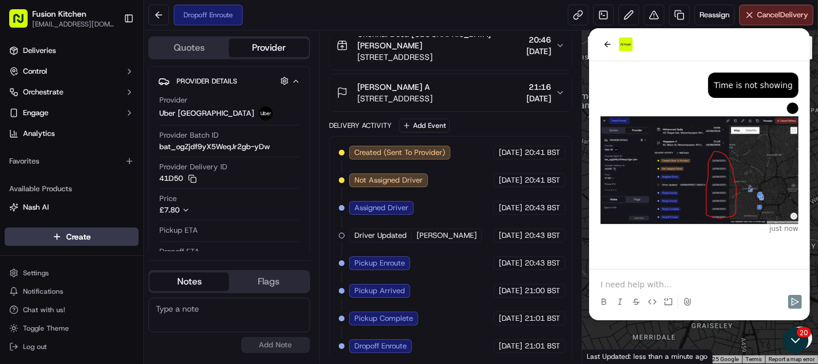
click at [470, 282] on div "Created (Sent To Provider) [GEOGRAPHIC_DATA] [GEOGRAPHIC_DATA] [DATE] 20:41 BST…" at bounding box center [451, 249] width 224 height 207
click at [797, 338] on icon "Open customer support" at bounding box center [795, 339] width 29 height 29
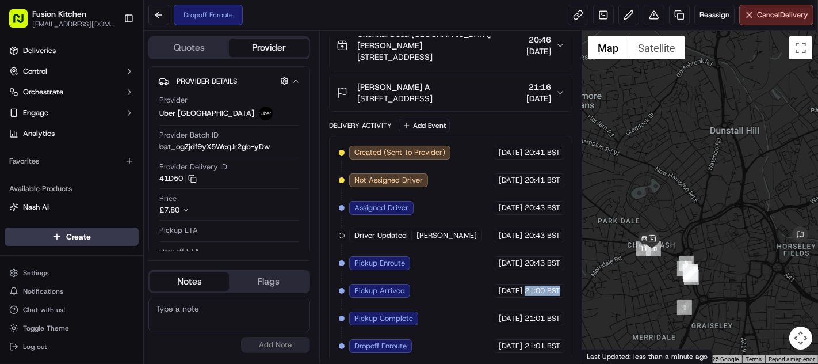
scroll to position [165, 40]
click at [566, 284] on div "[DATE] 21:00 BST" at bounding box center [530, 291] width 72 height 14
click at [414, 260] on div "Created (Sent To Provider) [GEOGRAPHIC_DATA] [GEOGRAPHIC_DATA] [DATE] 20:41 BST…" at bounding box center [451, 249] width 224 height 207
drag, startPoint x: 444, startPoint y: 355, endPoint x: 511, endPoint y: 352, distance: 66.8
click at [511, 352] on div "Created (Sent To Provider) [GEOGRAPHIC_DATA] [GEOGRAPHIC_DATA] [DATE] 20:41 BST…" at bounding box center [450, 249] width 243 height 227
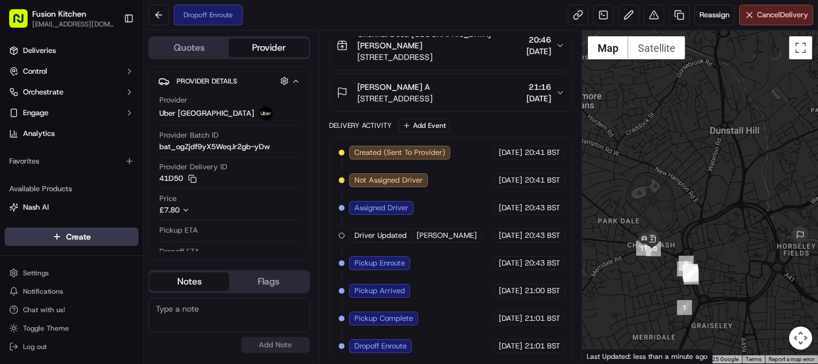
drag, startPoint x: 511, startPoint y: 352, endPoint x: 425, endPoint y: 319, distance: 91.8
click at [425, 319] on div "Created (Sent To Provider) [GEOGRAPHIC_DATA] [GEOGRAPHIC_DATA] [DATE] 20:41 BST…" at bounding box center [451, 249] width 224 height 207
drag, startPoint x: 532, startPoint y: 325, endPoint x: 580, endPoint y: 318, distance: 47.6
click at [580, 318] on div "Summary Created: [DATE] 20:41 Strategy: Dispatch Strategy (dss_iP8Lgw) 1 Pickup…" at bounding box center [450, 197] width 263 height 333
click at [454, 308] on div "Created (Sent To Provider) [GEOGRAPHIC_DATA] [GEOGRAPHIC_DATA] [DATE] 20:41 BST…" at bounding box center [451, 249] width 224 height 207
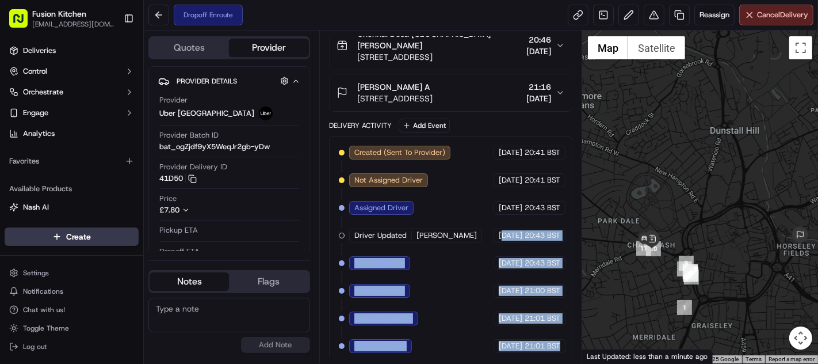
drag, startPoint x: 533, startPoint y: 241, endPoint x: 489, endPoint y: 241, distance: 43.7
click at [489, 241] on div "Summary Created: [DATE] 20:41 Strategy: Dispatch Strategy (dss_iP8Lgw) 1 Pickup…" at bounding box center [450, 196] width 243 height 321
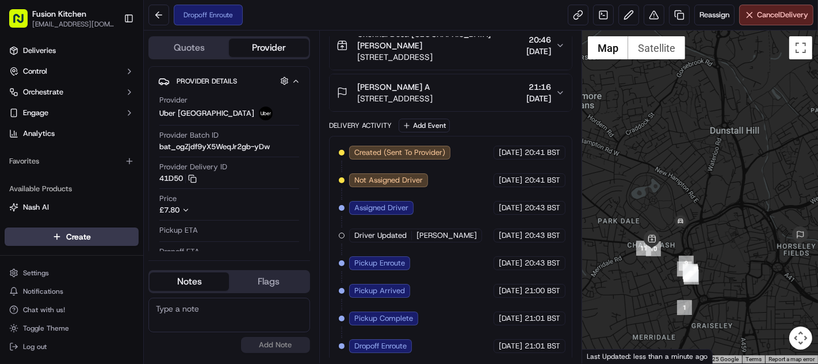
drag, startPoint x: 489, startPoint y: 241, endPoint x: 448, endPoint y: 249, distance: 41.7
click at [448, 249] on div "Created (Sent To Provider) [GEOGRAPHIC_DATA] [GEOGRAPHIC_DATA] [DATE] 20:41 BST…" at bounding box center [451, 249] width 224 height 207
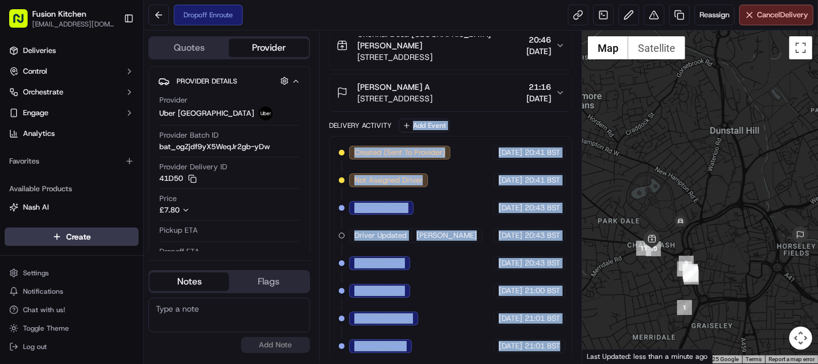
drag, startPoint x: 528, startPoint y: 124, endPoint x: 544, endPoint y: 124, distance: 15.6
click at [544, 124] on div "Summary Created: [DATE] 20:41 Strategy: Dispatch Strategy (dss_iP8Lgw) 1 Pickup…" at bounding box center [450, 196] width 243 height 321
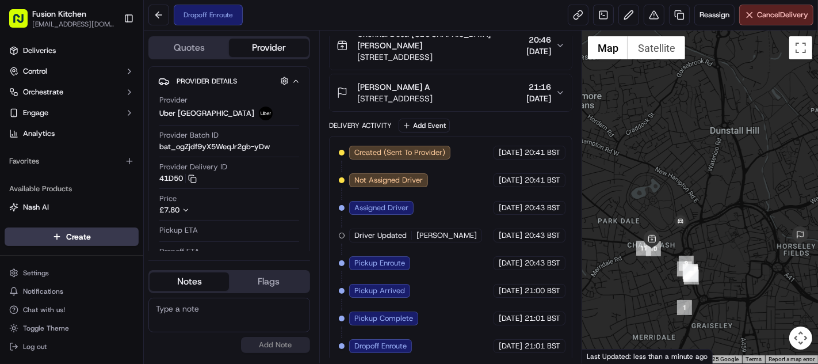
click at [542, 124] on div "Summary Created: [DATE] 20:41 Strategy: Dispatch Strategy (dss_iP8Lgw) 1 Pickup…" at bounding box center [450, 196] width 243 height 321
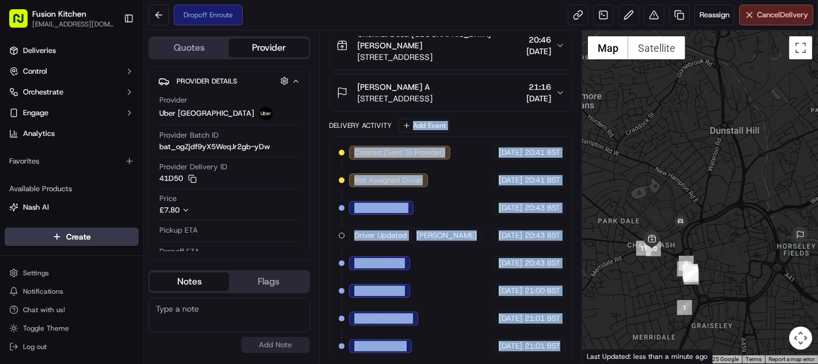
drag, startPoint x: 530, startPoint y: 121, endPoint x: 567, endPoint y: 122, distance: 36.9
click at [567, 122] on div "Summary Created: [DATE] 20:41 Strategy: Dispatch Strategy (dss_iP8Lgw) 1 Pickup…" at bounding box center [450, 196] width 243 height 321
click at [433, 294] on div "Created (Sent To Provider) [GEOGRAPHIC_DATA] [GEOGRAPHIC_DATA] [DATE] 20:41 BST…" at bounding box center [451, 249] width 224 height 207
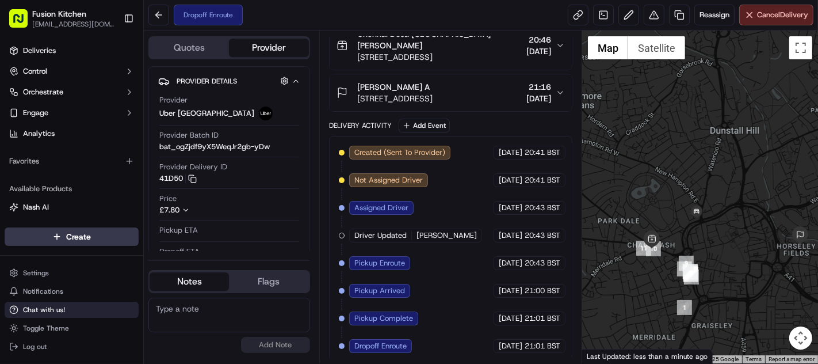
click at [56, 308] on span "Chat with us!" at bounding box center [44, 309] width 42 height 9
click at [44, 311] on span "Chat with us!" at bounding box center [44, 309] width 42 height 9
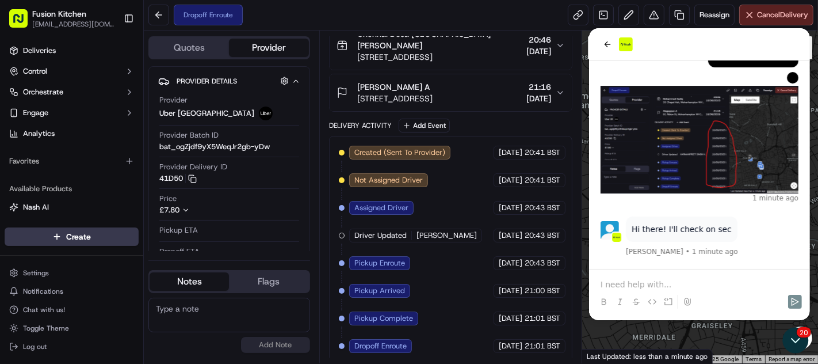
click at [658, 285] on p at bounding box center [699, 285] width 198 height 12
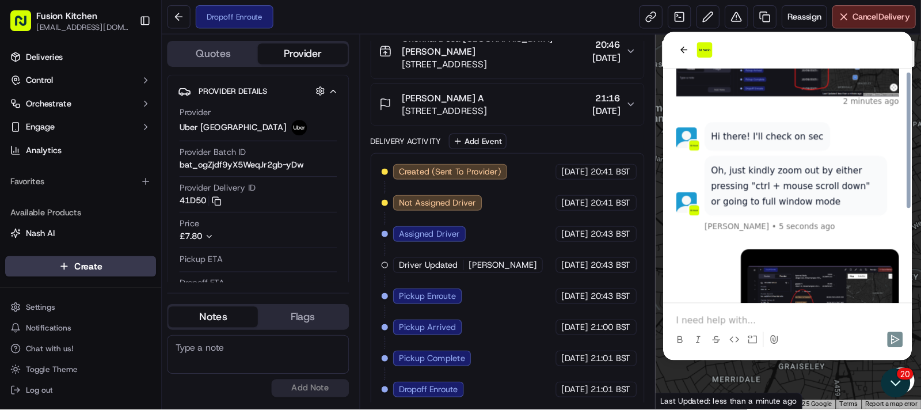
scroll to position [226, 0]
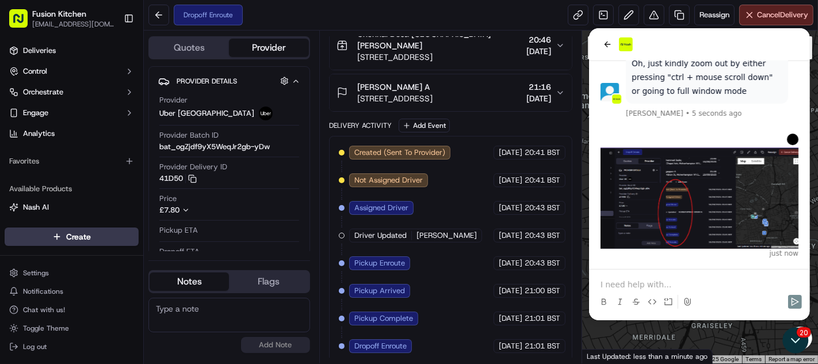
click at [436, 292] on div "Created (Sent To Provider) [GEOGRAPHIC_DATA] [GEOGRAPHIC_DATA] [DATE] 20:41 BST…" at bounding box center [451, 249] width 224 height 207
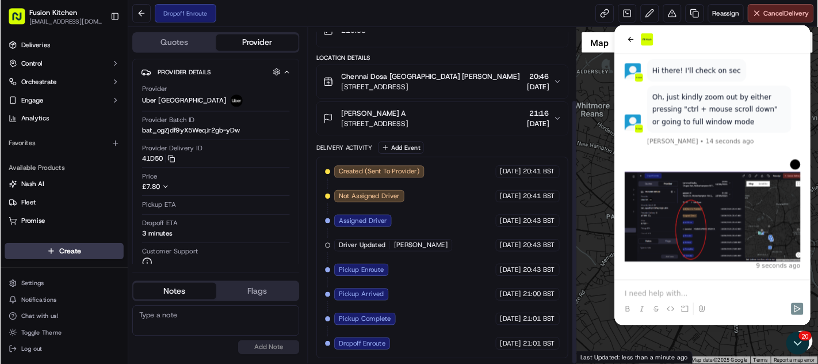
scroll to position [103, 1]
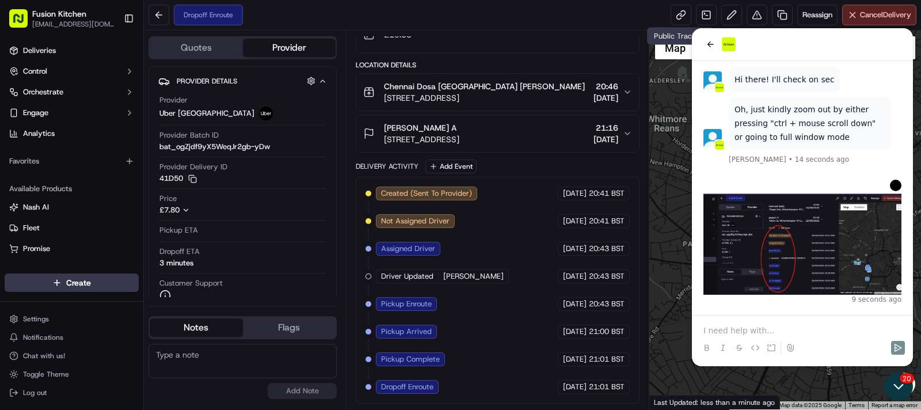
click at [818, 363] on icon "Open customer support" at bounding box center [898, 386] width 29 height 29
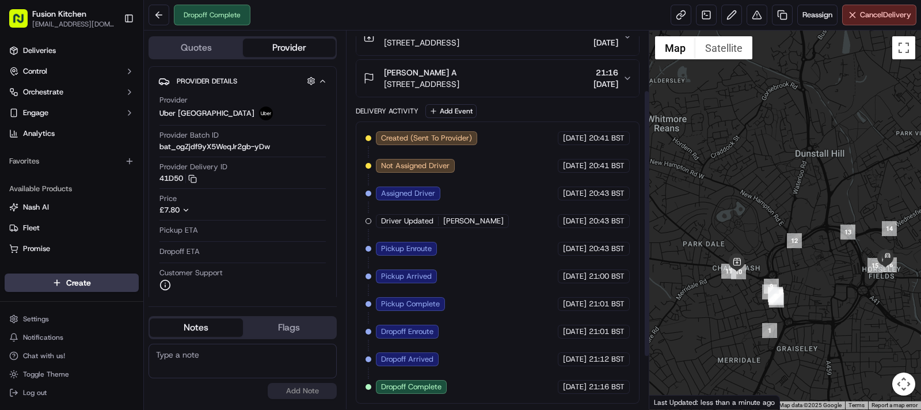
scroll to position [0, 1]
